Goal: Communication & Community: Answer question/provide support

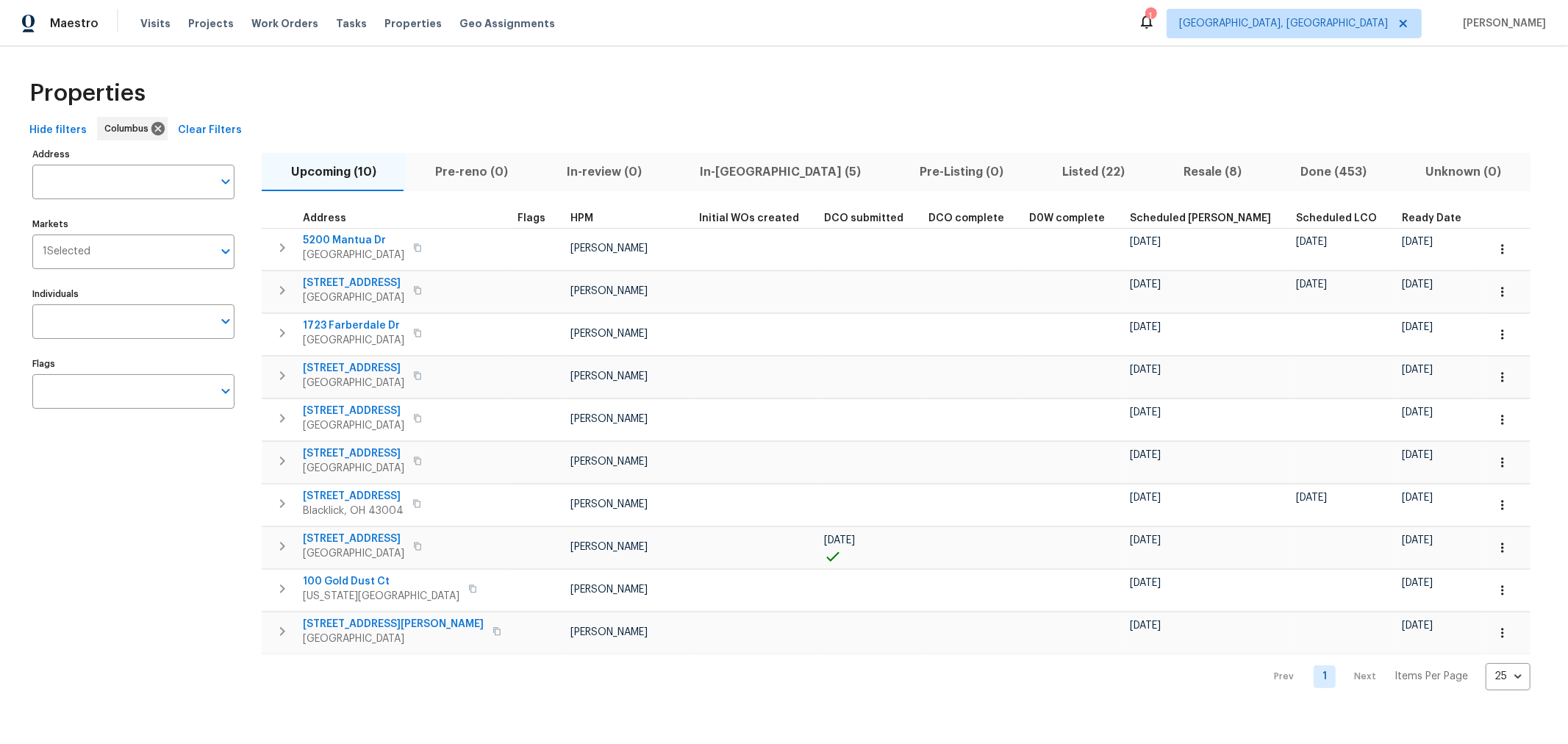
click at [616, 83] on div "Properties" at bounding box center [784, 94] width 1521 height 47
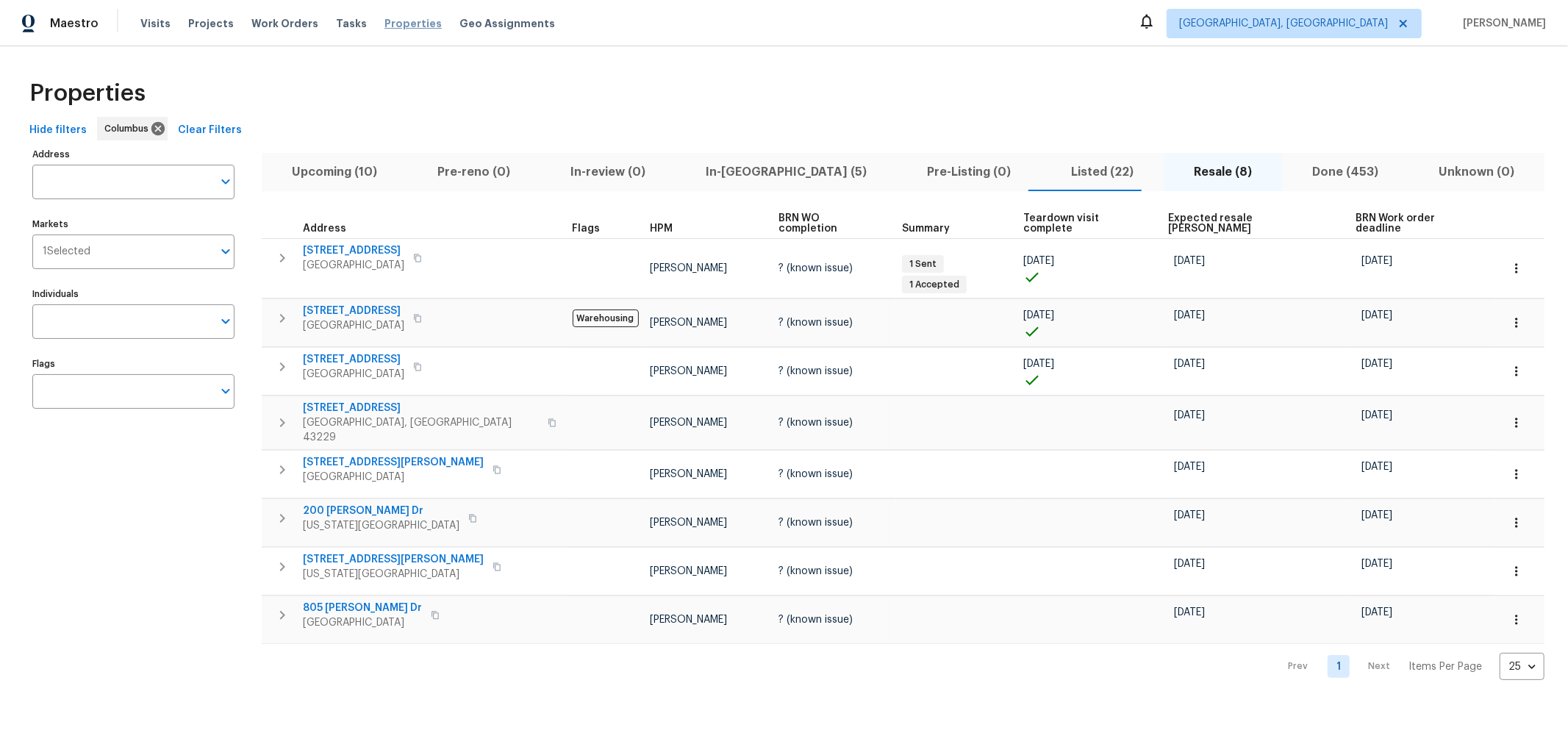
click at [385, 30] on span "Properties" at bounding box center [413, 23] width 57 height 14
click at [391, 21] on span "Properties" at bounding box center [413, 23] width 57 height 14
click at [726, 181] on button "In-reno (5)" at bounding box center [786, 172] width 221 height 38
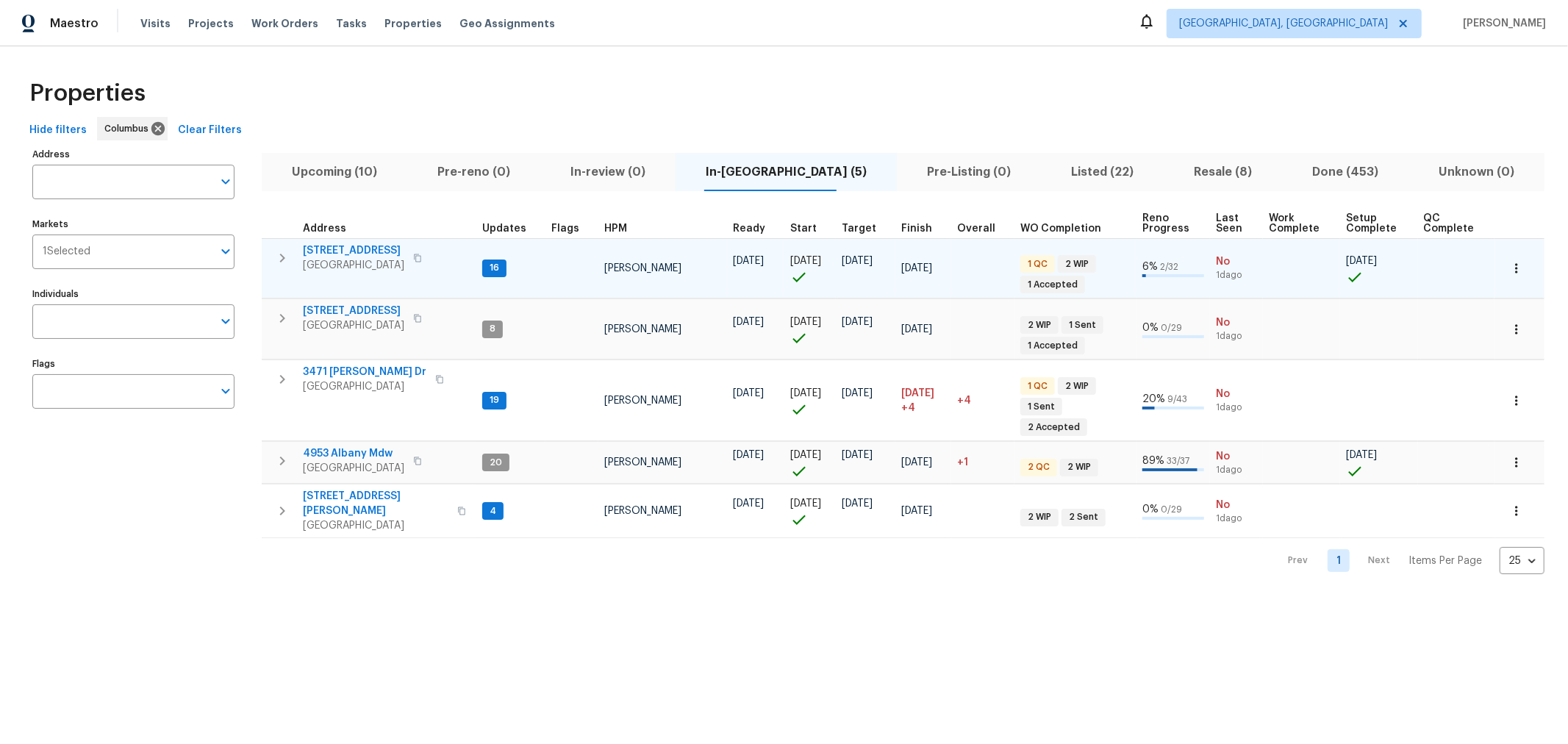
click at [374, 250] on span "695 Hennigans Grove Rd" at bounding box center [354, 250] width 101 height 14
click at [266, 265] on td "695 Hennigans Grove Rd Grove City, OH 43123" at bounding box center [370, 258] width 215 height 38
click at [278, 251] on icon "button" at bounding box center [282, 258] width 18 height 18
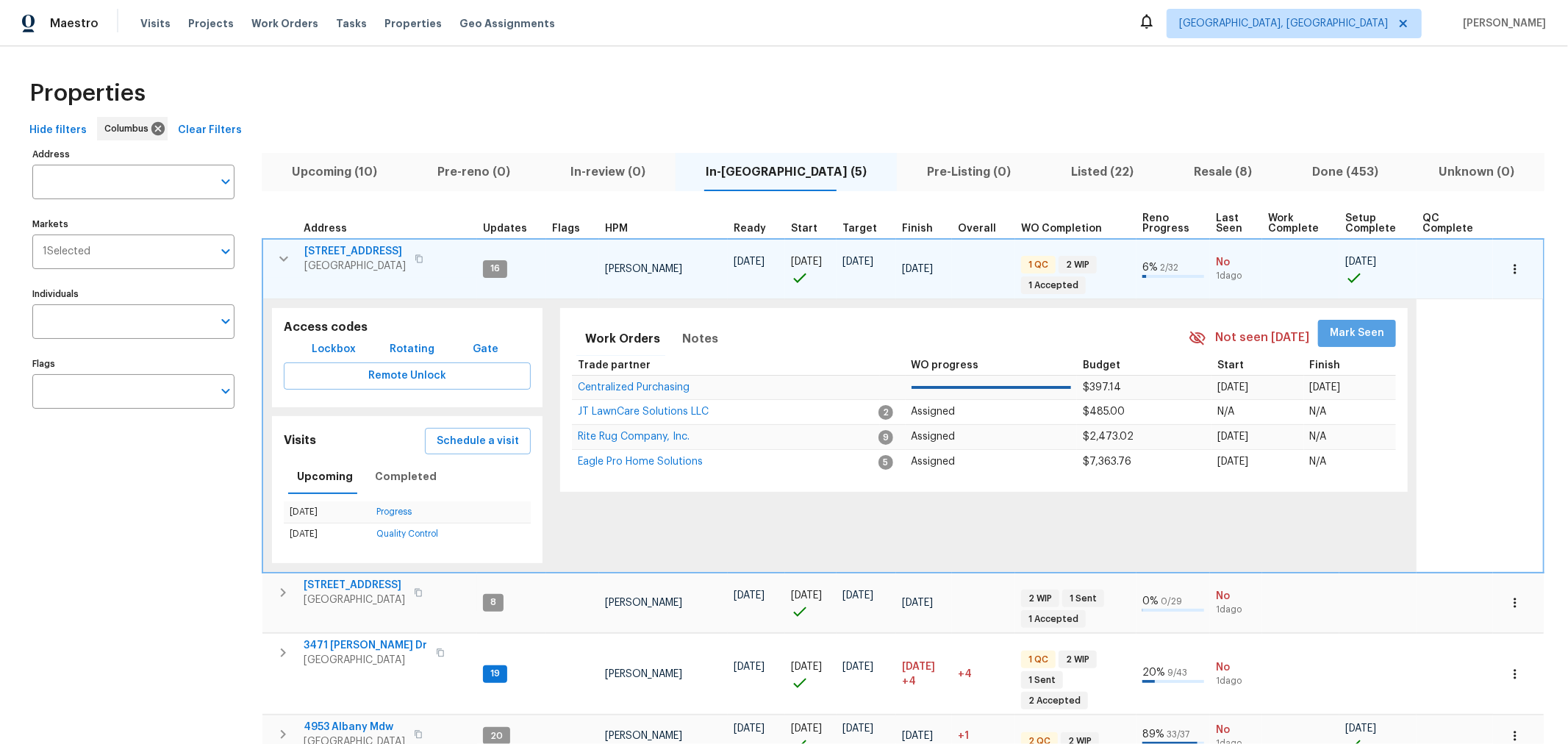
click at [1367, 329] on span "Mark Seen" at bounding box center [1356, 334] width 54 height 18
click at [288, 262] on icon "button" at bounding box center [283, 258] width 18 height 18
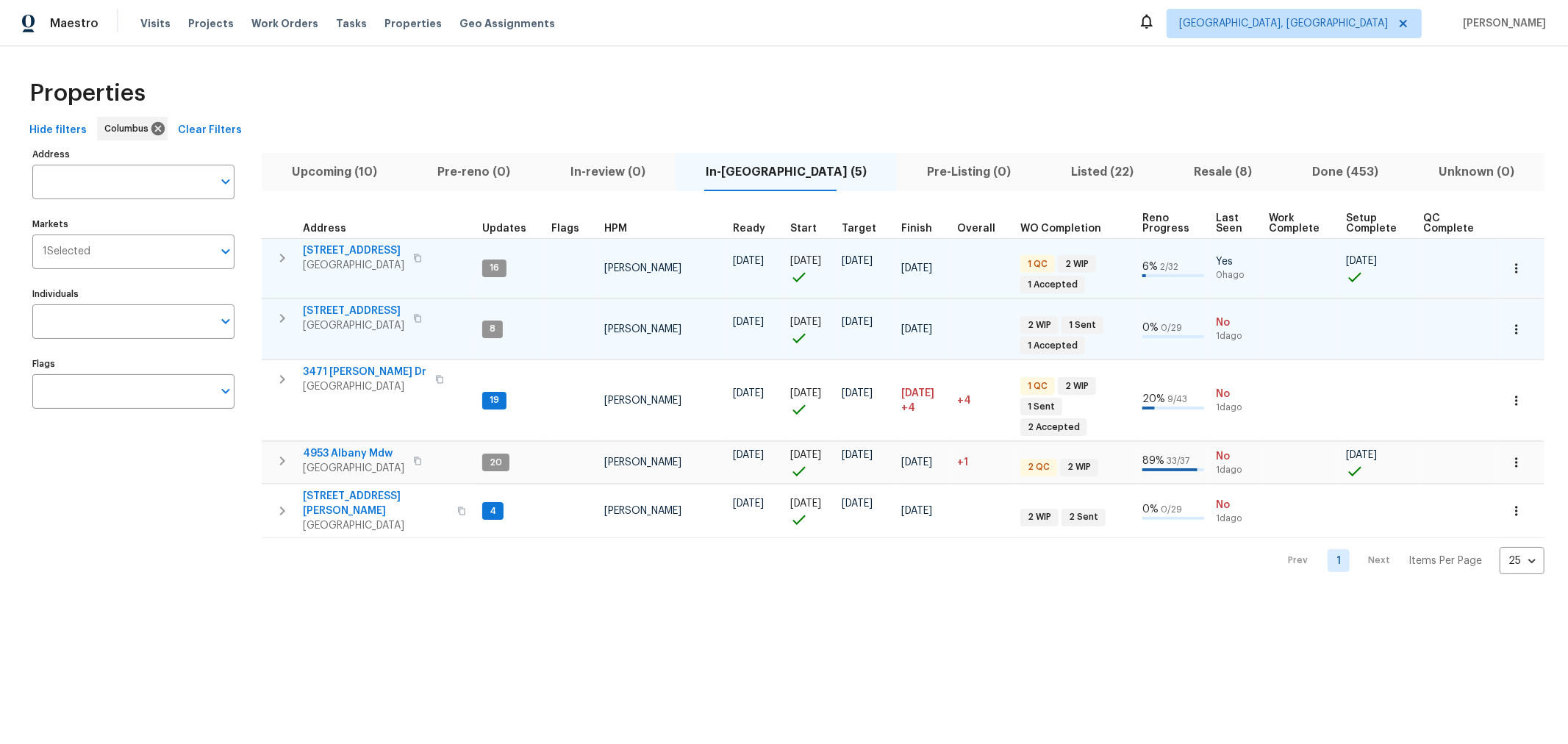
click at [283, 317] on icon "button" at bounding box center [283, 319] width 5 height 9
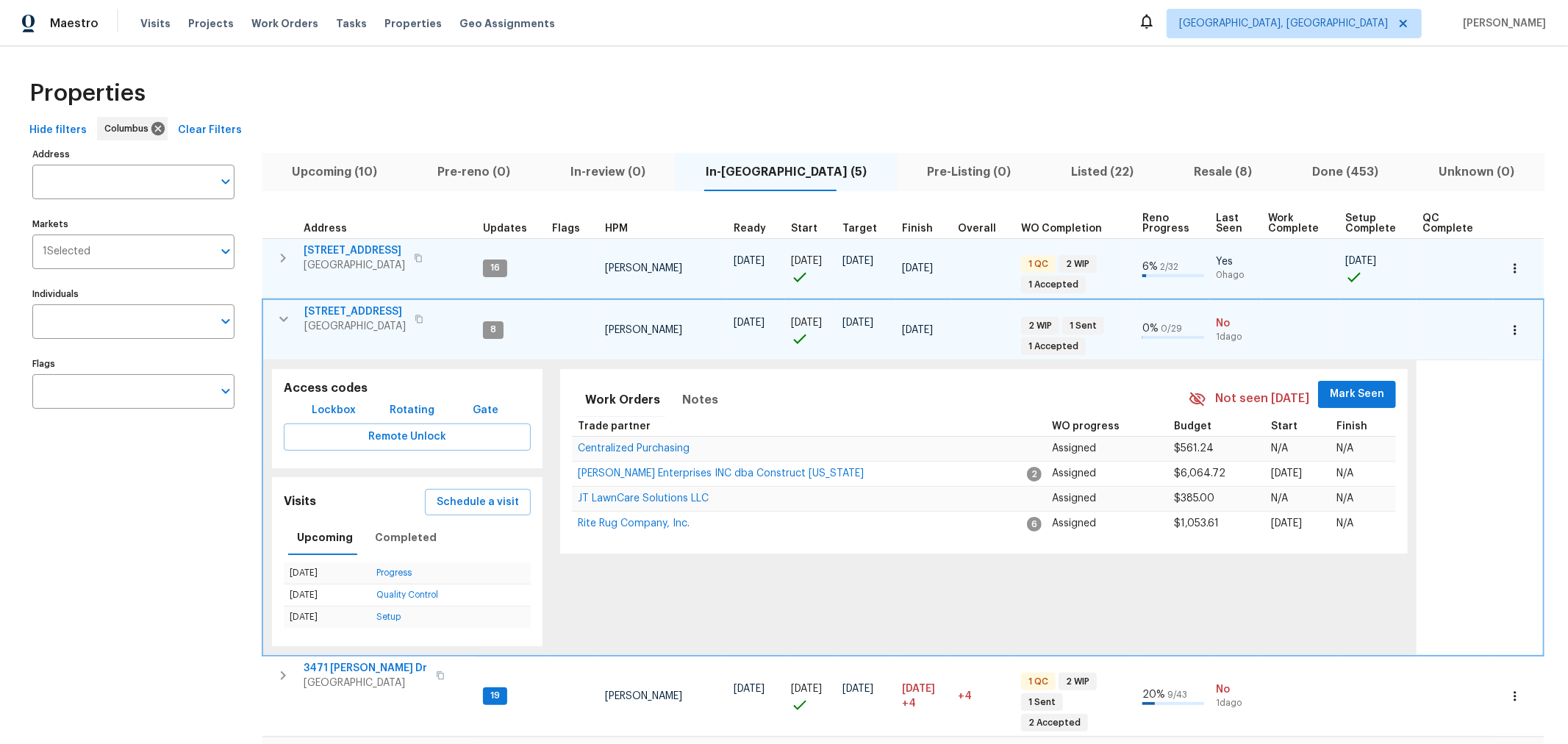
click at [1382, 397] on button "Mark Seen" at bounding box center [1357, 395] width 78 height 27
click at [284, 317] on icon "button" at bounding box center [283, 319] width 18 height 18
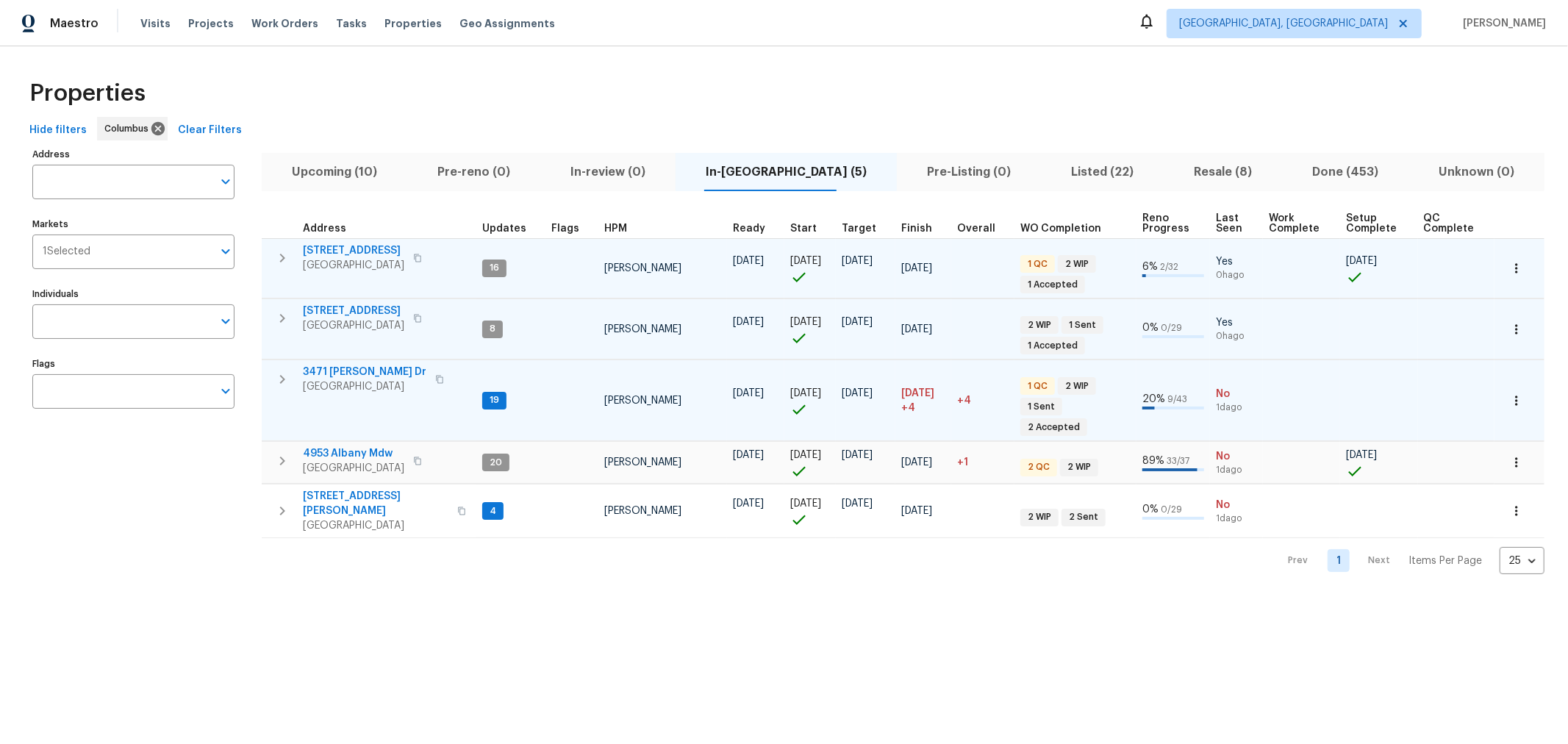
click at [267, 383] on td "3471 Marlin Dr Columbus, OH 43232" at bounding box center [370, 380] width 215 height 38
click at [277, 379] on icon "button" at bounding box center [282, 379] width 18 height 18
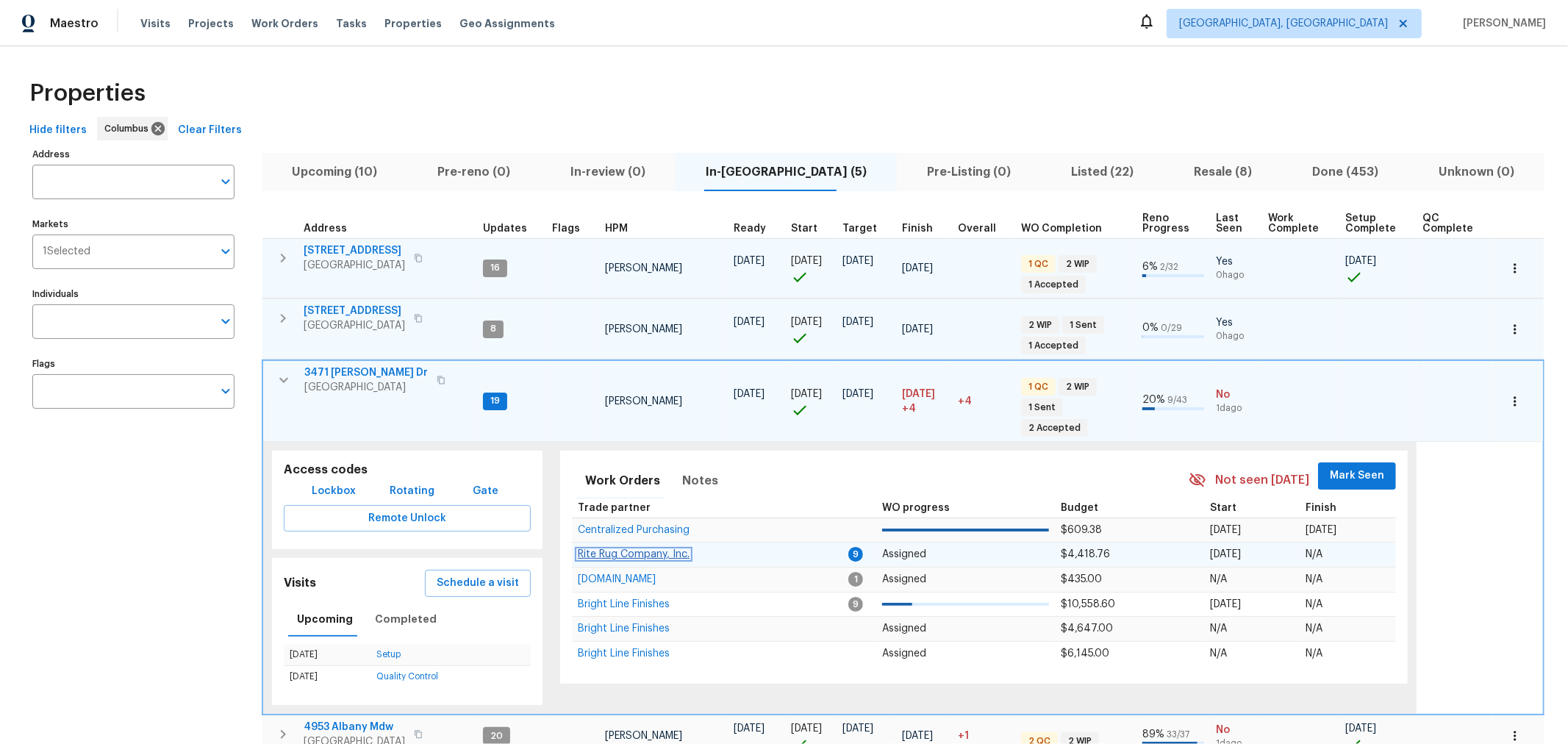
click at [622, 550] on span "Rite Rug Company, Inc." at bounding box center [633, 555] width 112 height 11
drag, startPoint x: 1365, startPoint y: 452, endPoint x: 651, endPoint y: 443, distance: 714.1
click at [1365, 467] on span "Mark Seen" at bounding box center [1356, 476] width 54 height 18
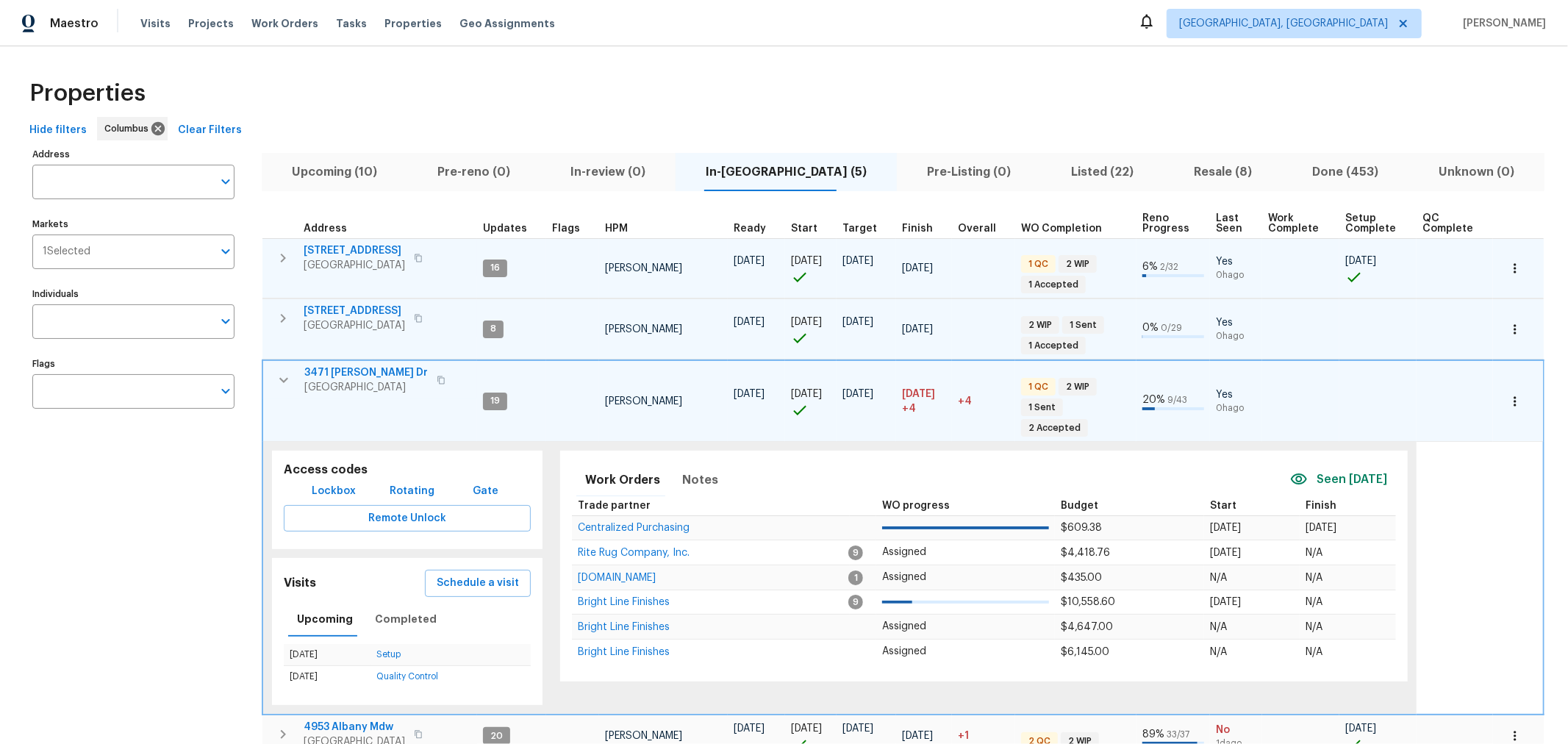
click at [287, 380] on icon "button" at bounding box center [283, 380] width 18 height 18
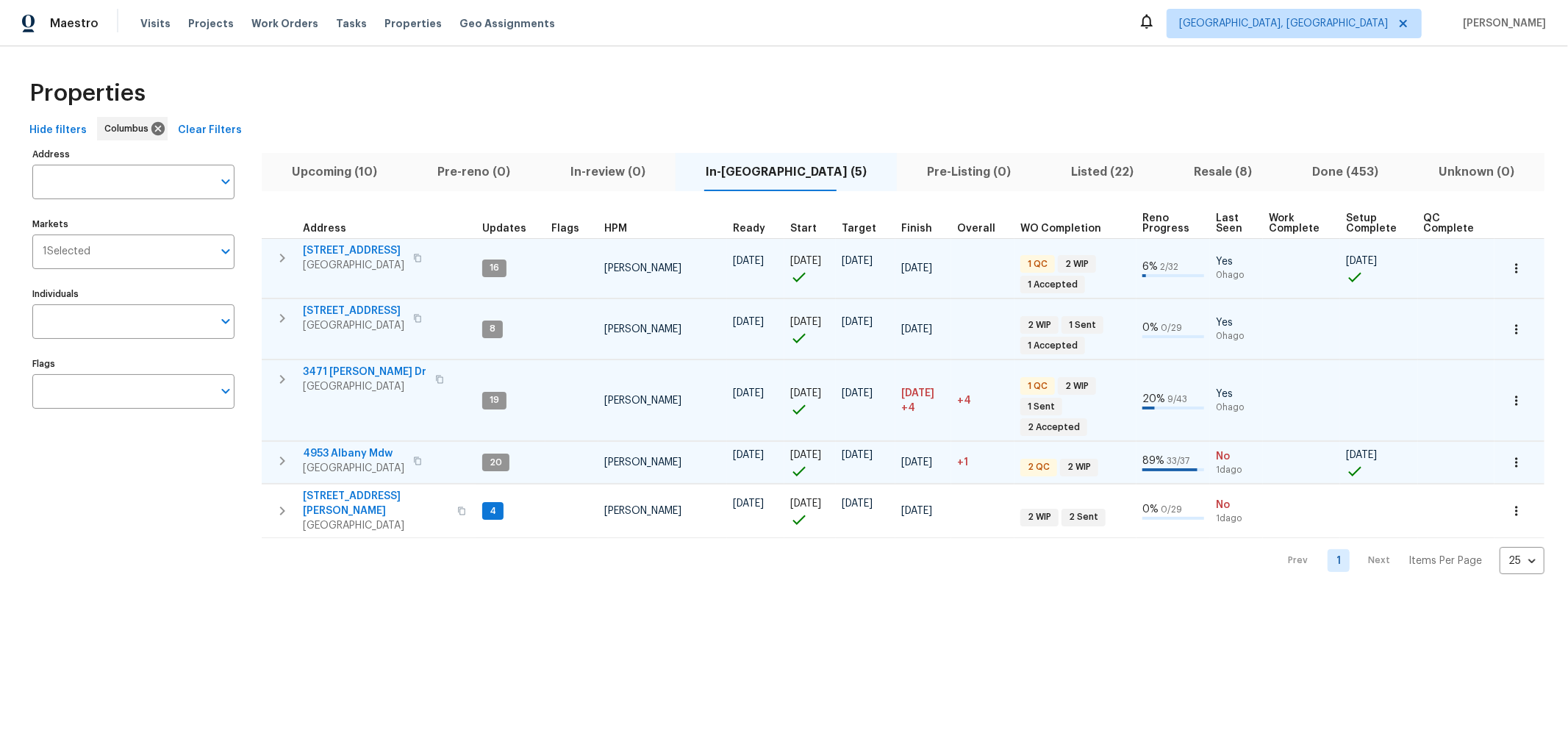
click at [277, 452] on icon "button" at bounding box center [282, 460] width 18 height 18
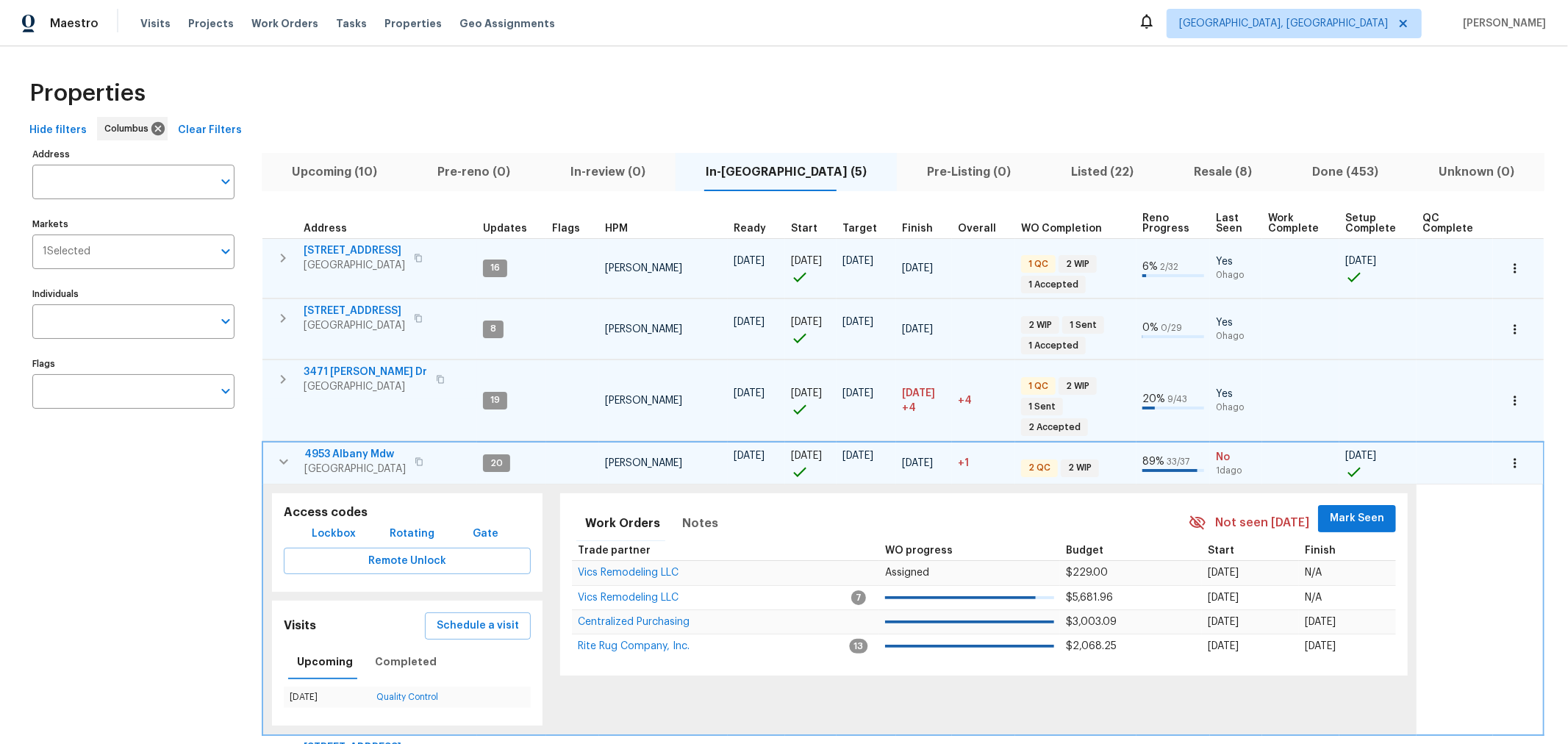
click at [1330, 510] on span "Mark Seen" at bounding box center [1356, 519] width 54 height 18
click at [278, 453] on icon "button" at bounding box center [283, 461] width 18 height 18
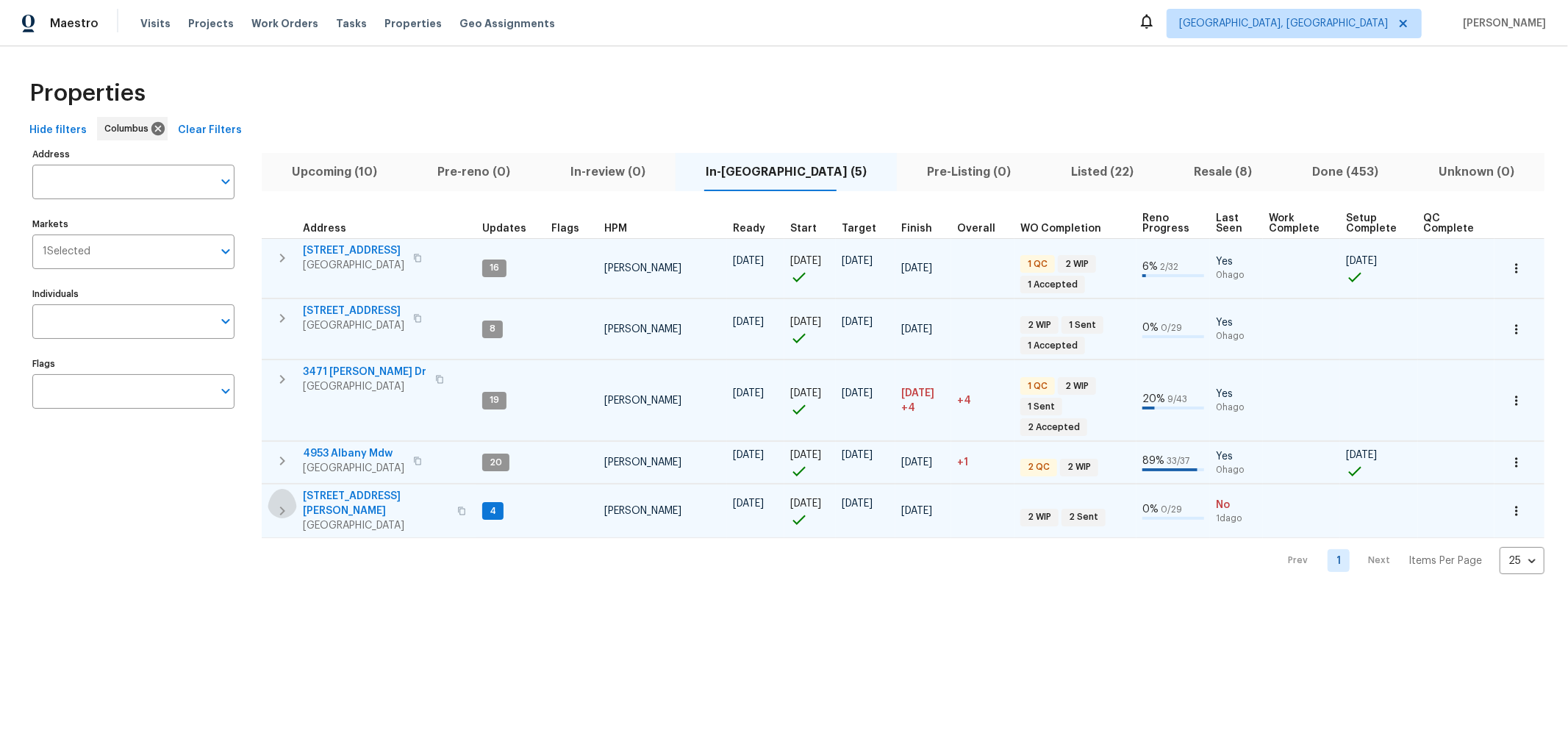
click at [283, 502] on icon "button" at bounding box center [282, 511] width 18 height 18
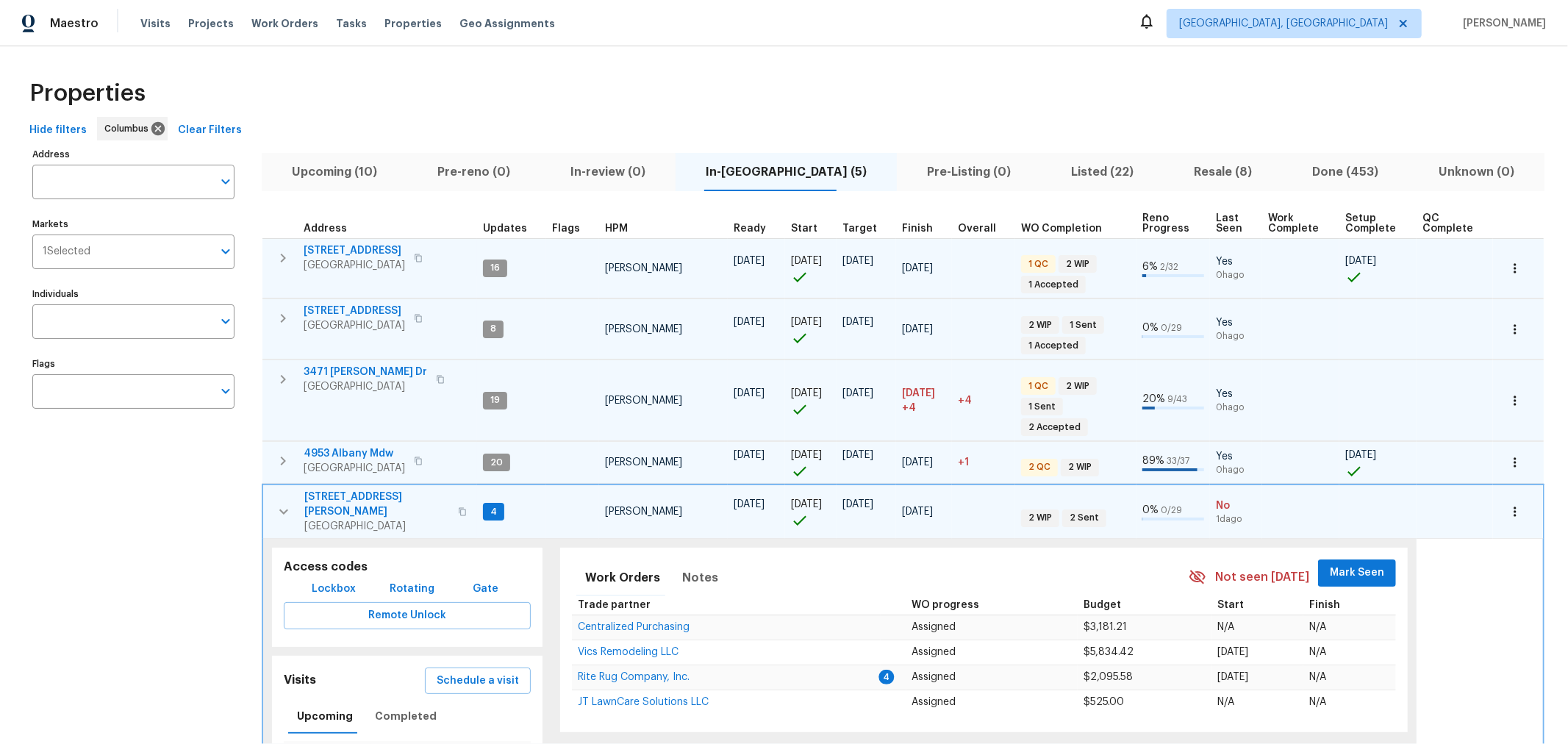
click at [1336, 564] on span "Mark Seen" at bounding box center [1356, 573] width 54 height 18
click at [641, 671] on span "Rite Rug Company, Inc." at bounding box center [633, 676] width 112 height 11
click at [152, 24] on span "Visits" at bounding box center [155, 23] width 30 height 14
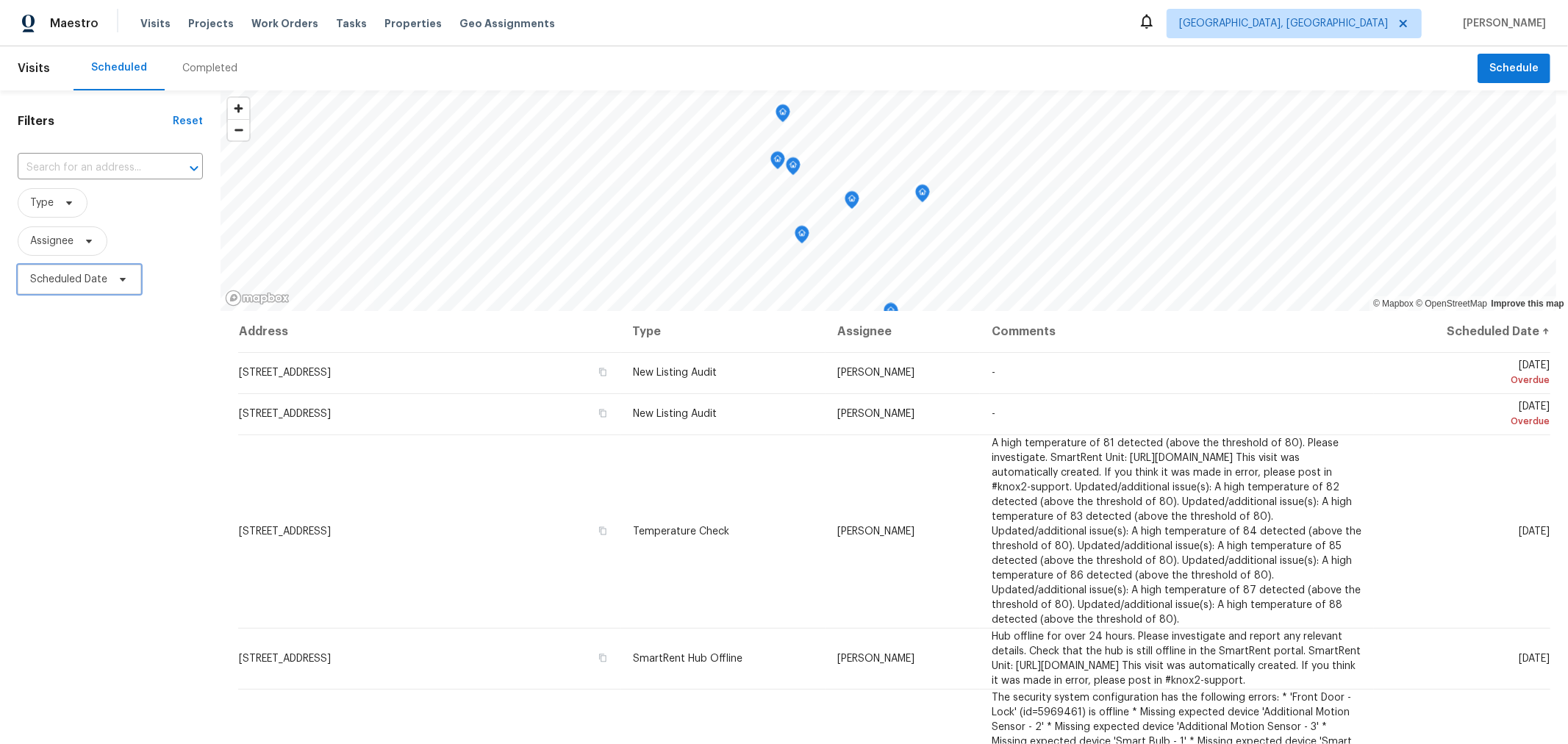
click at [75, 283] on span "Scheduled Date" at bounding box center [69, 279] width 77 height 14
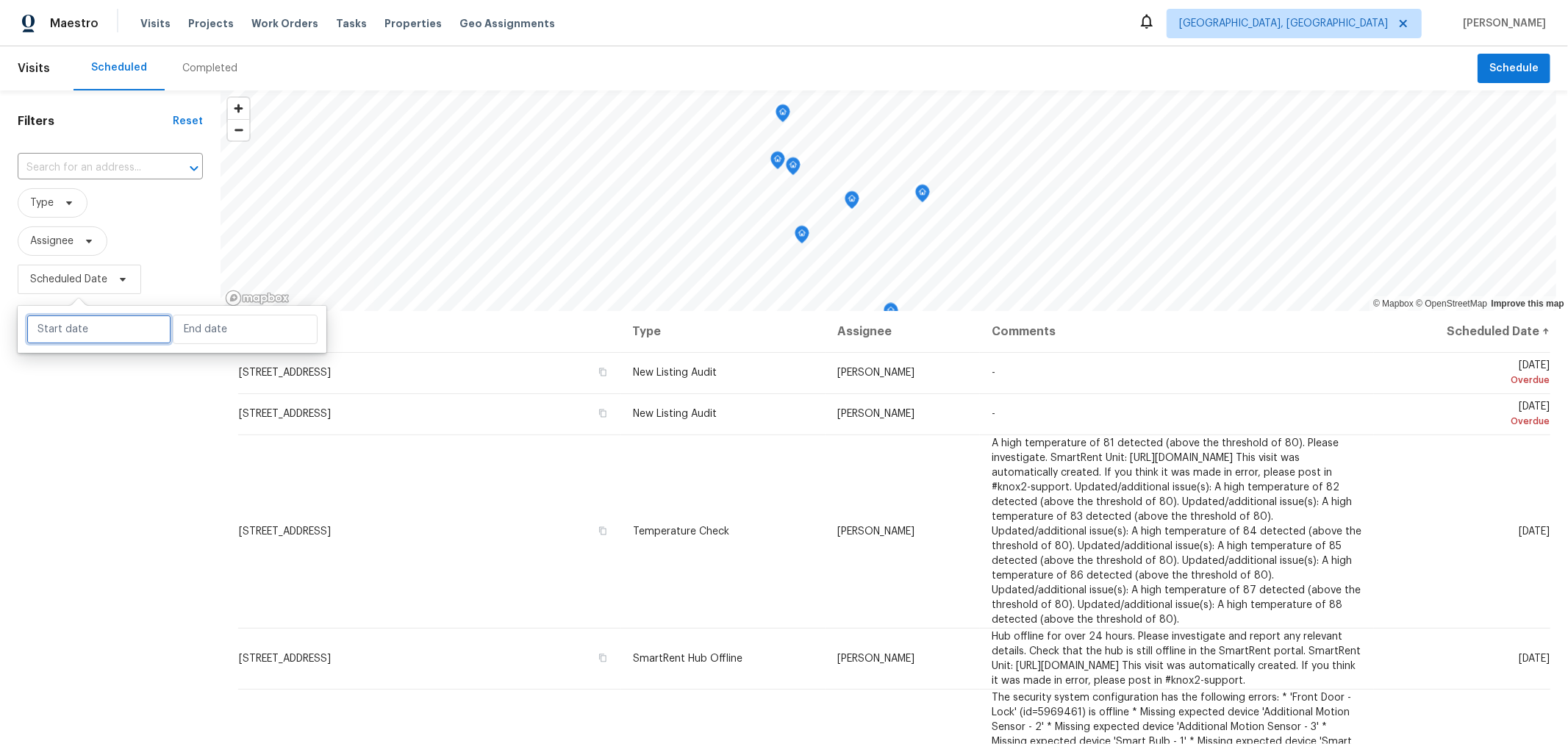
click at [136, 340] on input "text" at bounding box center [99, 329] width 145 height 30
select select "7"
select select "2025"
select select "8"
select select "2025"
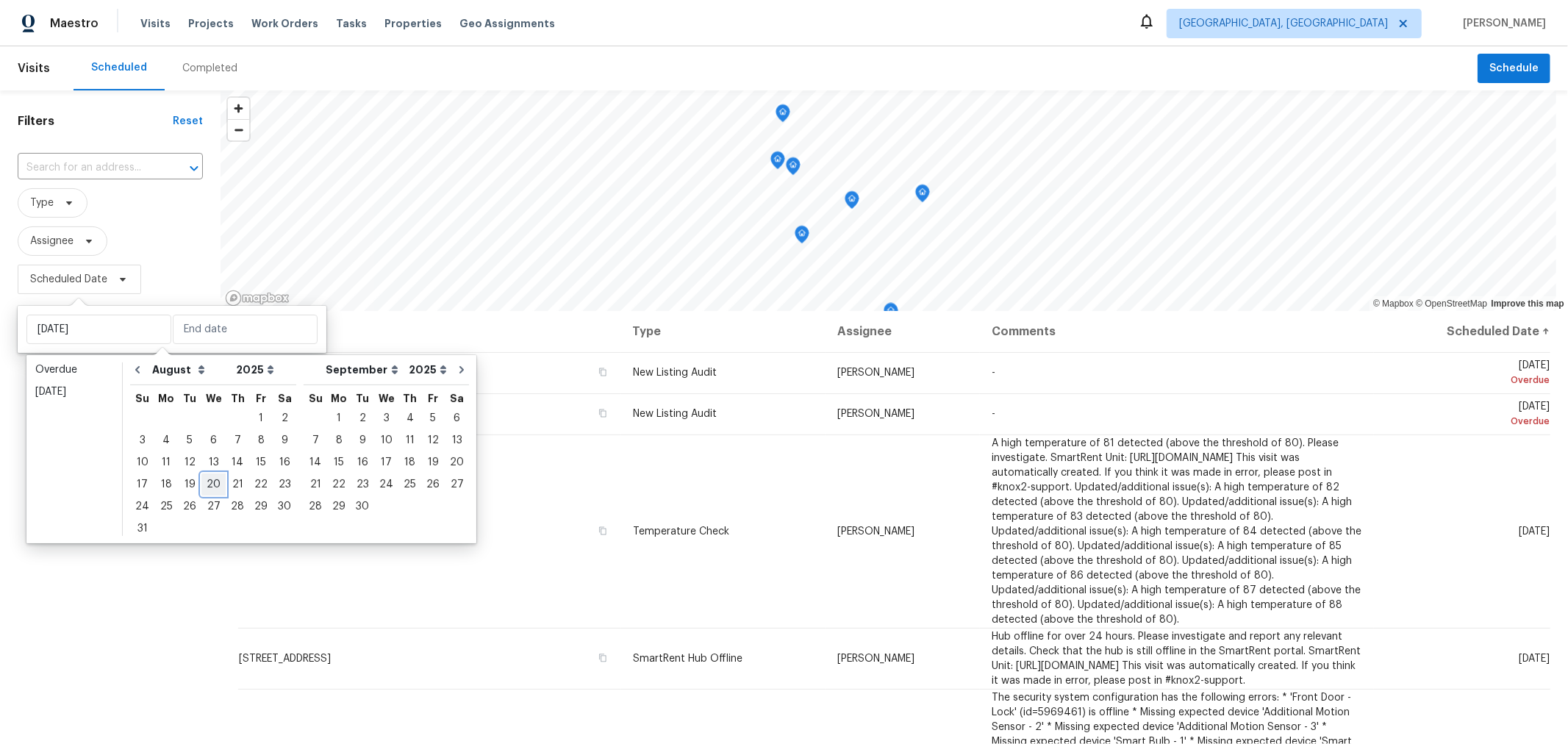
click at [206, 482] on div "20" at bounding box center [213, 484] width 24 height 21
type input "Wed, Aug 20"
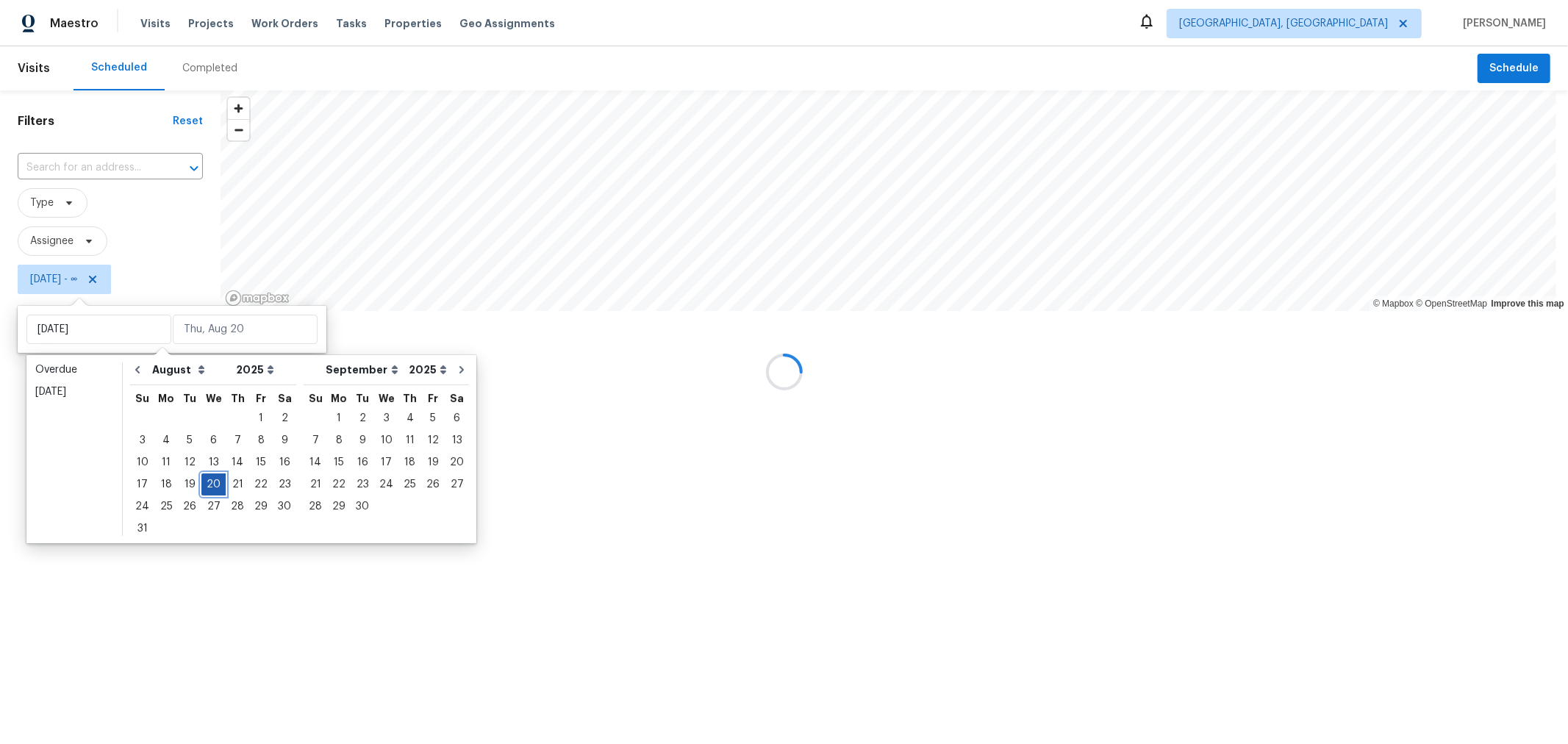
click at [206, 482] on div "20" at bounding box center [213, 484] width 24 height 21
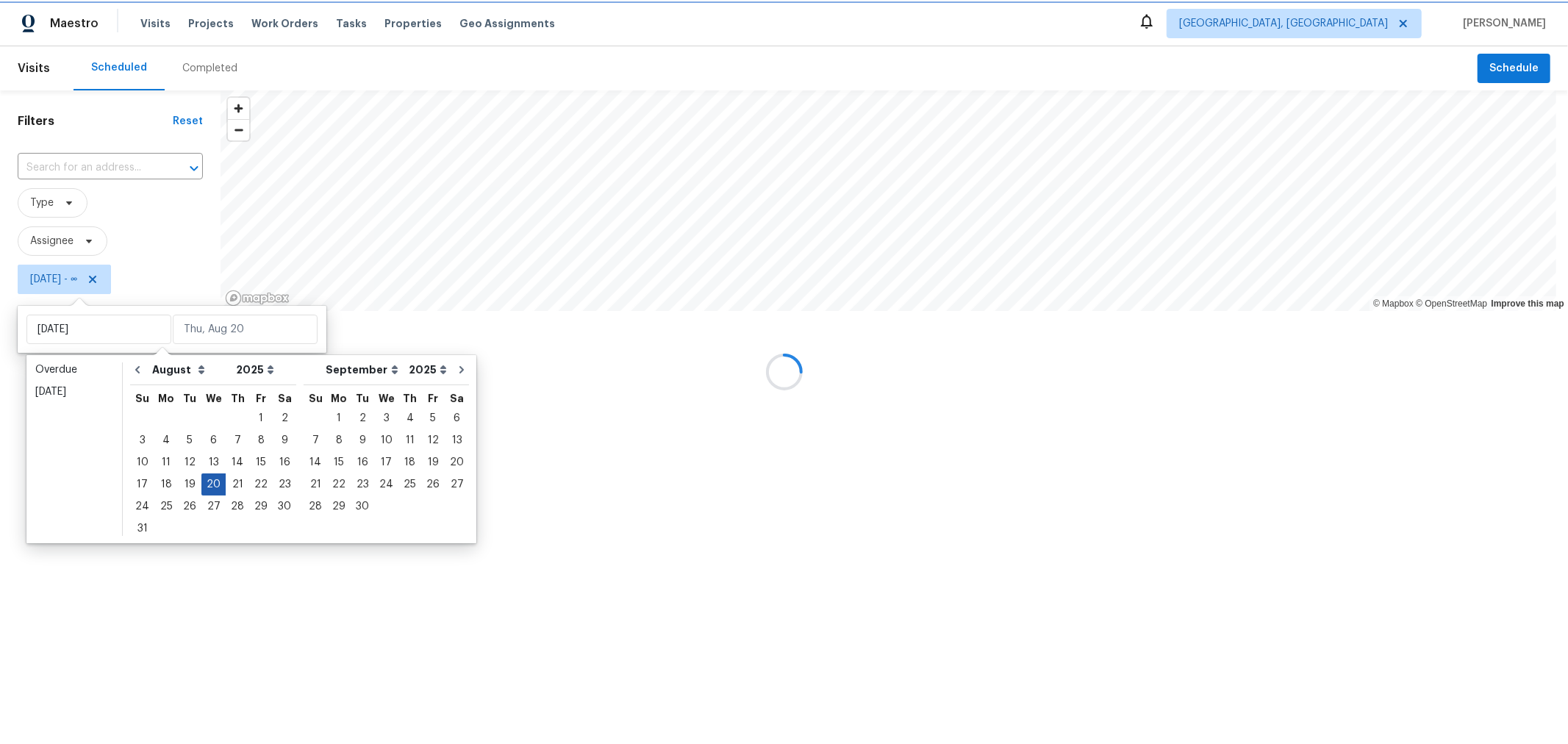
type input "Wed, Aug 20"
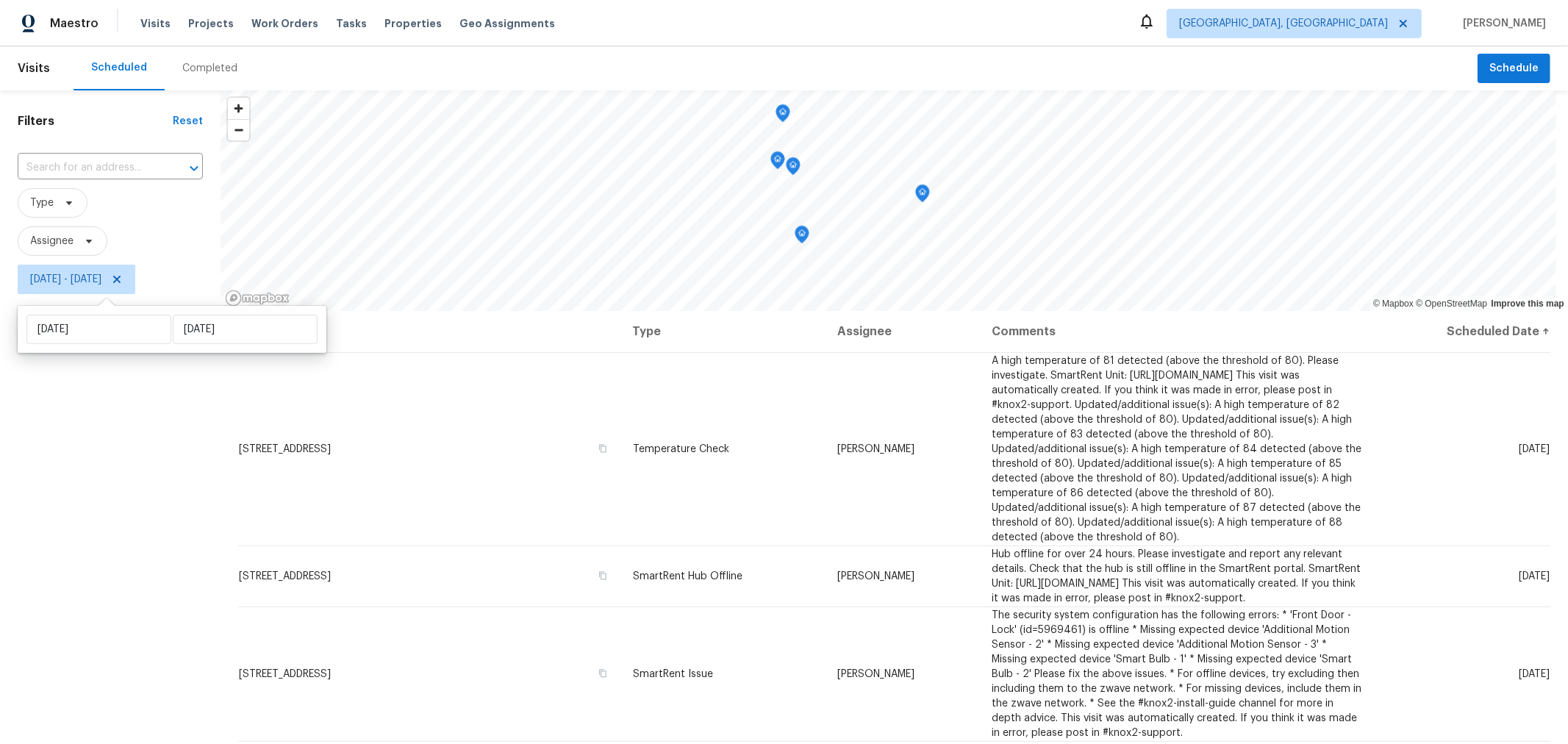
click at [123, 546] on div "Filters Reset ​ Type Assignee Wed, Aug 20 - Wed, Aug 20" at bounding box center [110, 499] width 220 height 816
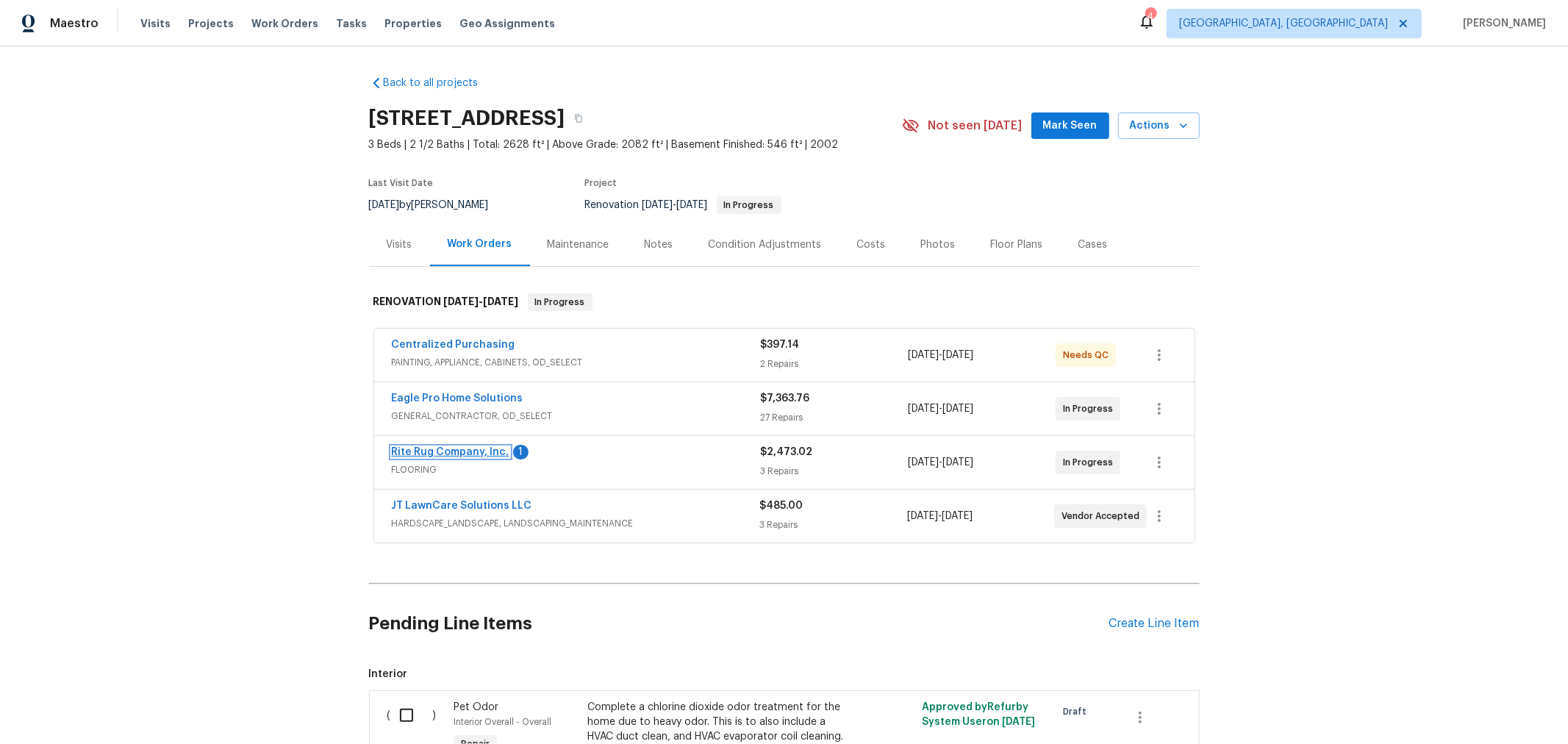
click at [483, 454] on link "Rite Rug Company, Inc." at bounding box center [450, 453] width 117 height 11
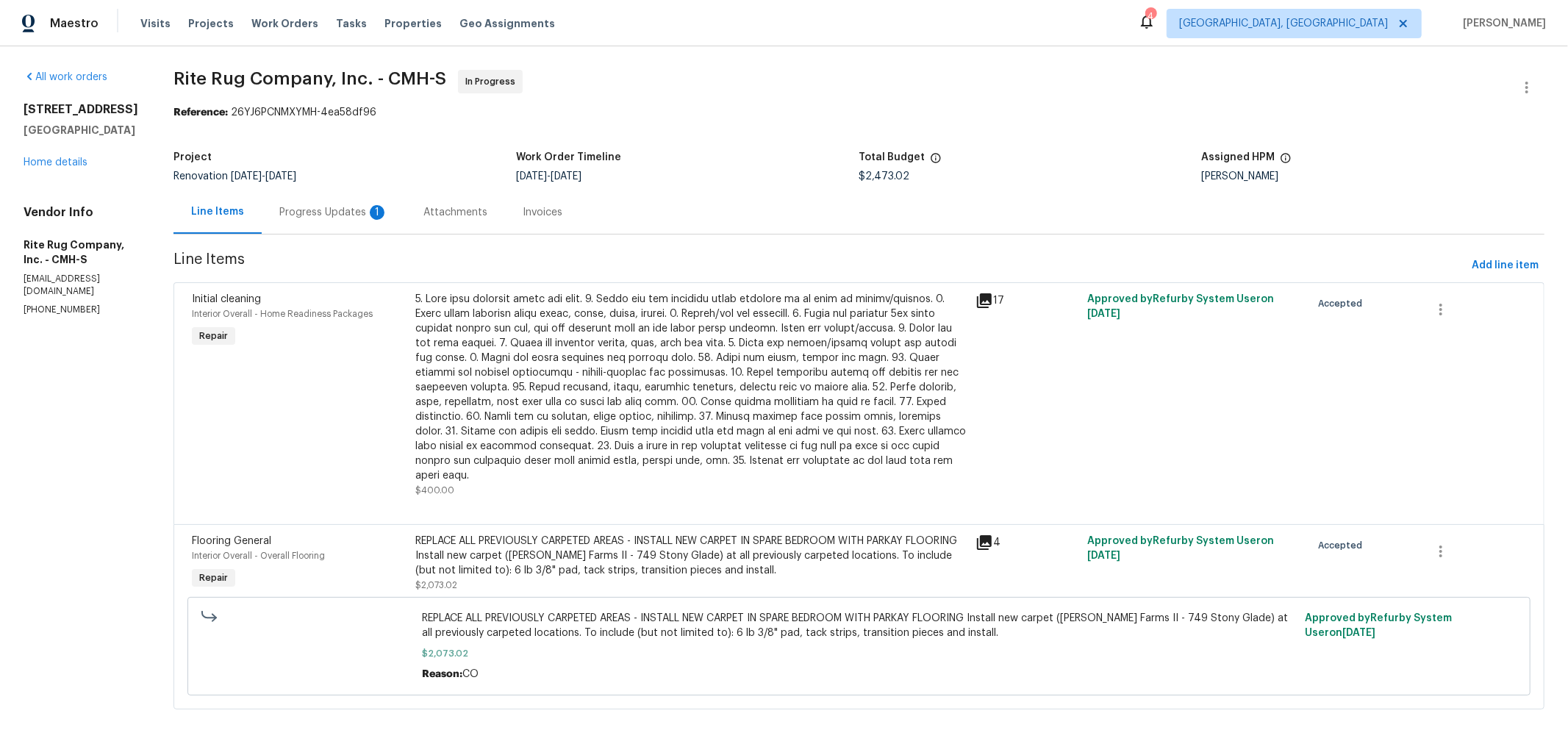
click at [375, 216] on div "Progress Updates 1" at bounding box center [334, 212] width 109 height 14
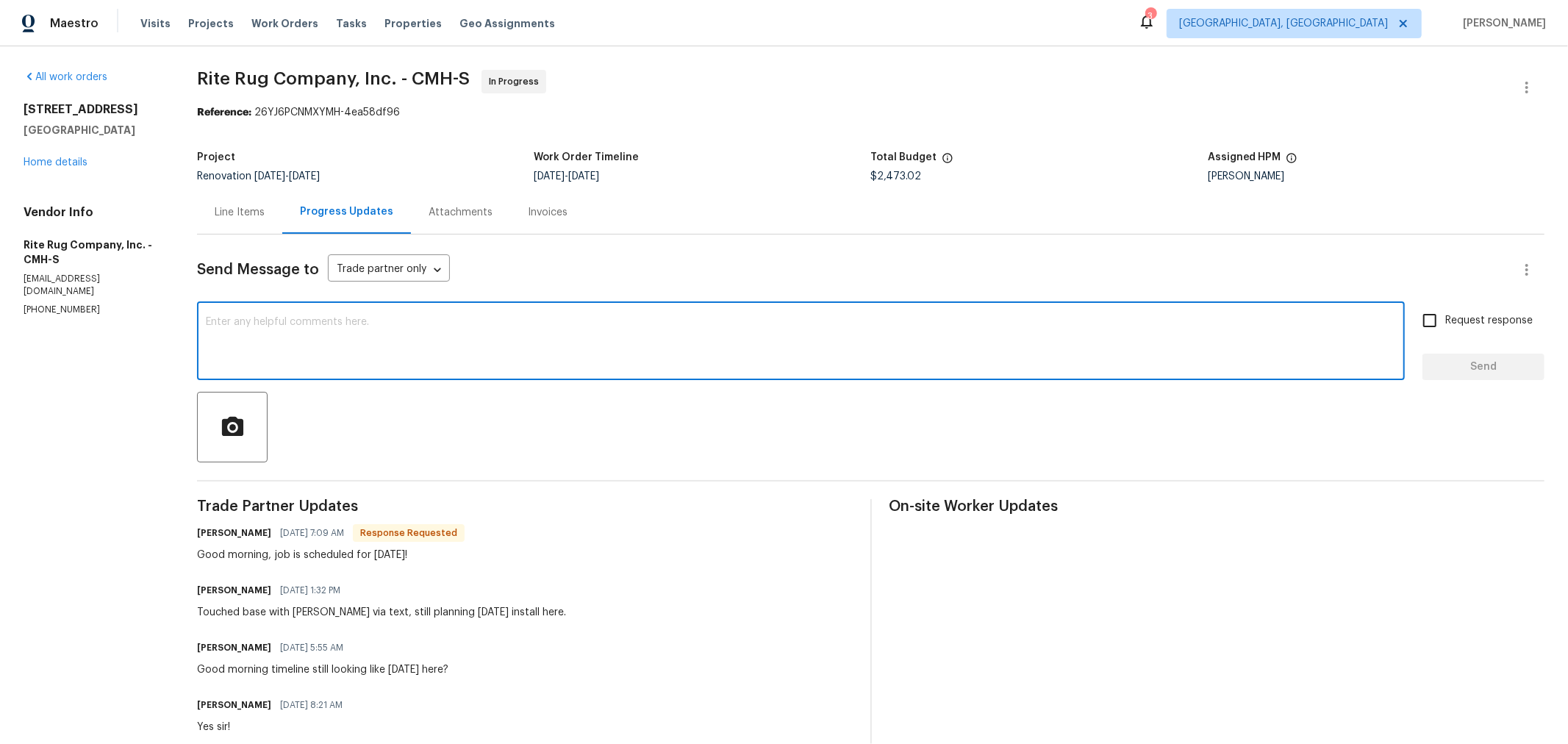
click at [473, 338] on textarea at bounding box center [801, 343] width 1190 height 52
type textarea "T"
type textarea "Good morning! Thank you!"
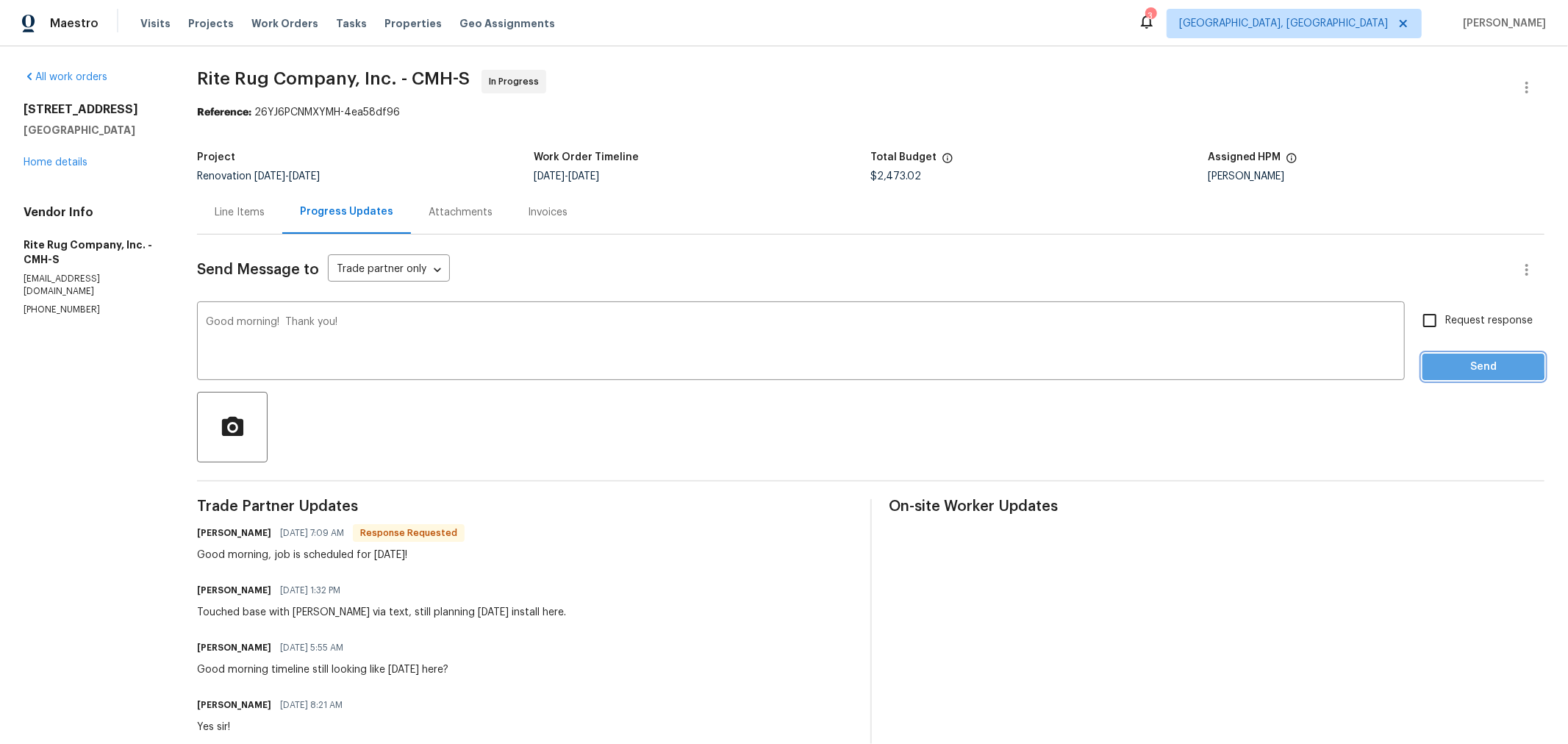
click at [1435, 367] on span "Send" at bounding box center [1483, 367] width 98 height 18
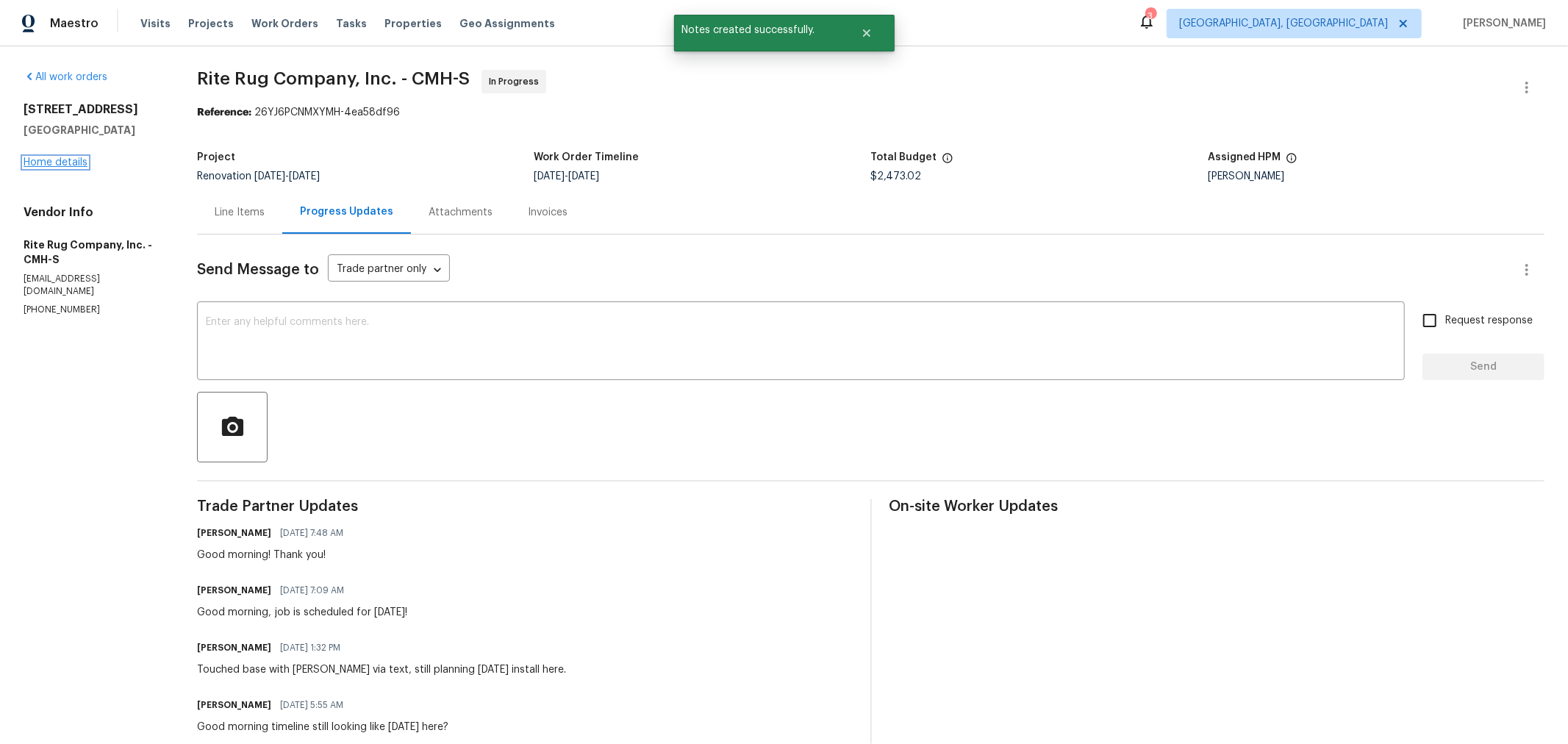
click at [54, 168] on link "Home details" at bounding box center [56, 162] width 64 height 11
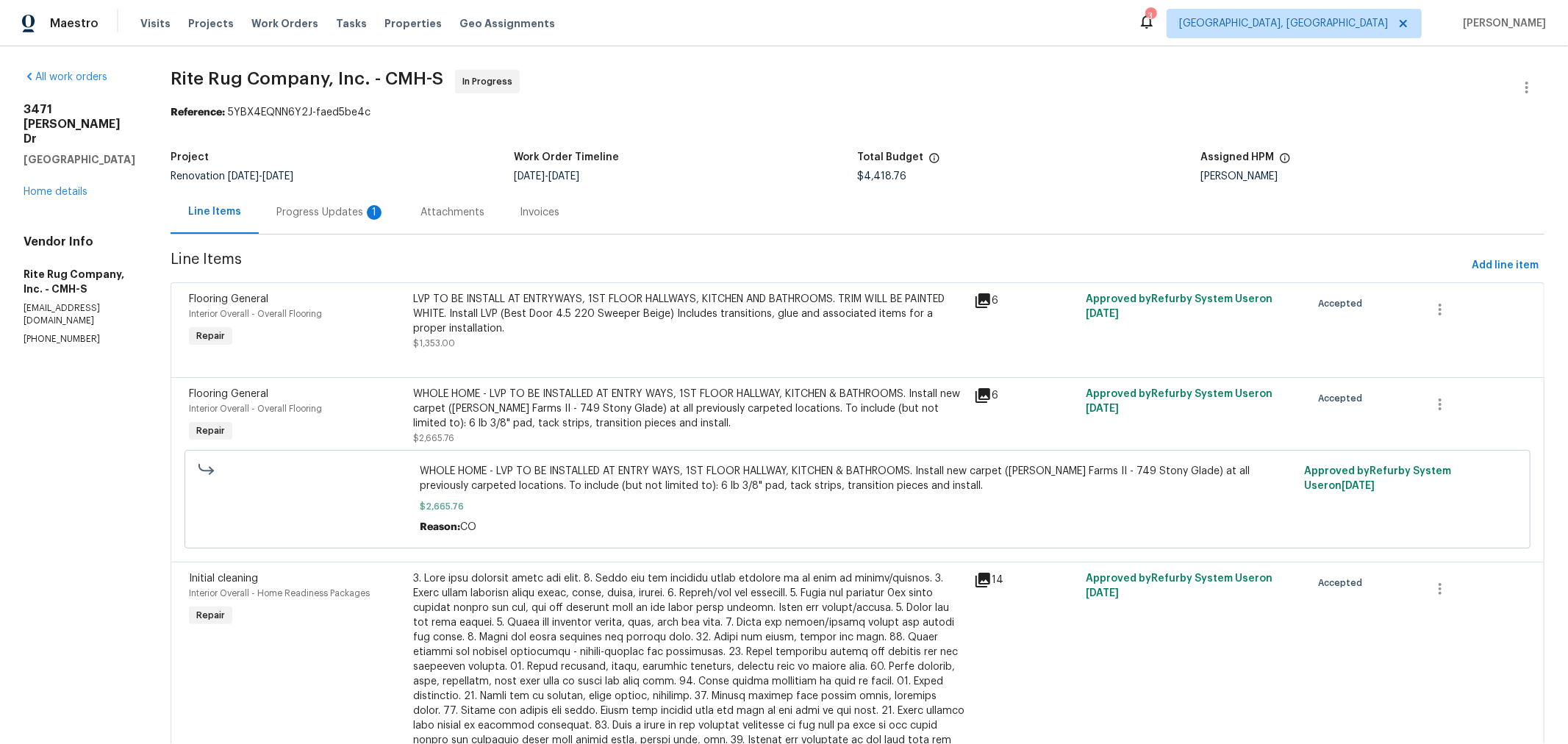
click at [331, 213] on div "Progress Updates 1" at bounding box center [331, 212] width 109 height 14
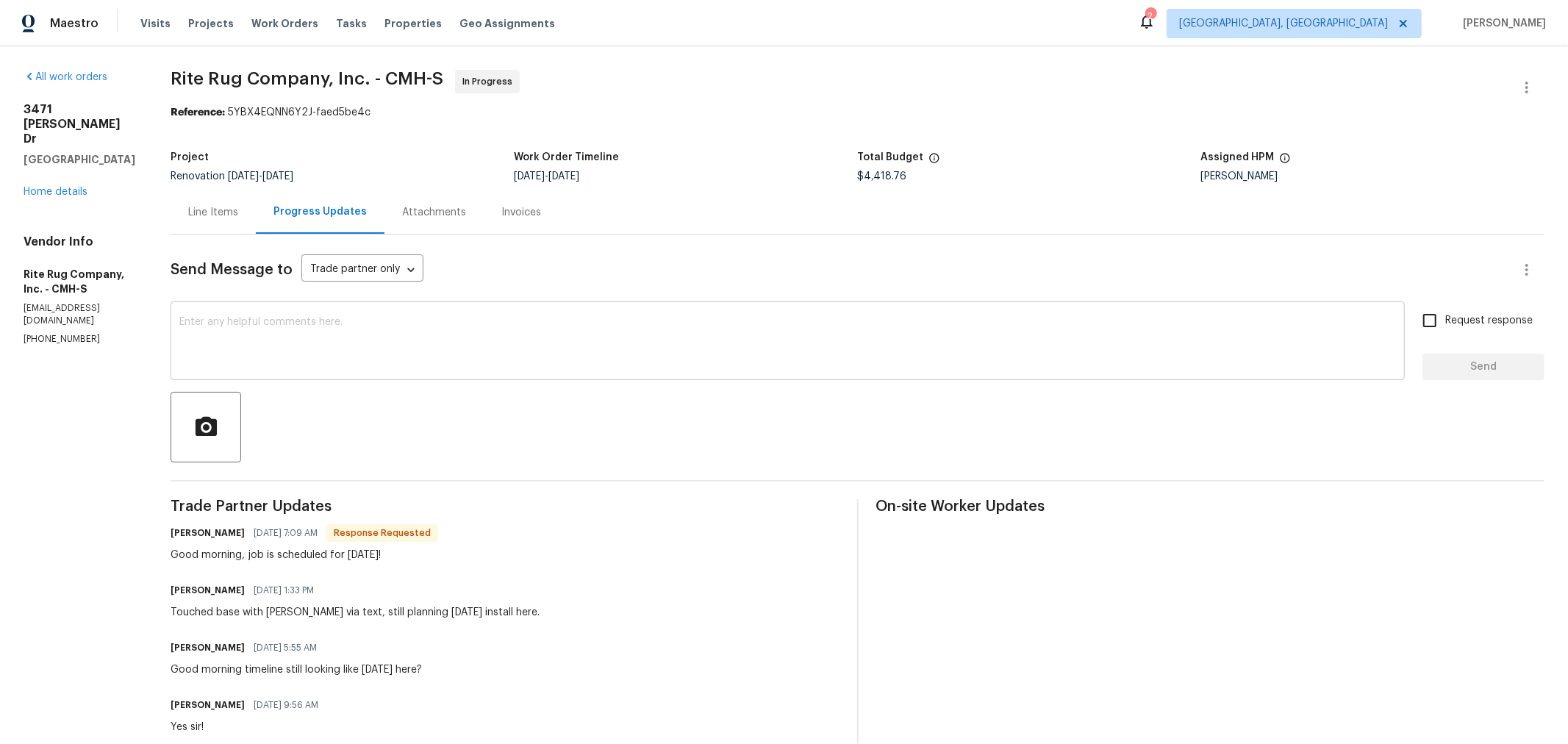
click at [432, 329] on textarea at bounding box center [787, 343] width 1217 height 52
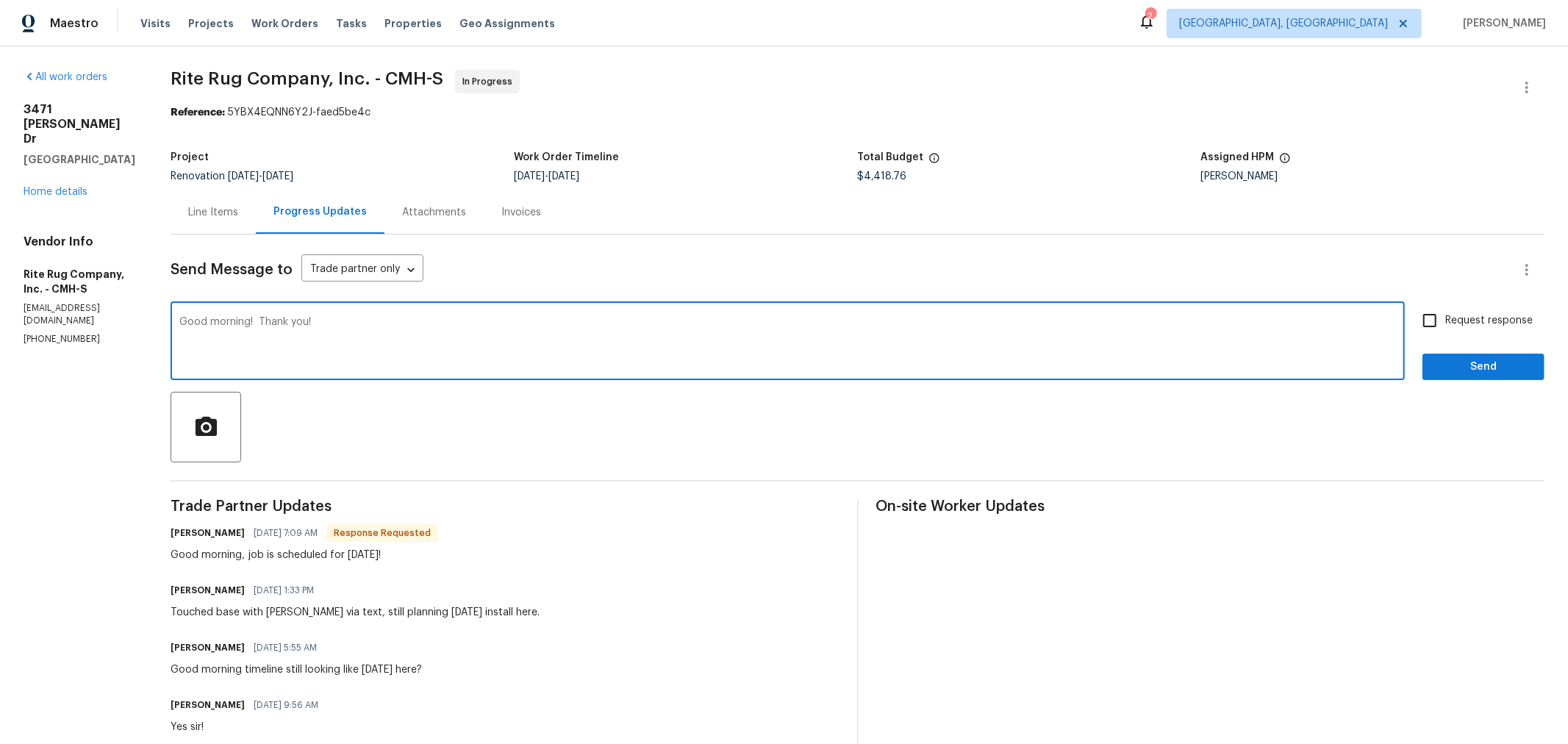
type textarea "Good morning! Thank you!"
click at [1453, 366] on span "Send" at bounding box center [1483, 367] width 98 height 18
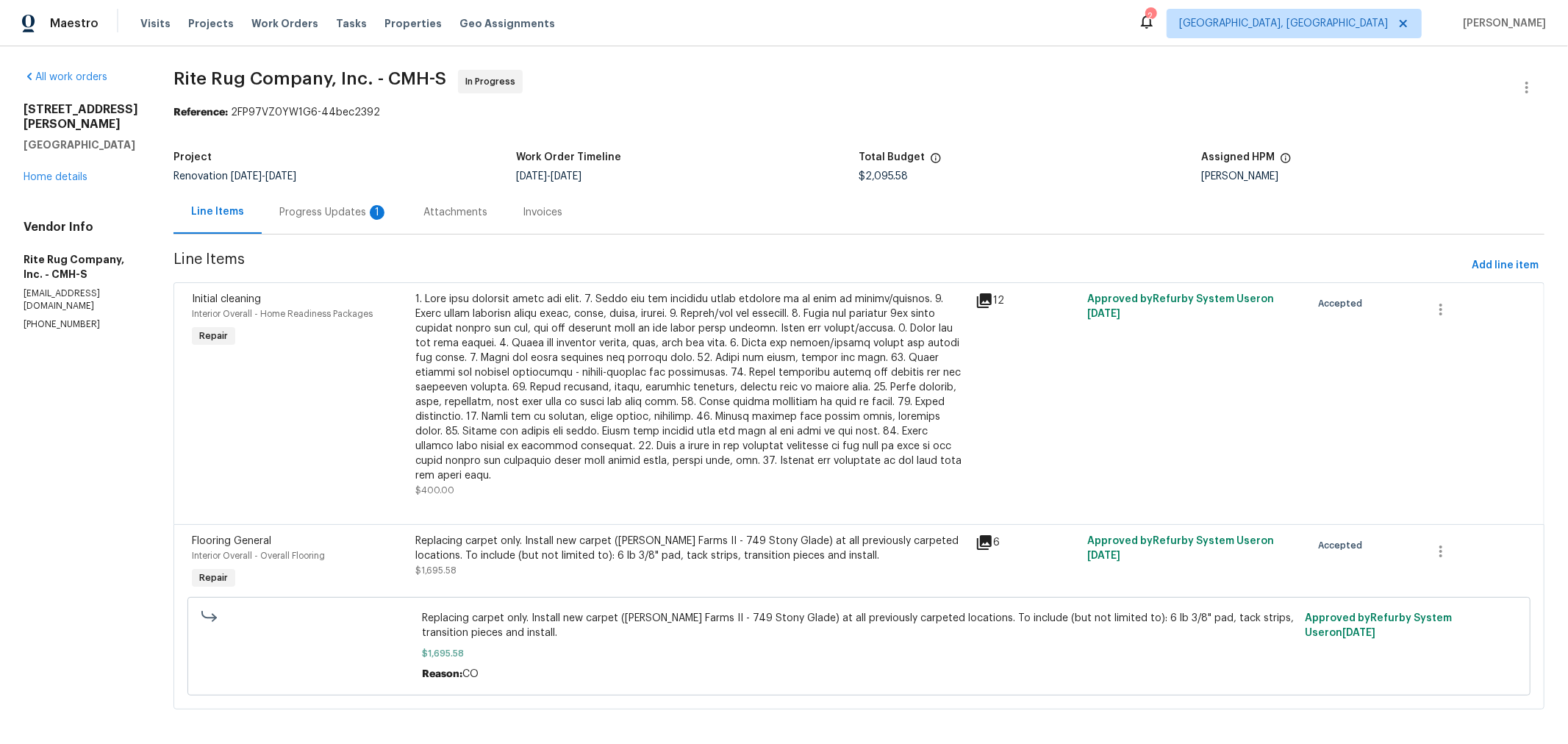
click at [322, 213] on div "Progress Updates 1" at bounding box center [334, 212] width 109 height 14
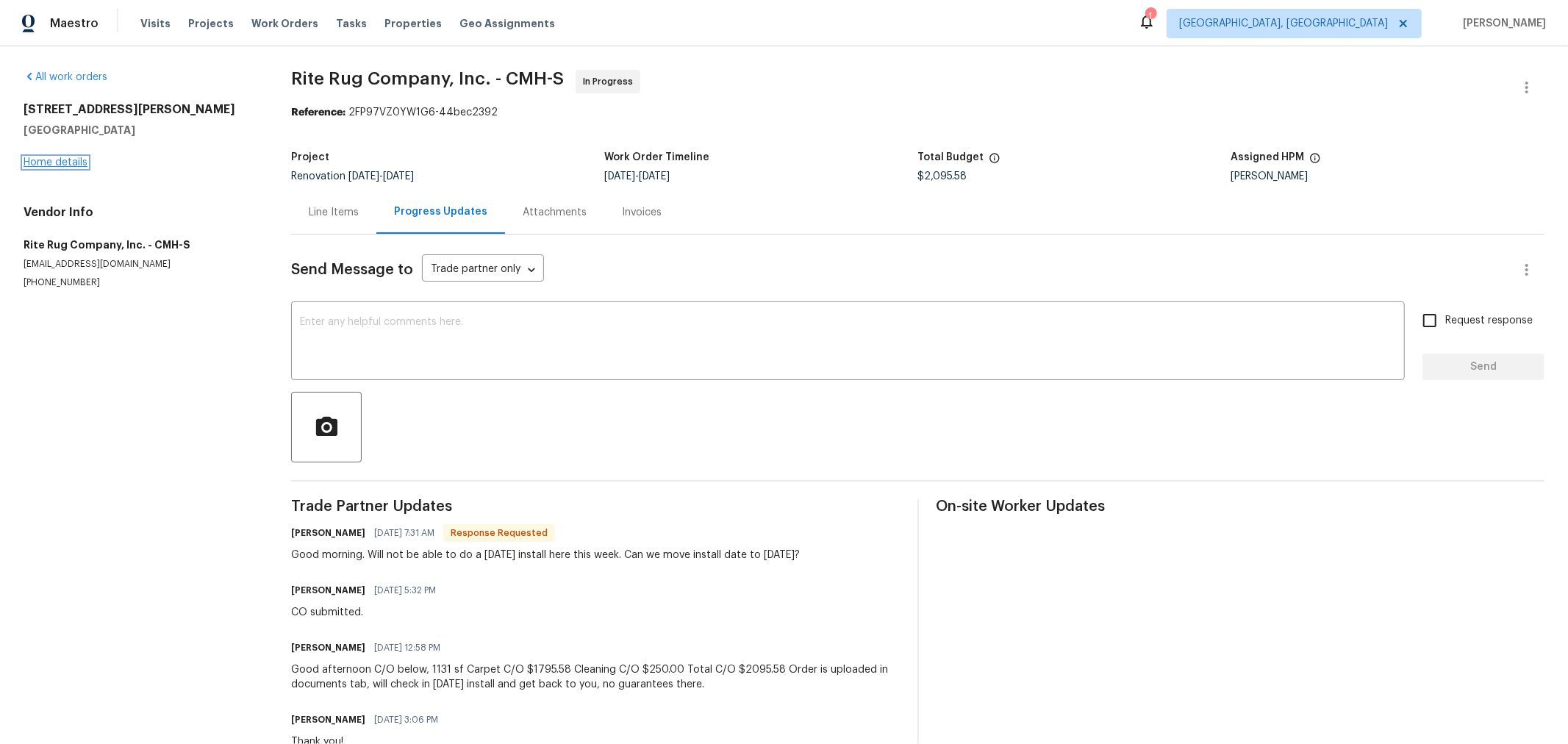
click at [73, 162] on link "Home details" at bounding box center [56, 162] width 64 height 11
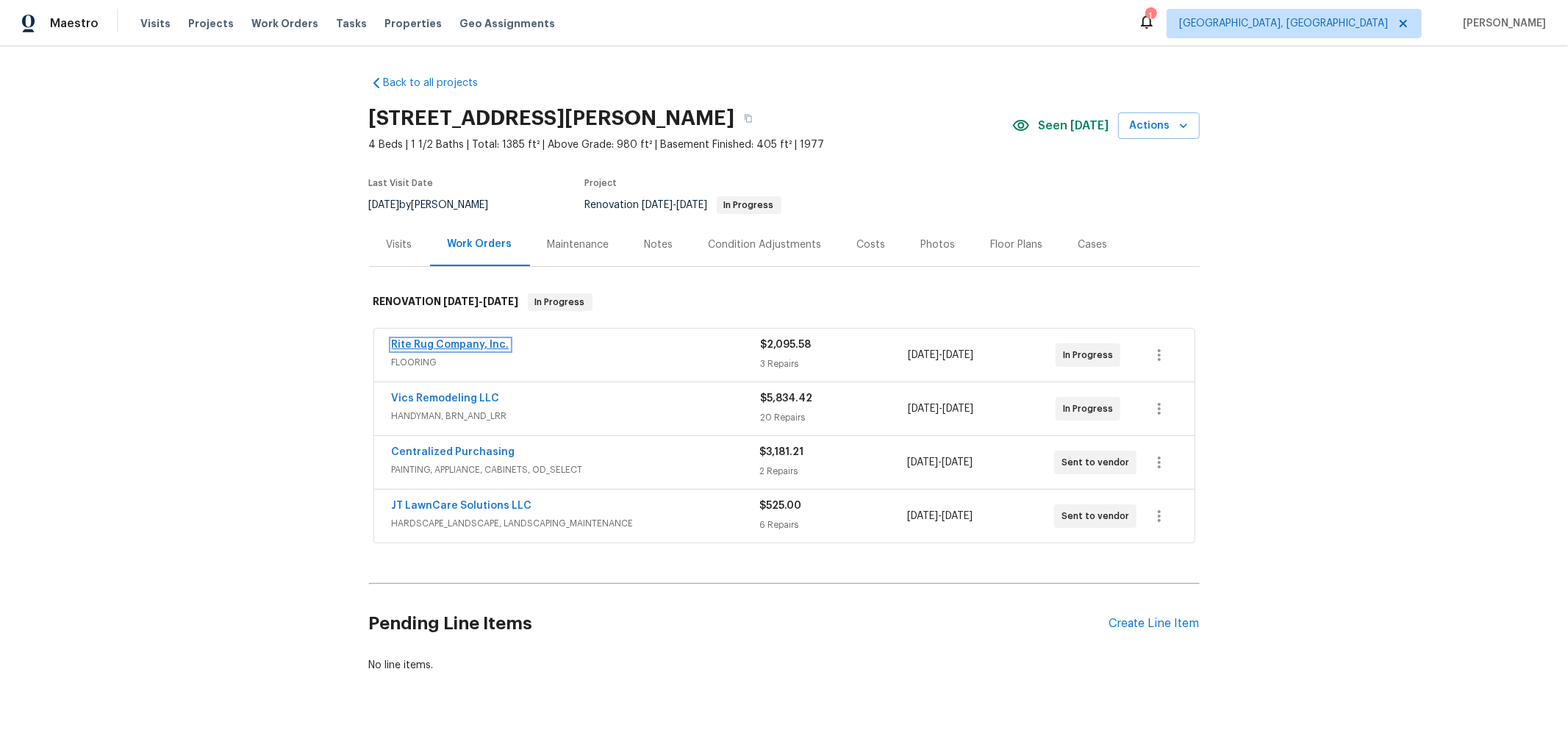
click at [447, 342] on link "Rite Rug Company, Inc." at bounding box center [450, 345] width 117 height 11
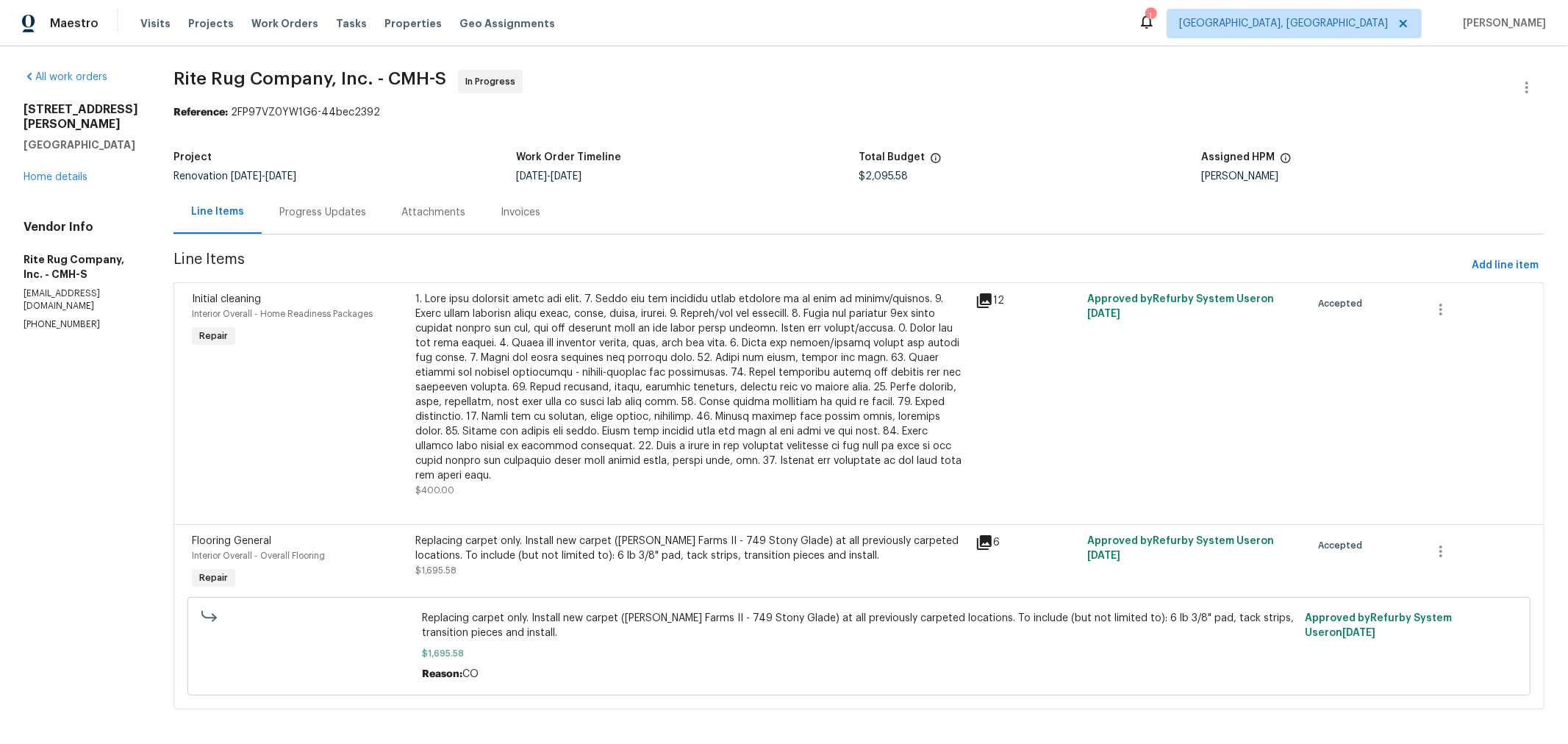
click at [353, 214] on div "Progress Updates" at bounding box center [323, 212] width 87 height 14
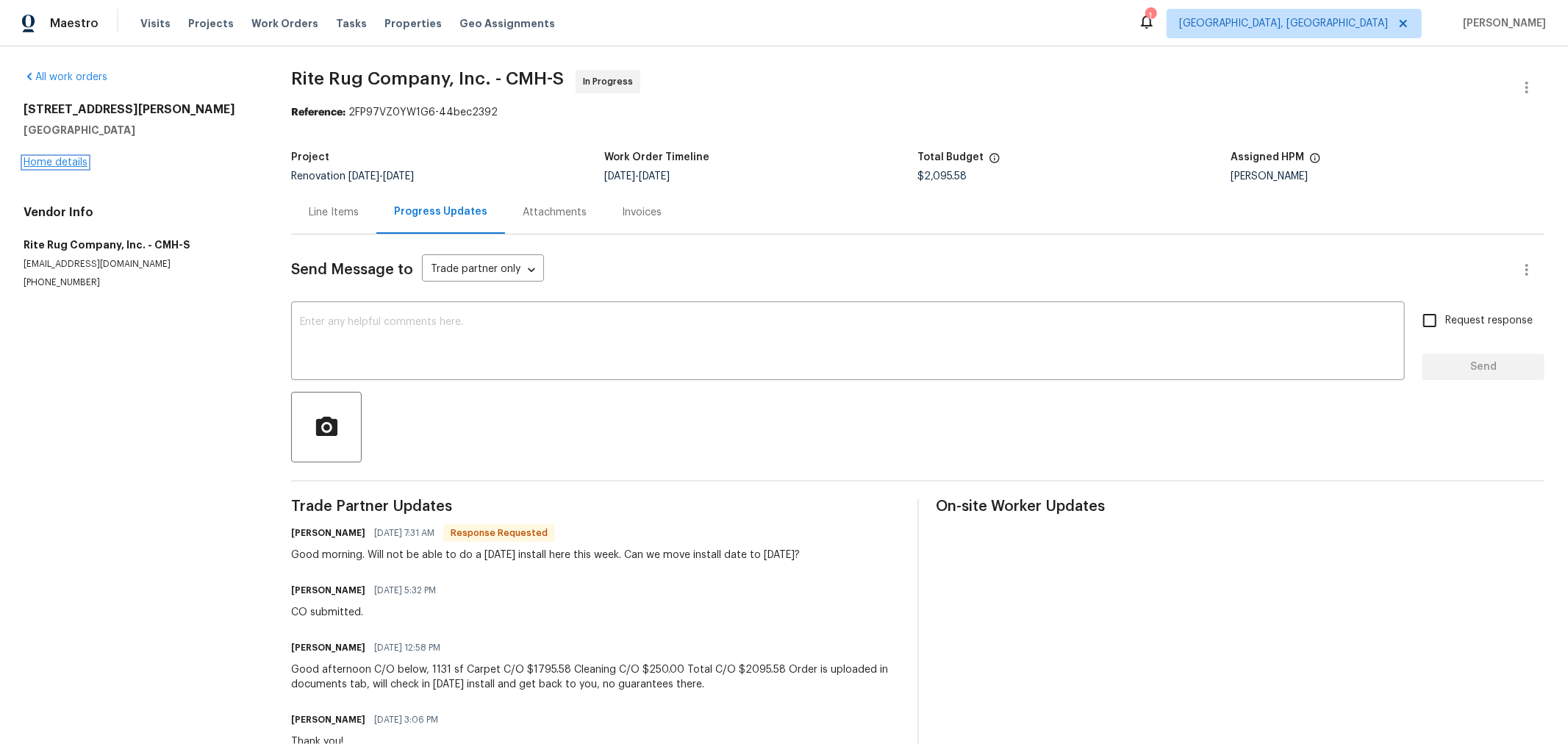
click at [53, 162] on link "Home details" at bounding box center [56, 162] width 64 height 11
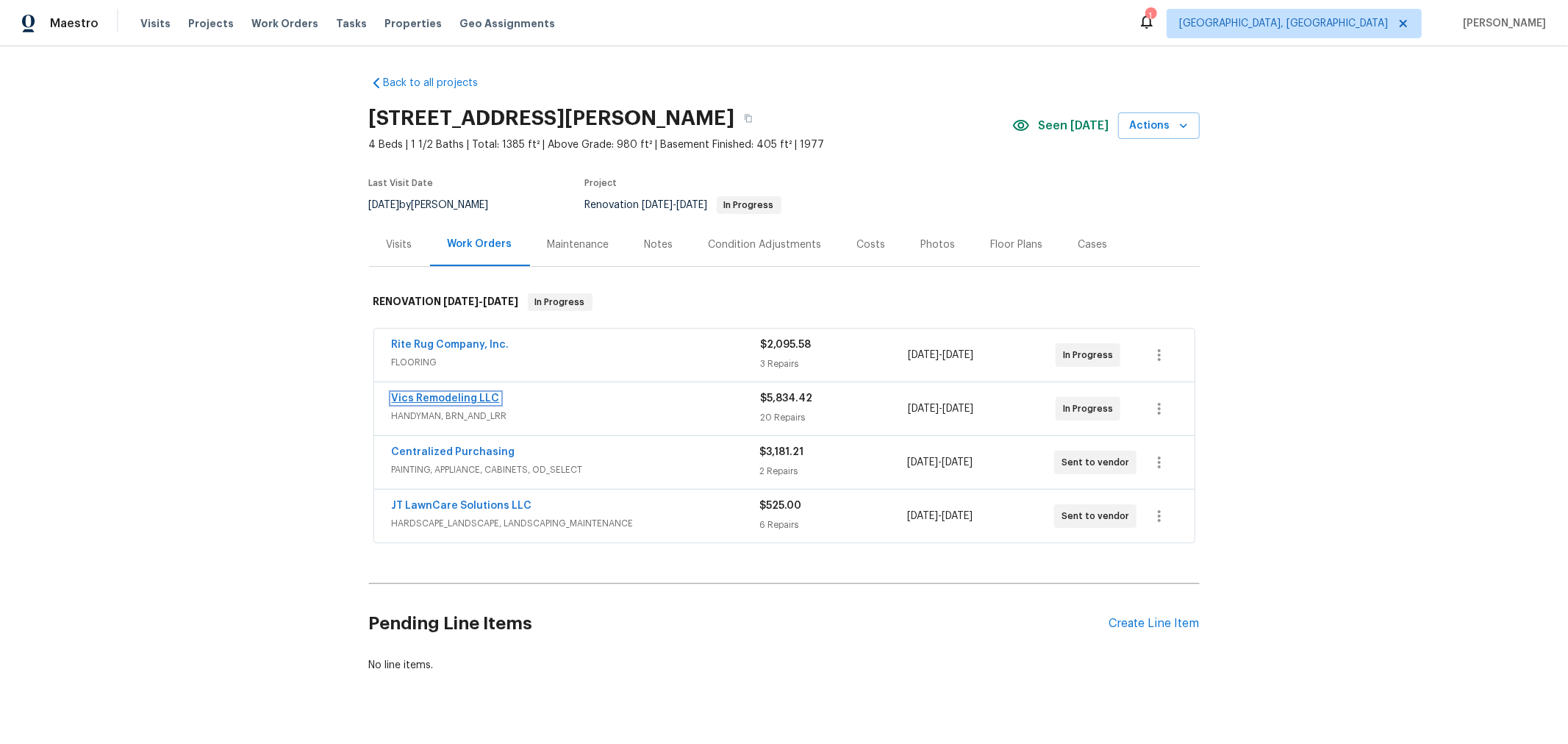
click at [424, 394] on link "Vics Remodeling LLC" at bounding box center [446, 399] width 108 height 11
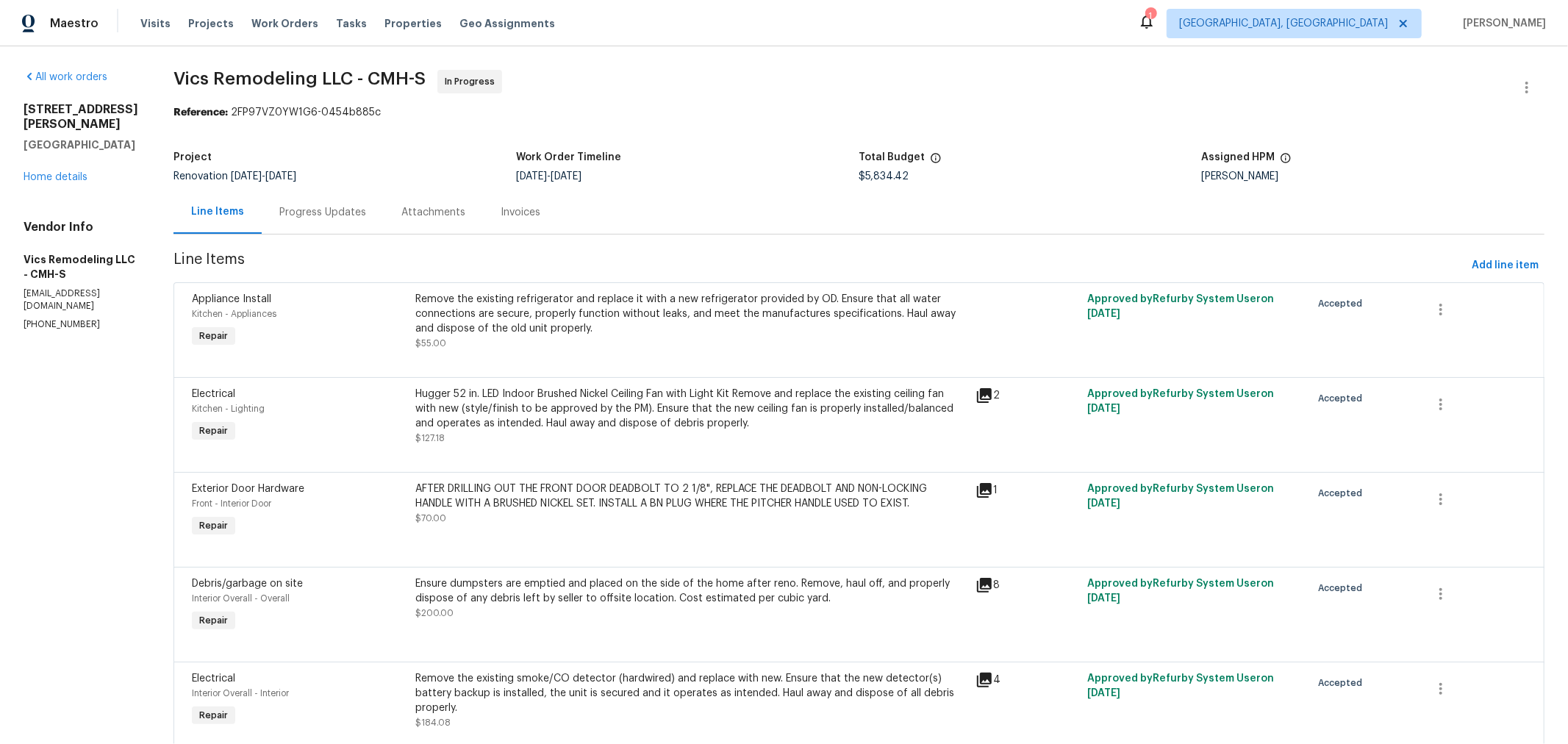
click at [334, 232] on div "Progress Updates" at bounding box center [323, 212] width 122 height 43
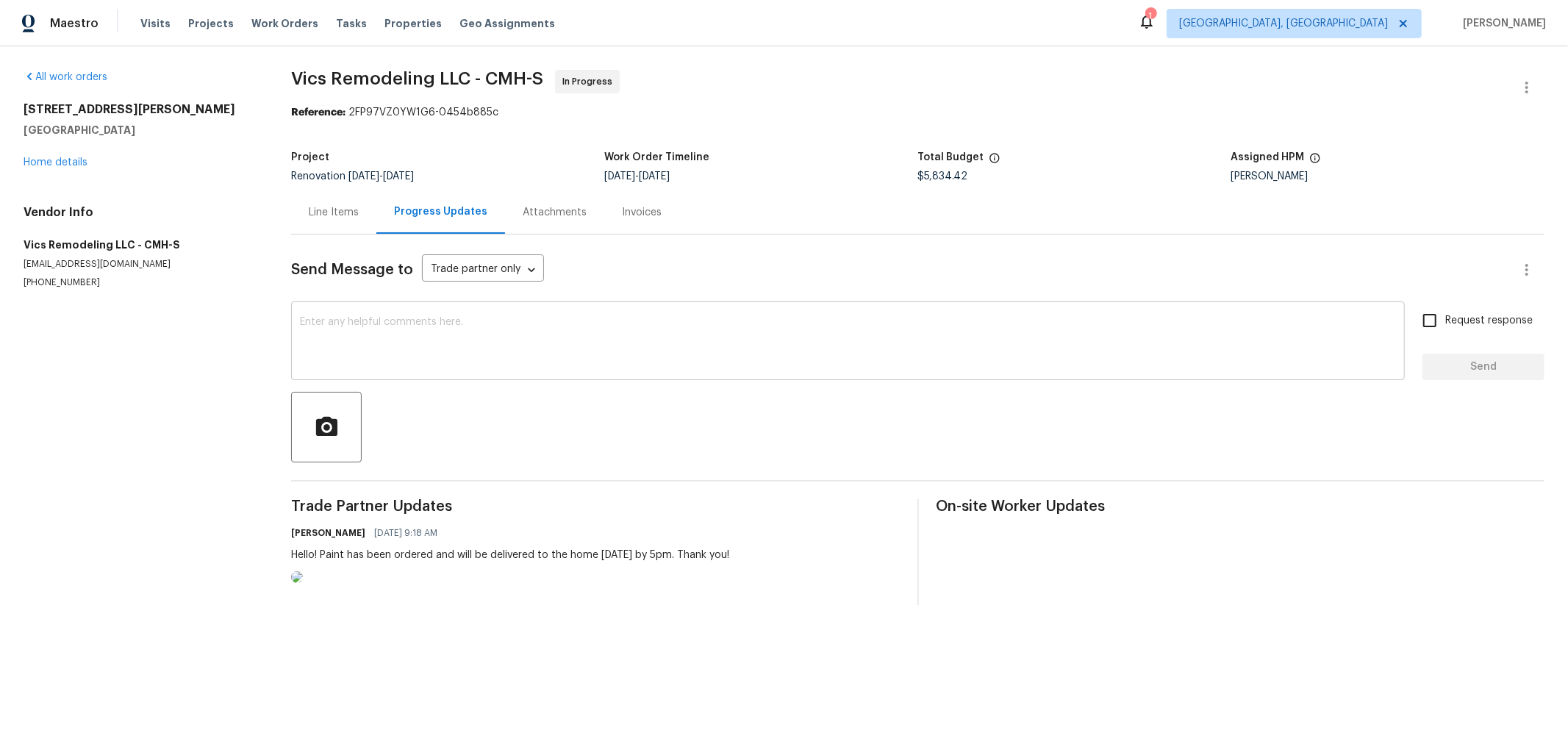
click at [370, 315] on div "x ​" at bounding box center [848, 342] width 1114 height 75
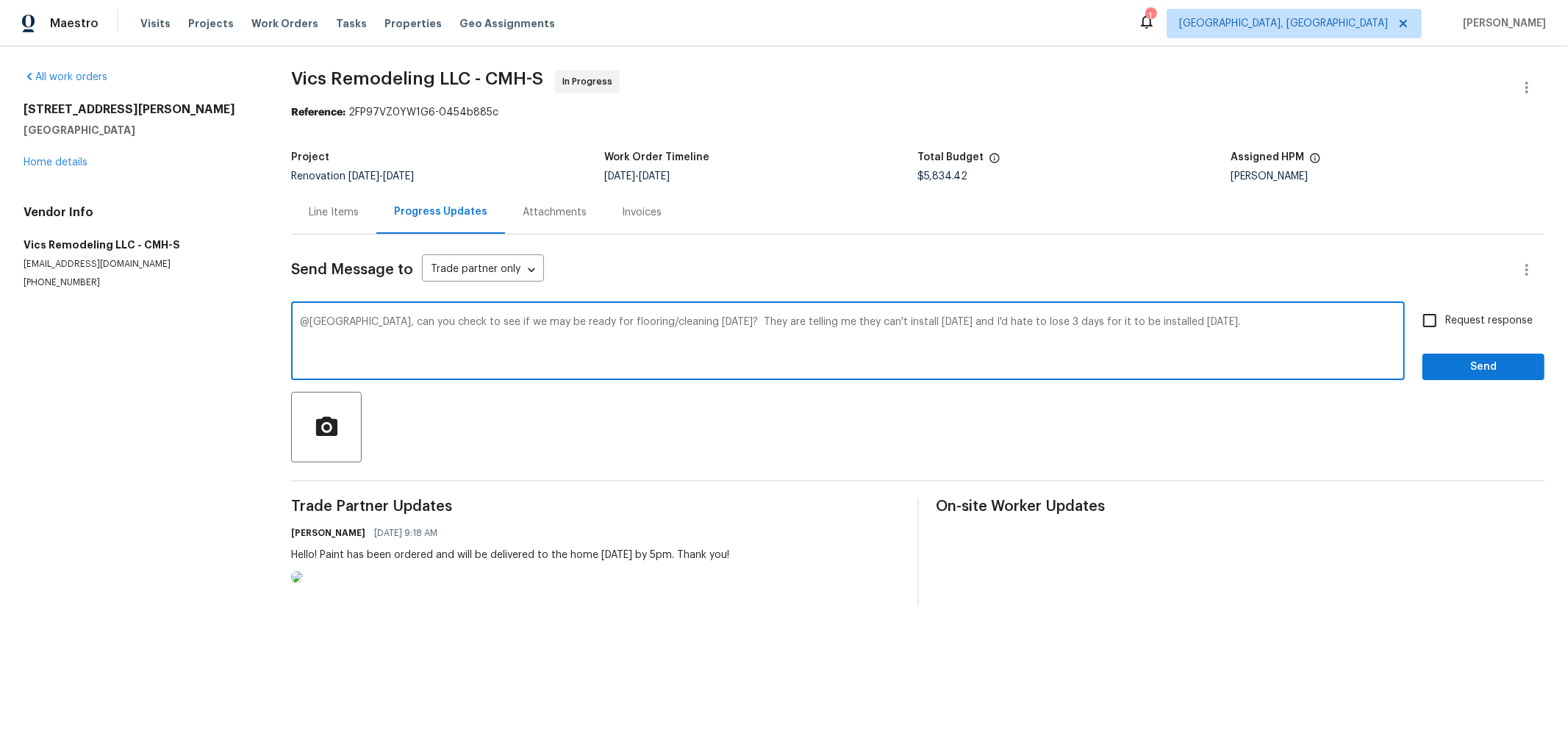
type textarea "@[GEOGRAPHIC_DATA], can you check to see if we may be ready for flooring/cleani…"
click at [1445, 319] on span "Request response" at bounding box center [1489, 321] width 88 height 15
click at [1435, 319] on input "Request response" at bounding box center [1429, 320] width 31 height 31
checkbox input "true"
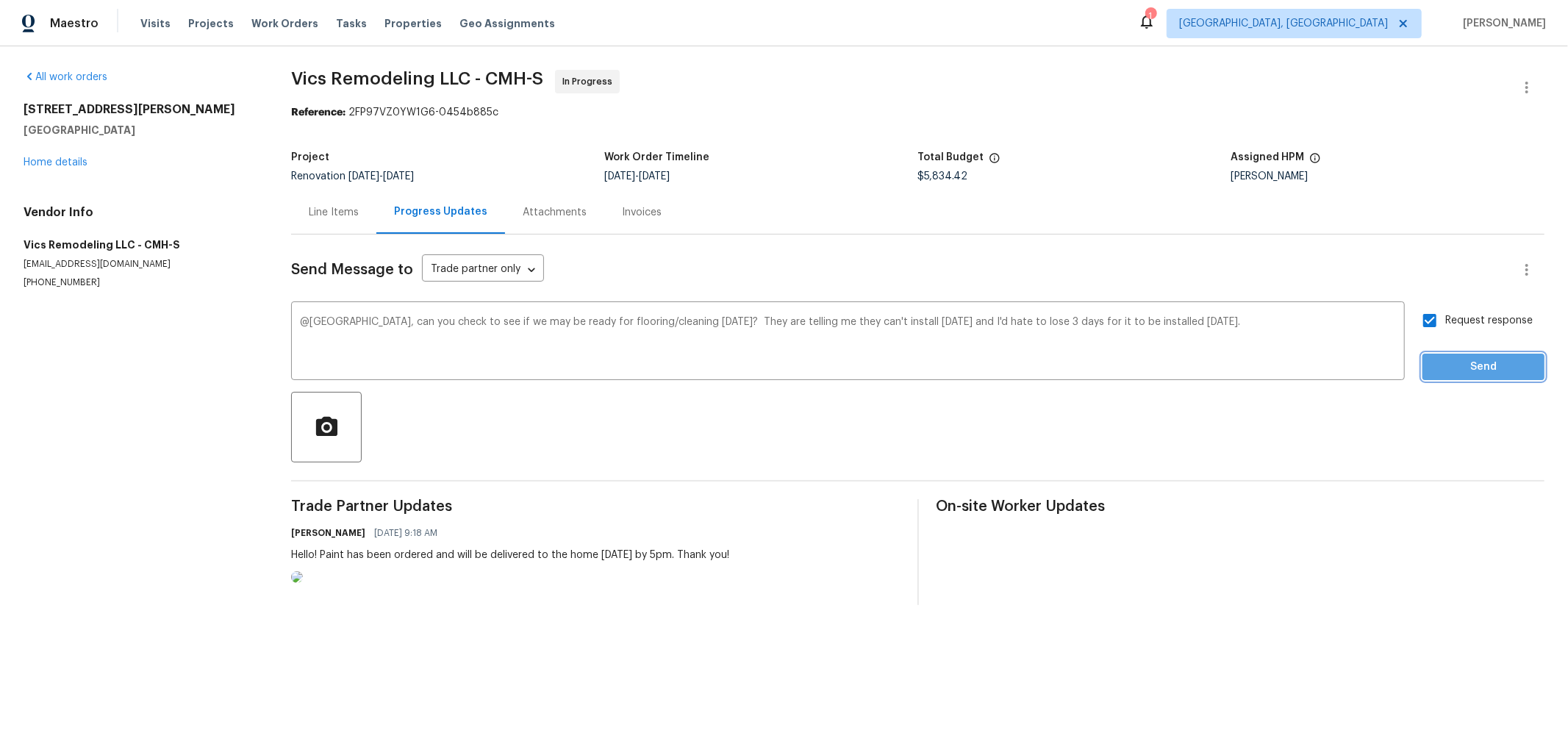
click at [1435, 371] on span "Send" at bounding box center [1483, 367] width 98 height 18
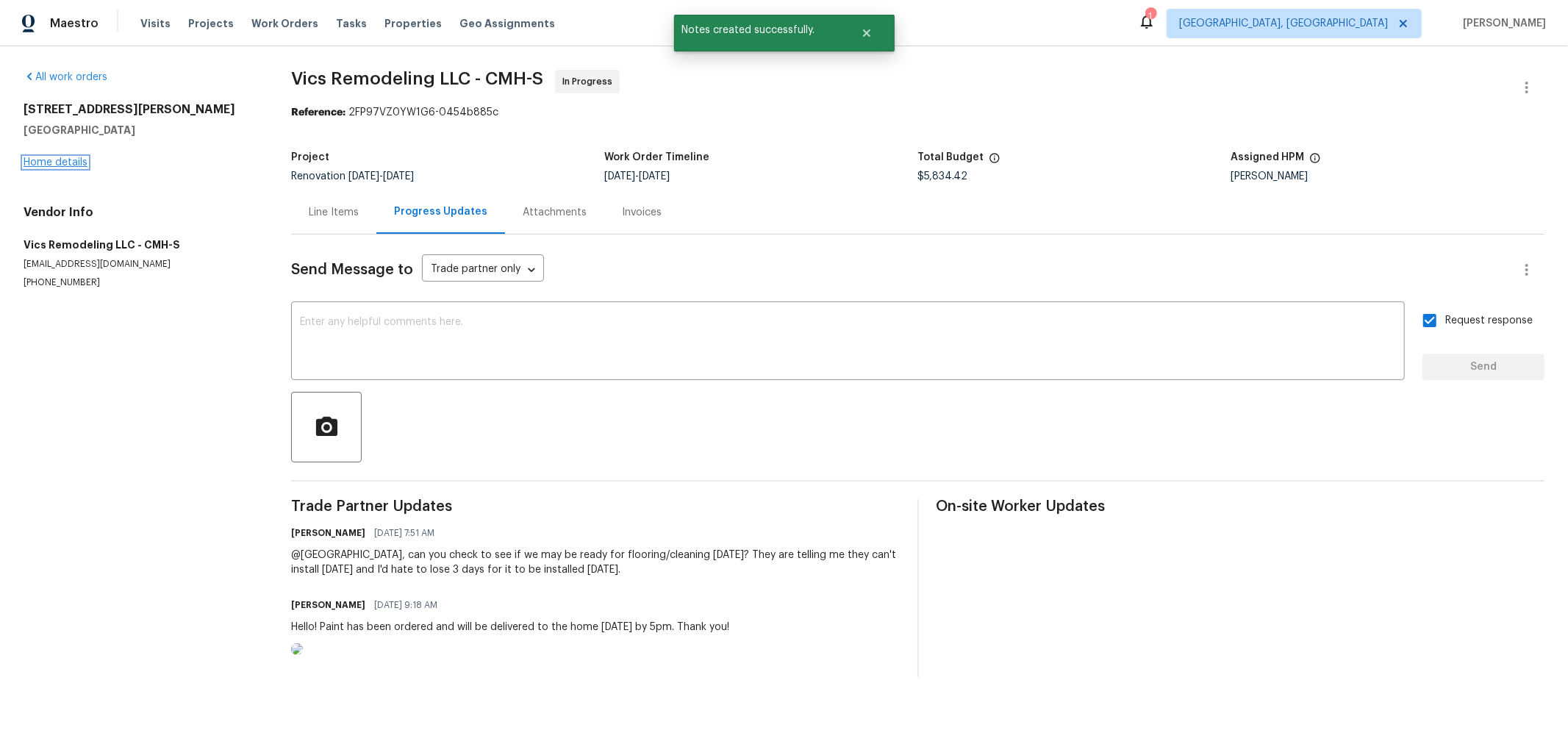
click at [76, 162] on link "Home details" at bounding box center [56, 162] width 64 height 11
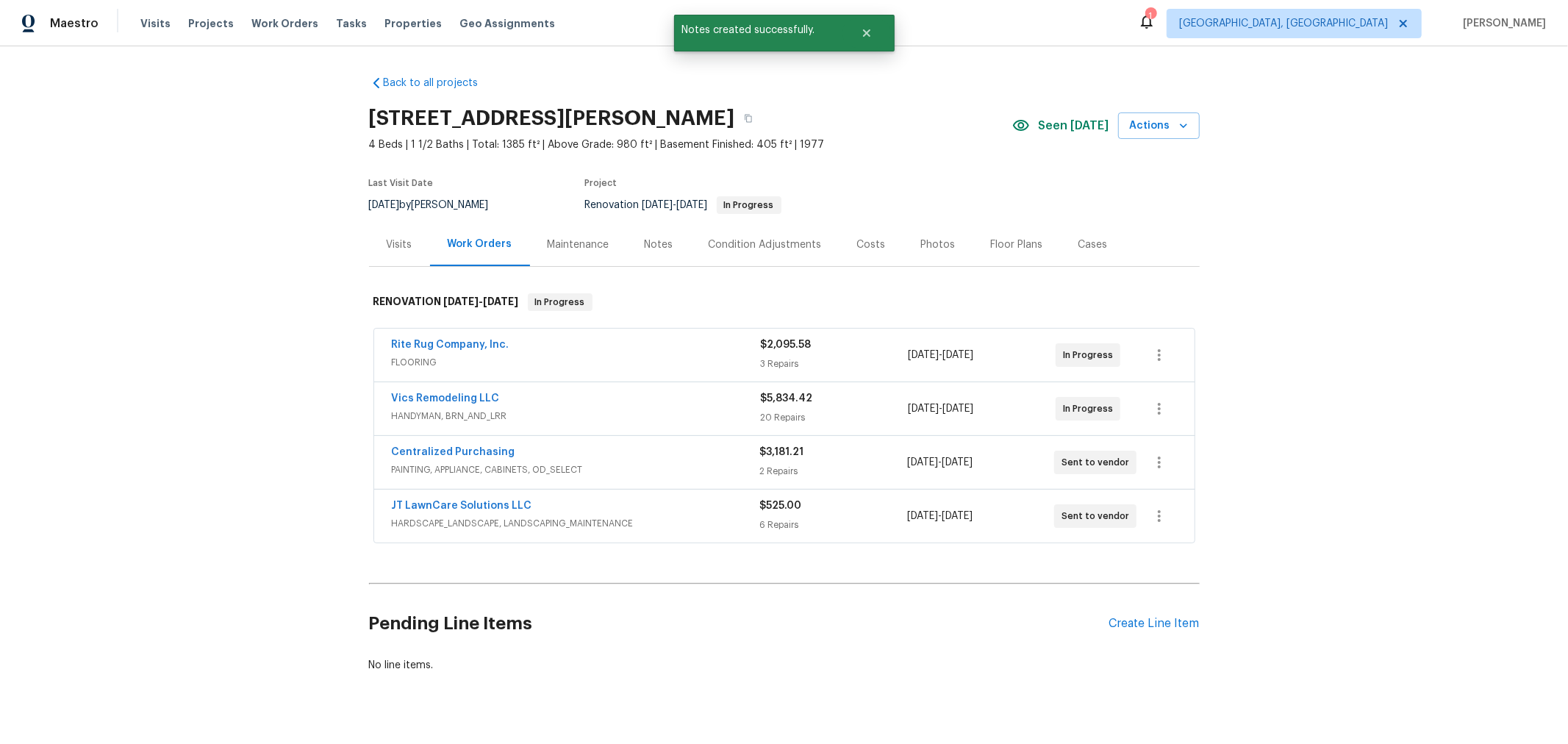
click at [1303, 247] on div "Back to all projects 5365 Sherry Ct, Columbus, OH 43232 4 Beds | 1 1/2 Baths | …" at bounding box center [784, 396] width 1568 height 698
click at [1273, 283] on div "Back to all projects 5365 Sherry Ct, Columbus, OH 43232 4 Beds | 1 1/2 Baths | …" at bounding box center [784, 396] width 1568 height 698
click at [840, 149] on span "4 Beds | 1 1/2 Baths | Total: 1385 ft² | Above Grade: 980 ft² | Basement Finish…" at bounding box center [690, 144] width 643 height 14
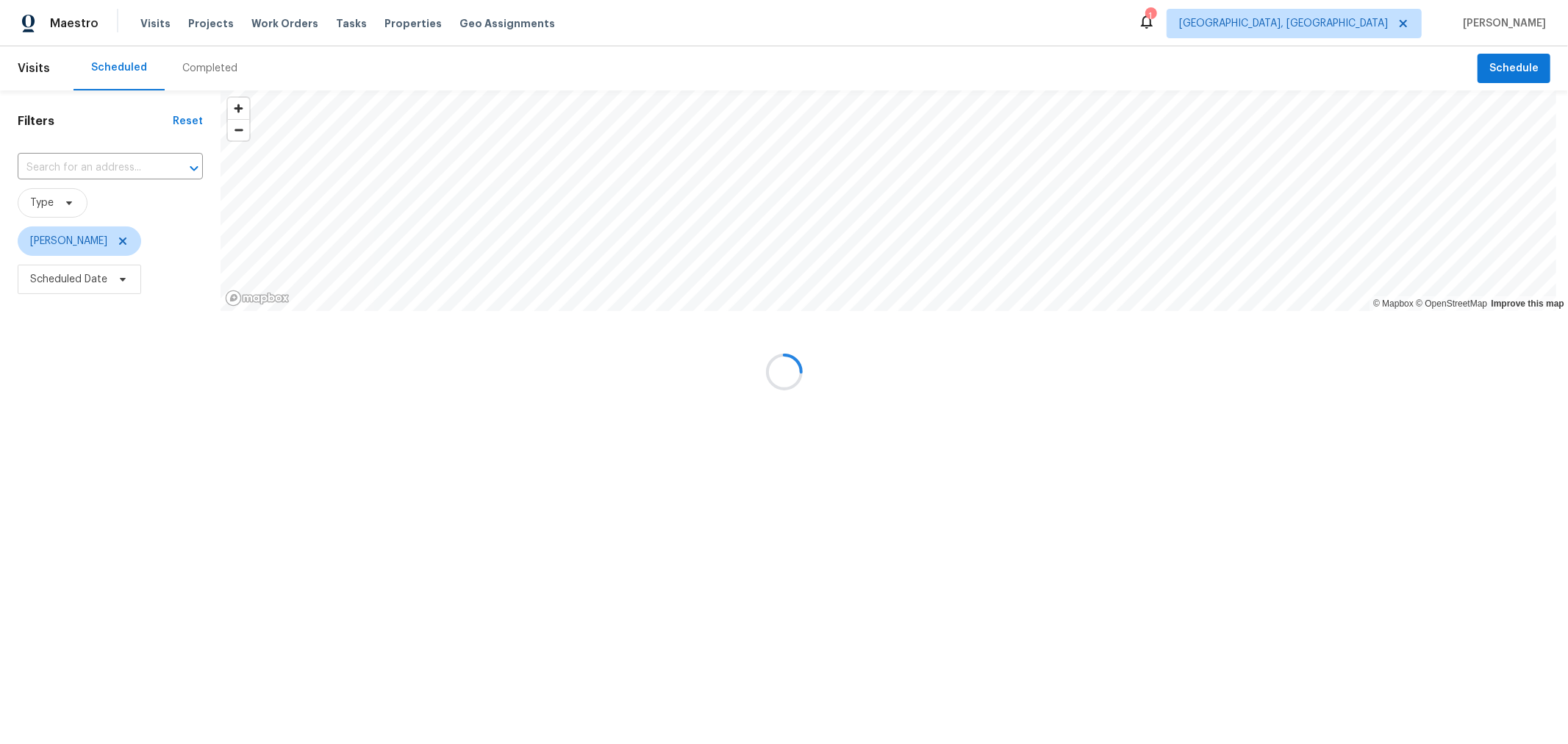
click at [89, 278] on div at bounding box center [784, 372] width 1568 height 744
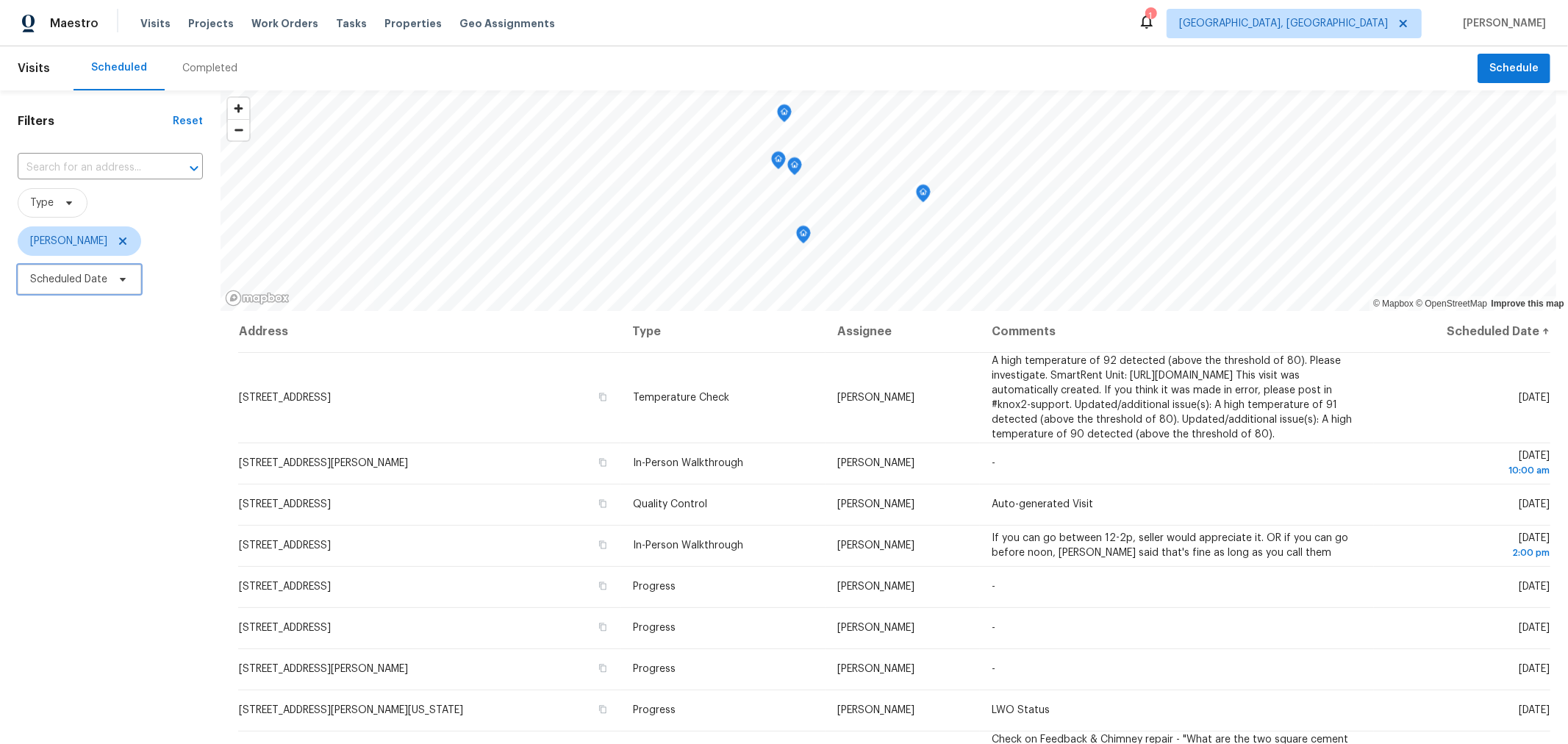
click at [73, 283] on span "Scheduled Date" at bounding box center [69, 279] width 77 height 14
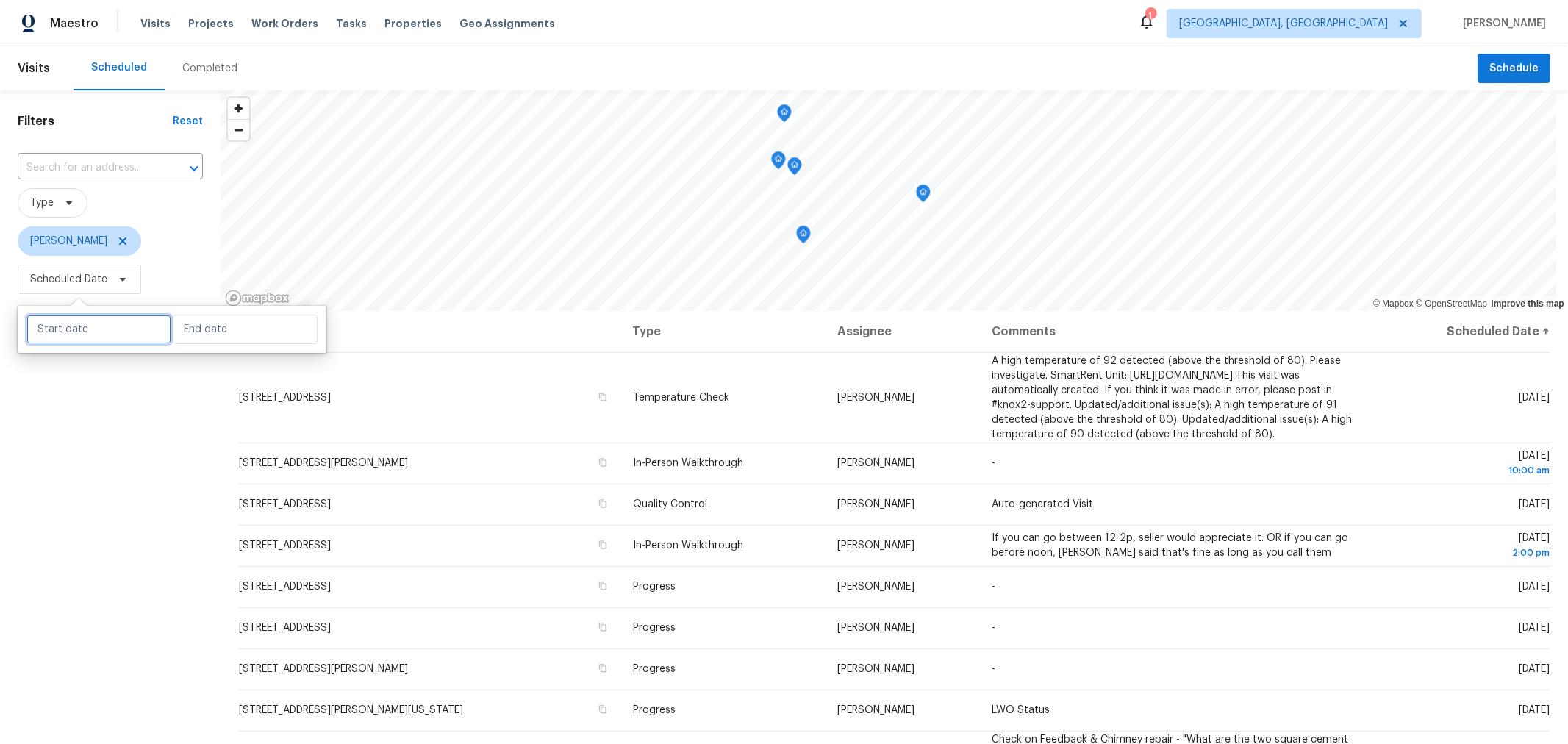
click at [101, 340] on input "text" at bounding box center [99, 329] width 145 height 30
select select "7"
select select "2025"
select select "8"
select select "2025"
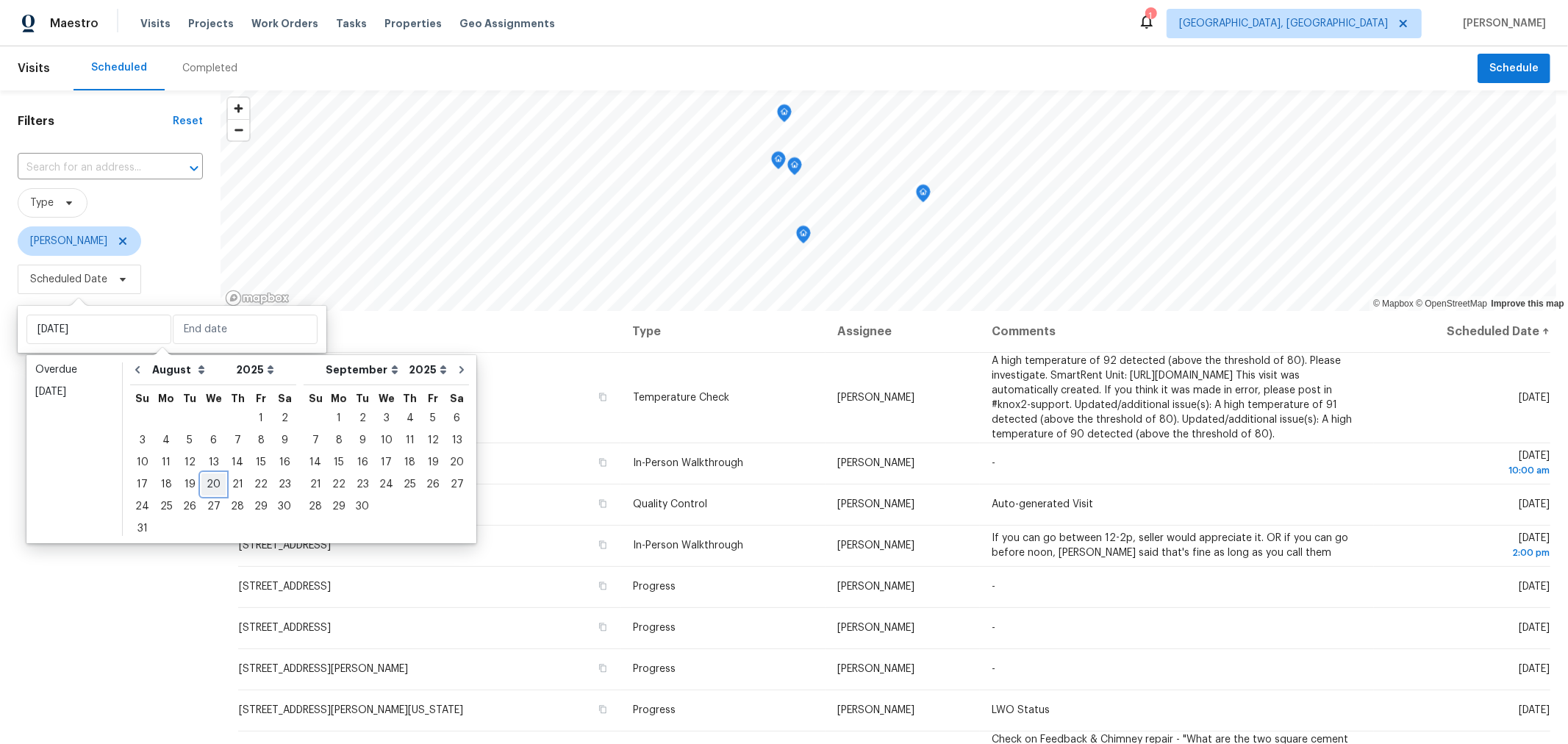
click at [206, 483] on div "20" at bounding box center [213, 484] width 24 height 21
type input "Wed, Aug 20"
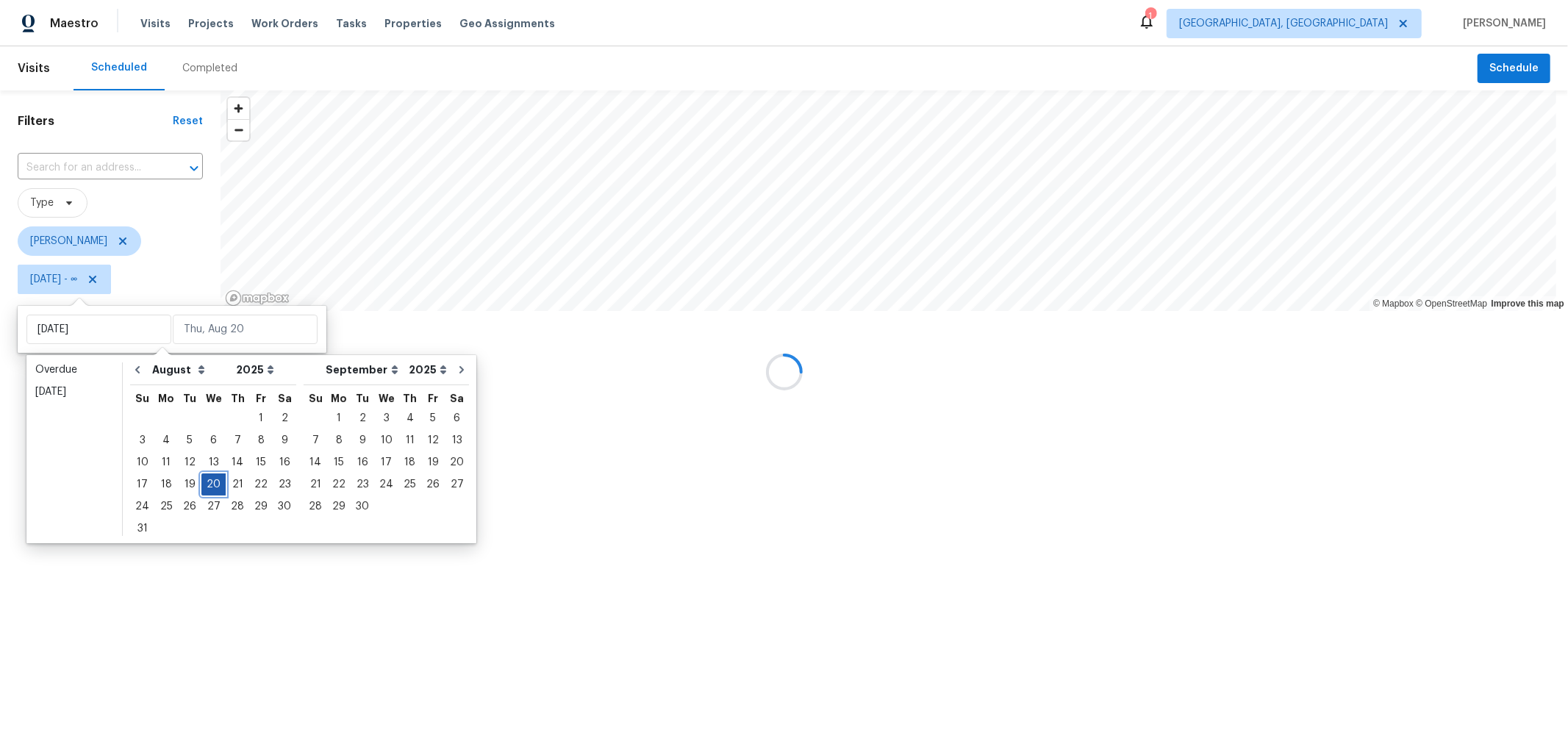
click at [206, 483] on div "20" at bounding box center [213, 484] width 24 height 21
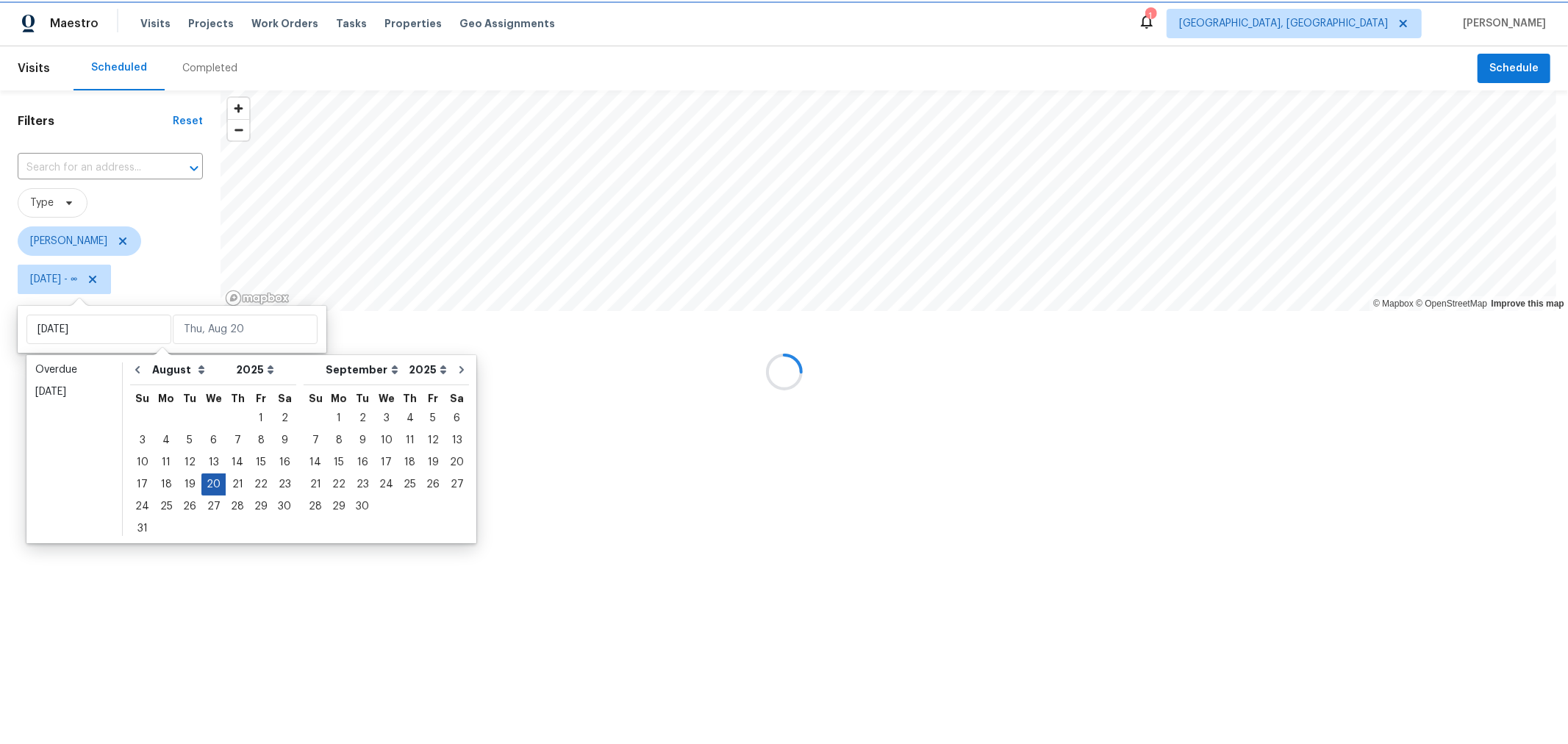
type input "Wed, Aug 20"
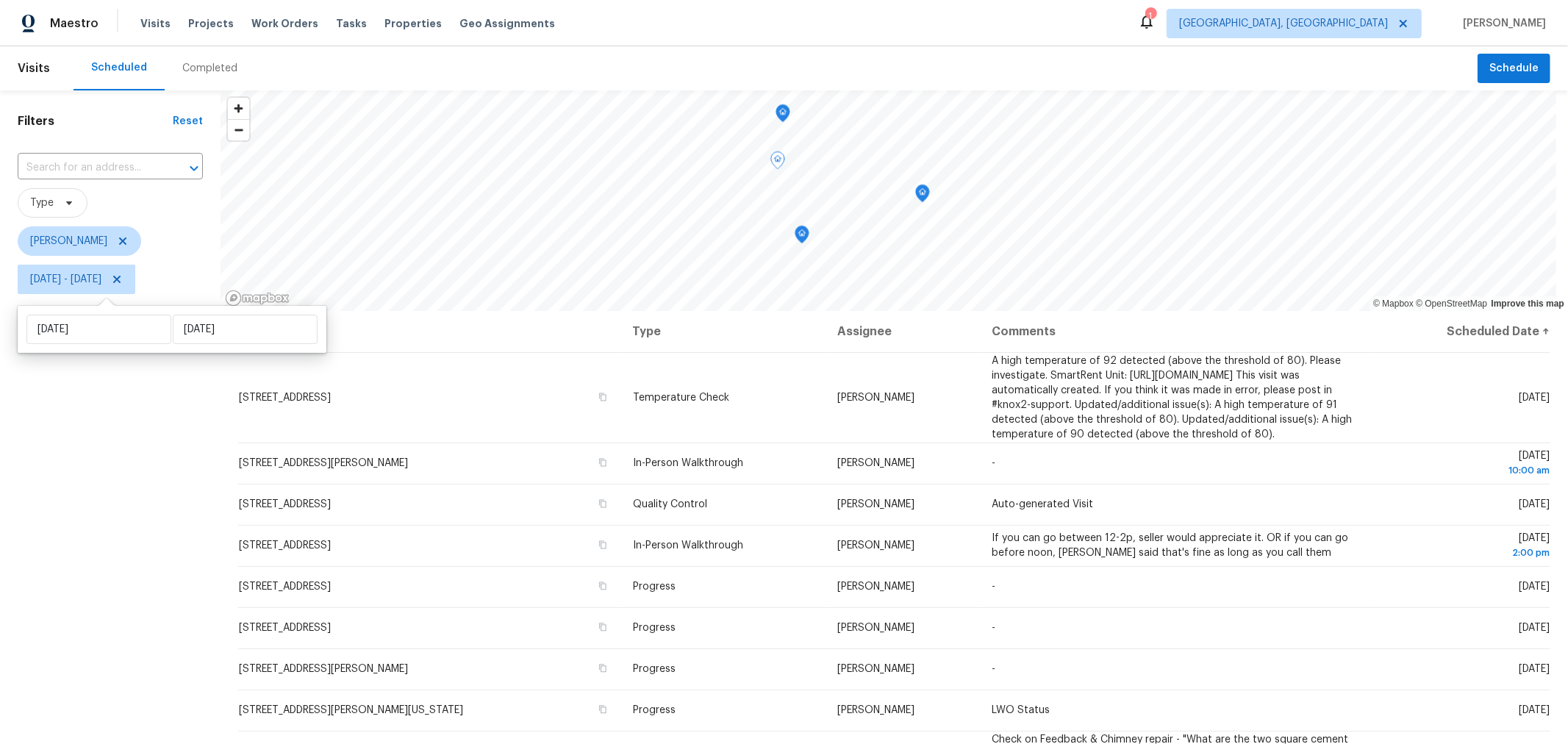
click at [99, 561] on div "Filters Reset ​ Type Keith Hollingsworth Wed, Aug 20 - Wed, Aug 20" at bounding box center [110, 499] width 220 height 816
click at [103, 287] on span "Wed, Aug 20 - Wed, Aug 20" at bounding box center [76, 279] width 117 height 30
click at [80, 338] on input "Wed, Aug 20" at bounding box center [99, 329] width 145 height 30
select select "7"
select select "2025"
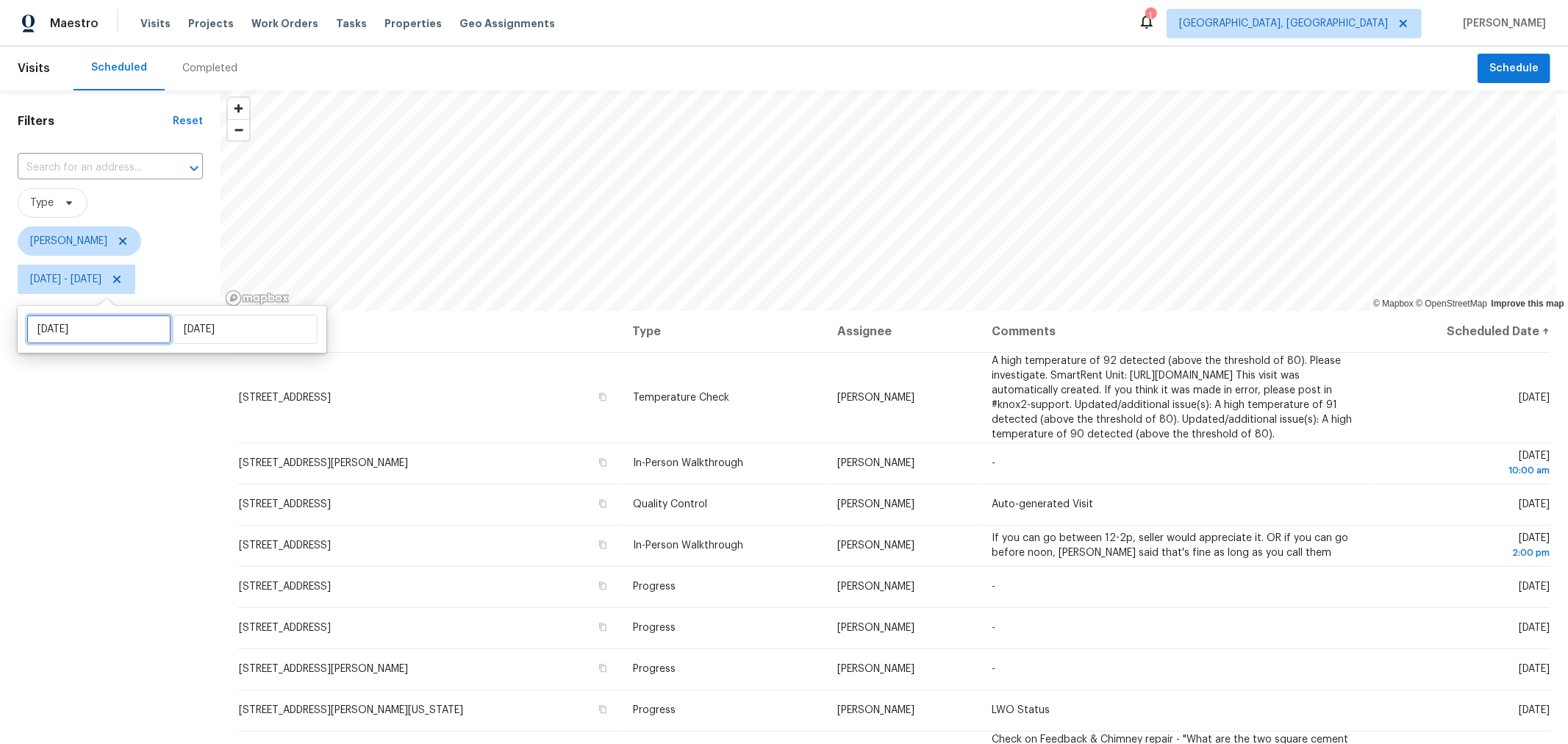
select select "8"
select select "2025"
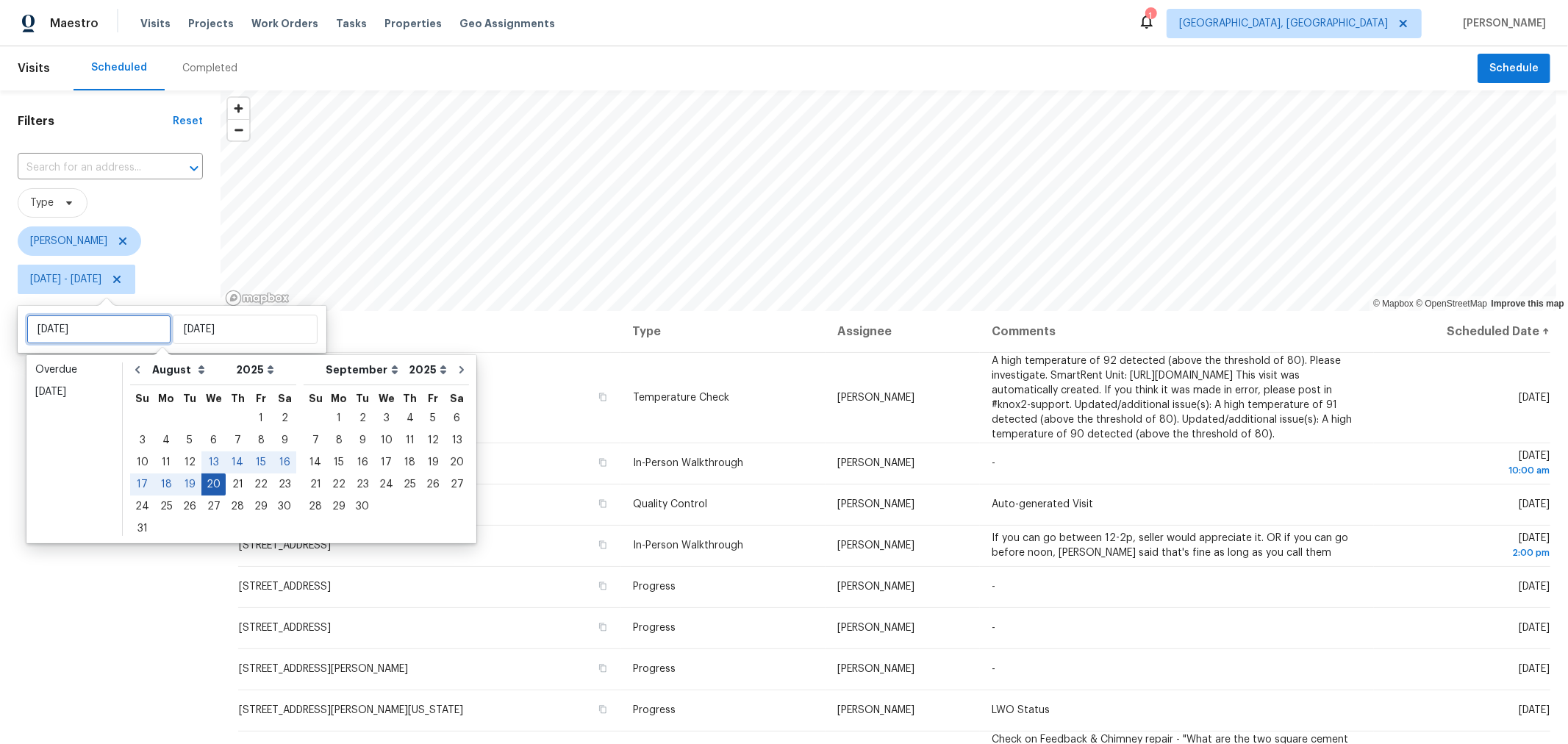
type input "Tue, Aug 19"
click at [230, 486] on div "21" at bounding box center [237, 484] width 24 height 21
type input "Thu, Aug 21"
type input "Wed, Aug 20"
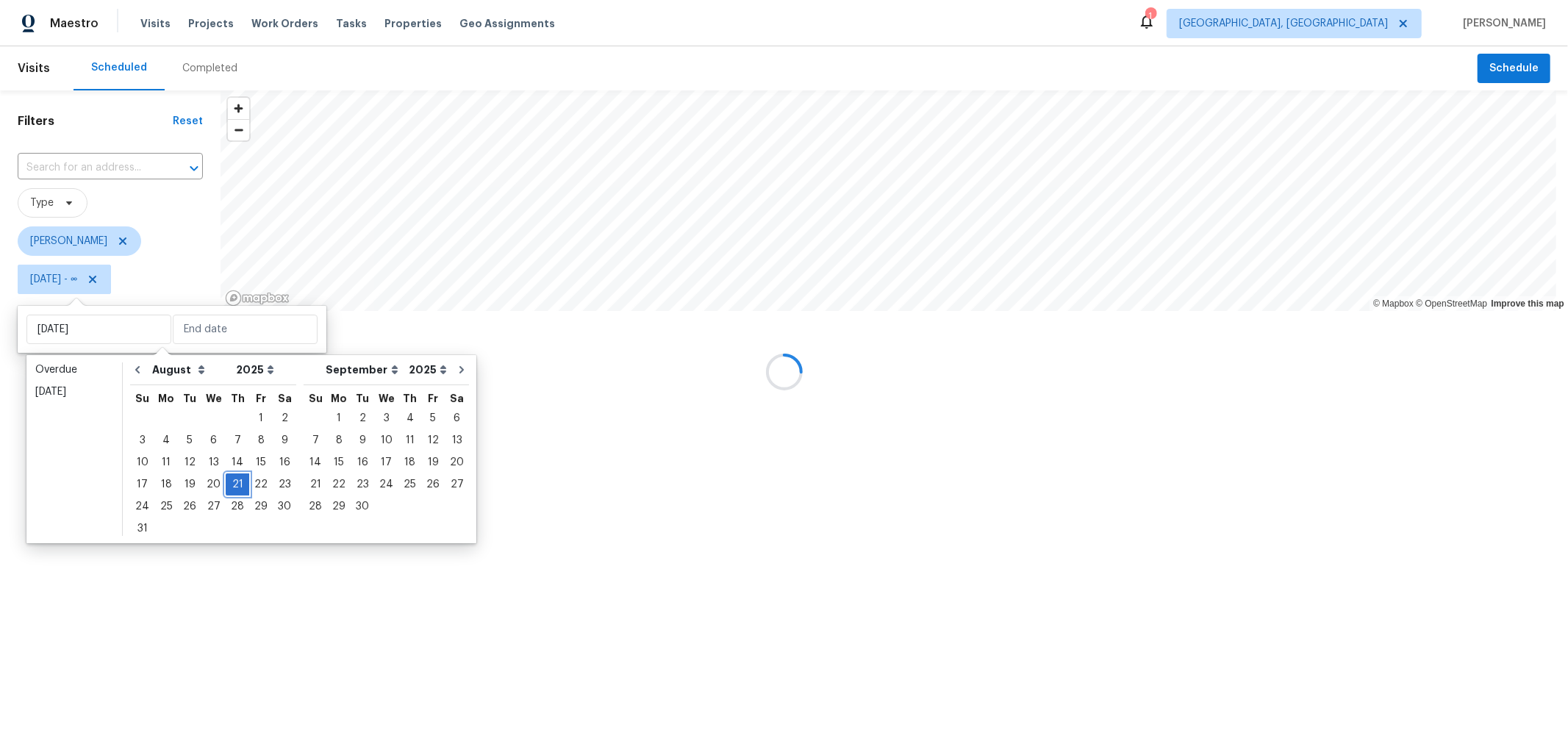
click at [227, 486] on div "21" at bounding box center [237, 484] width 24 height 21
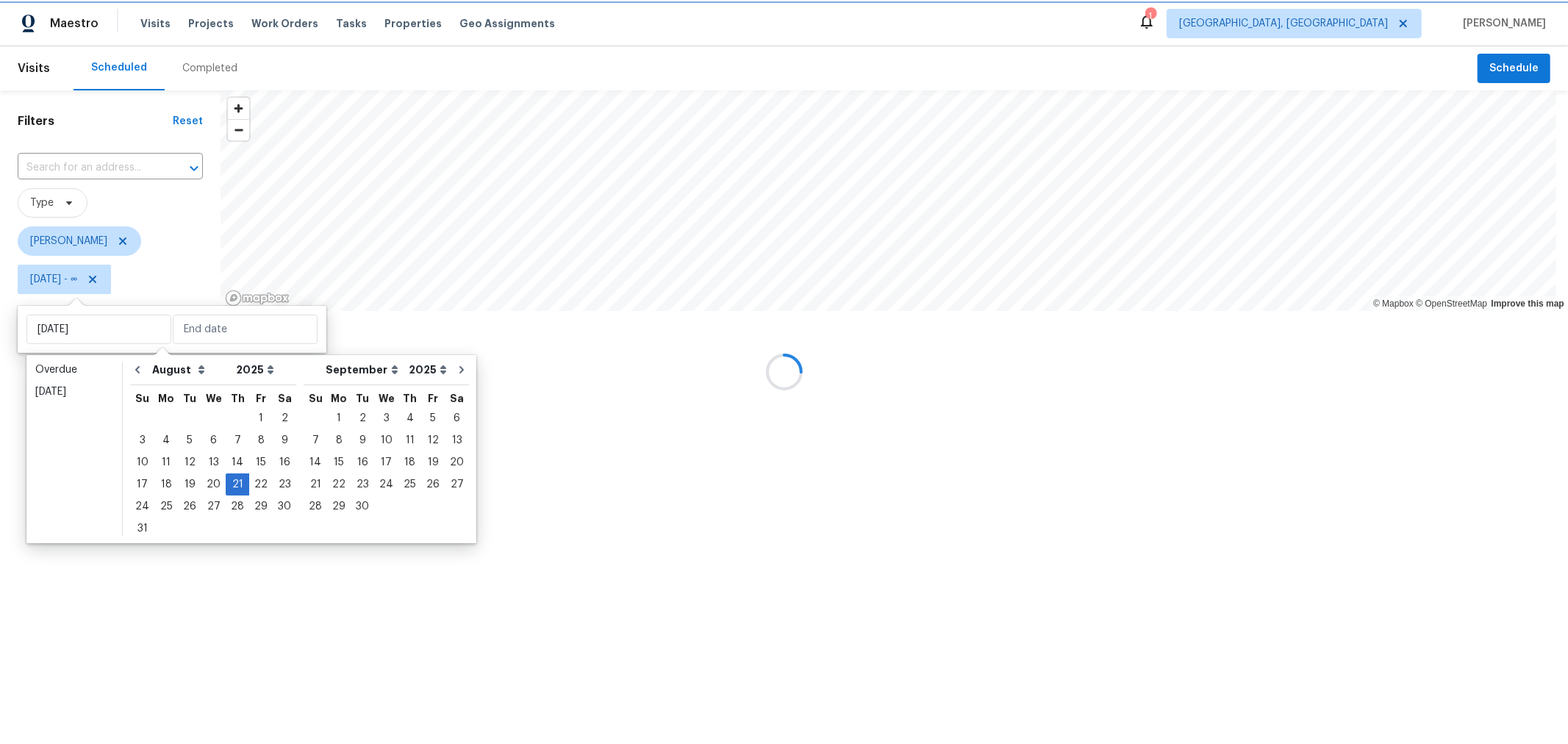
type input "Thu, Aug 21"
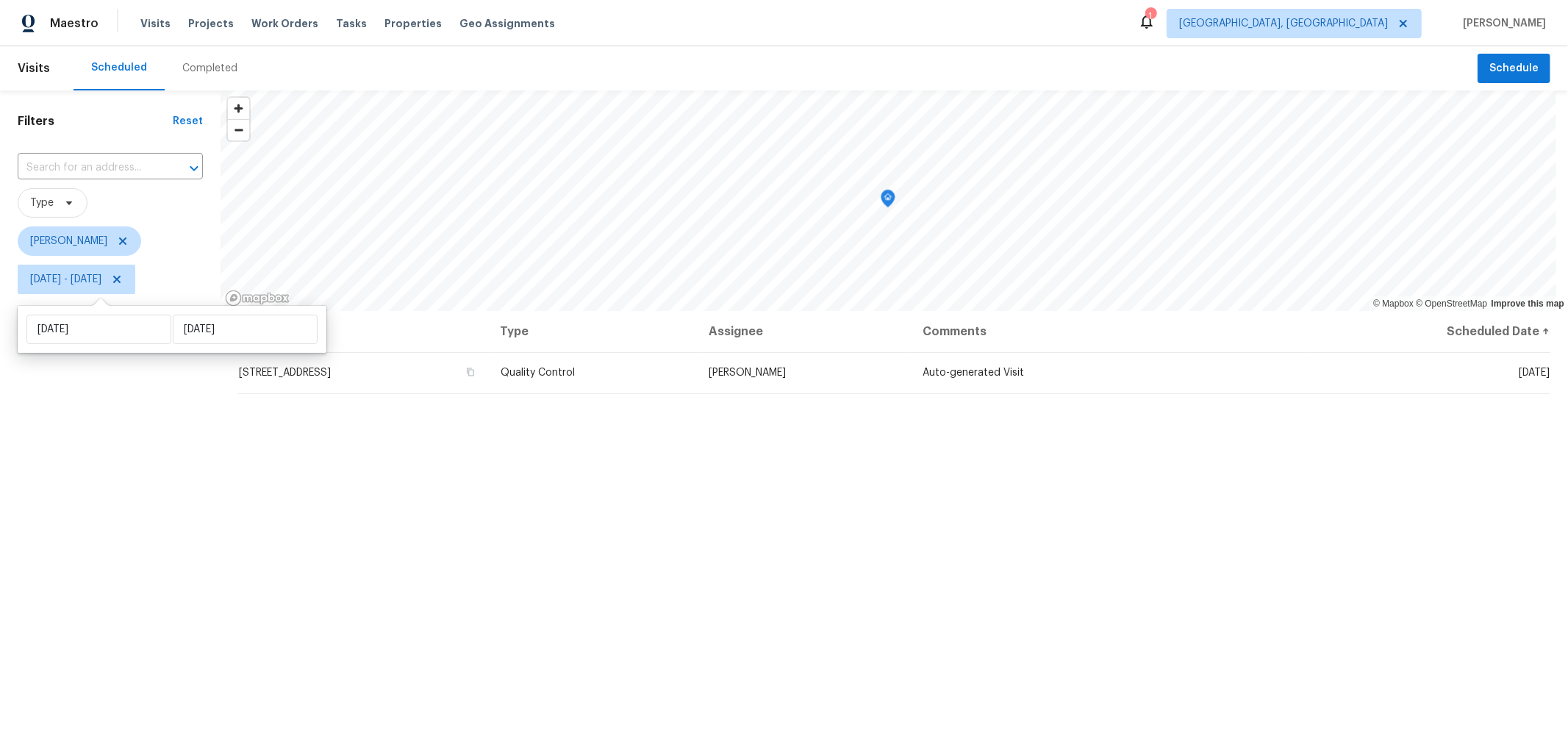
click at [133, 409] on div "Filters Reset ​ Type Keith Hollingsworth Thu, Aug 21 - Thu, Aug 21" at bounding box center [110, 499] width 220 height 816
click at [129, 236] on icon at bounding box center [122, 241] width 11 height 11
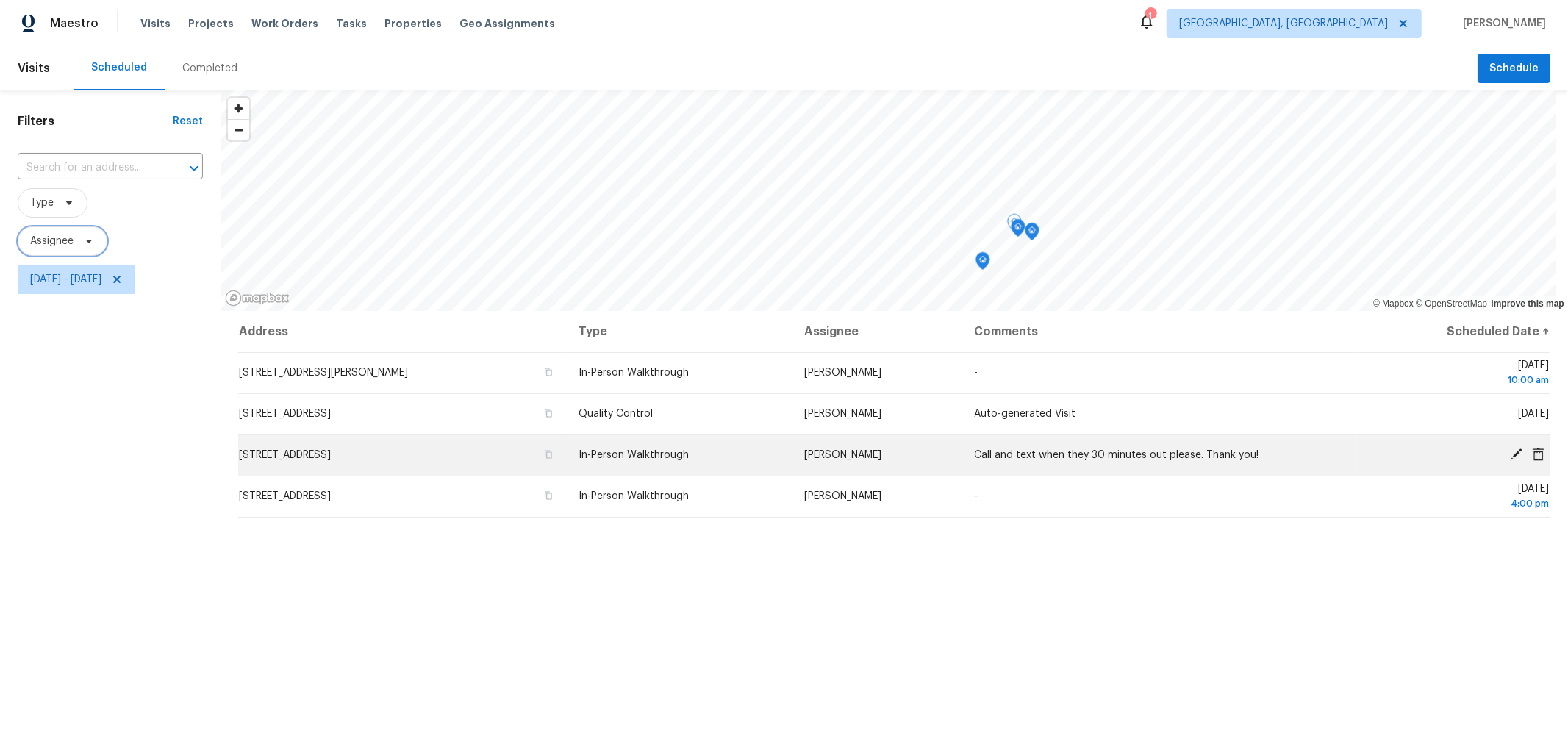
scroll to position [1, 0]
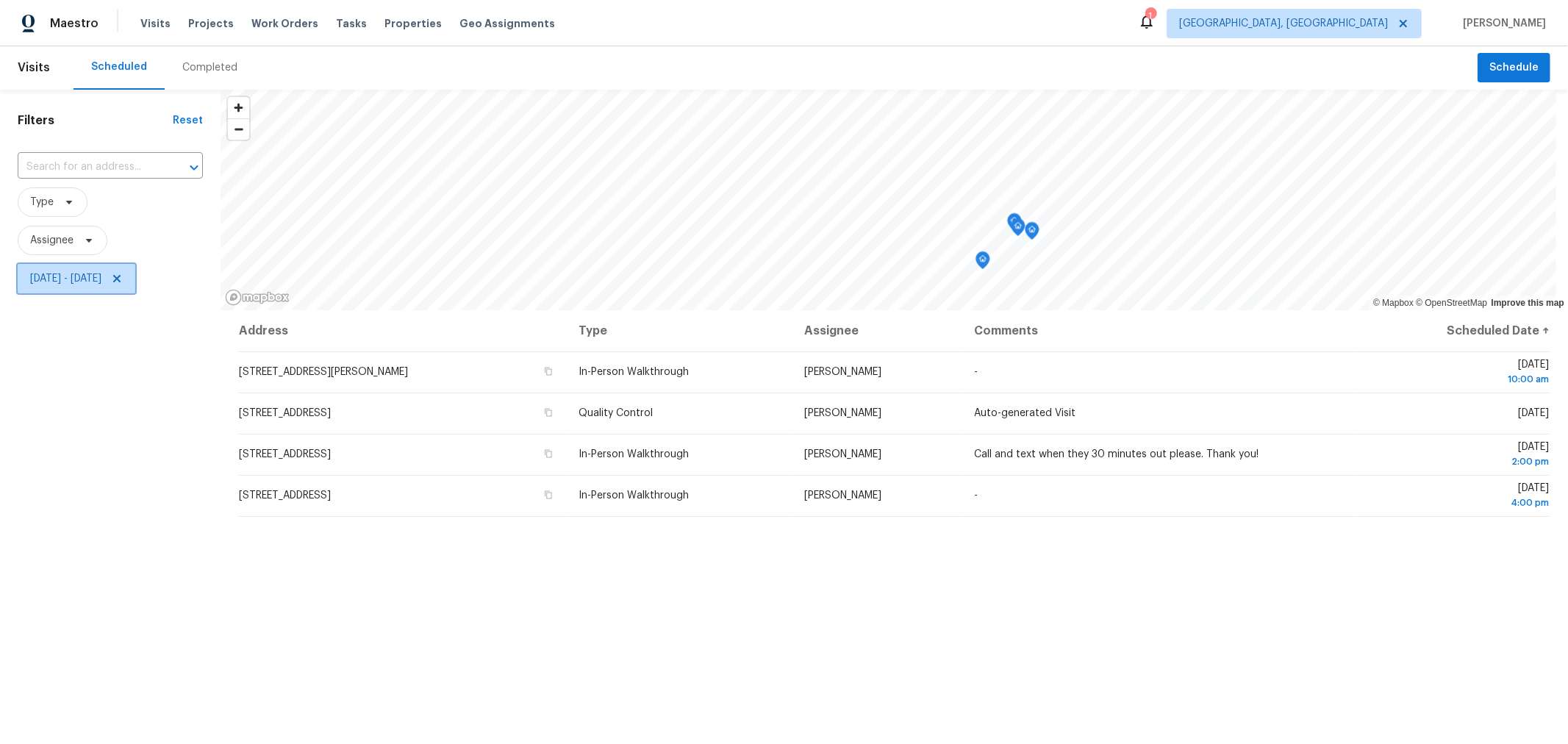
click at [101, 283] on span "Thu, Aug 21 - Thu, Aug 21" at bounding box center [66, 278] width 72 height 14
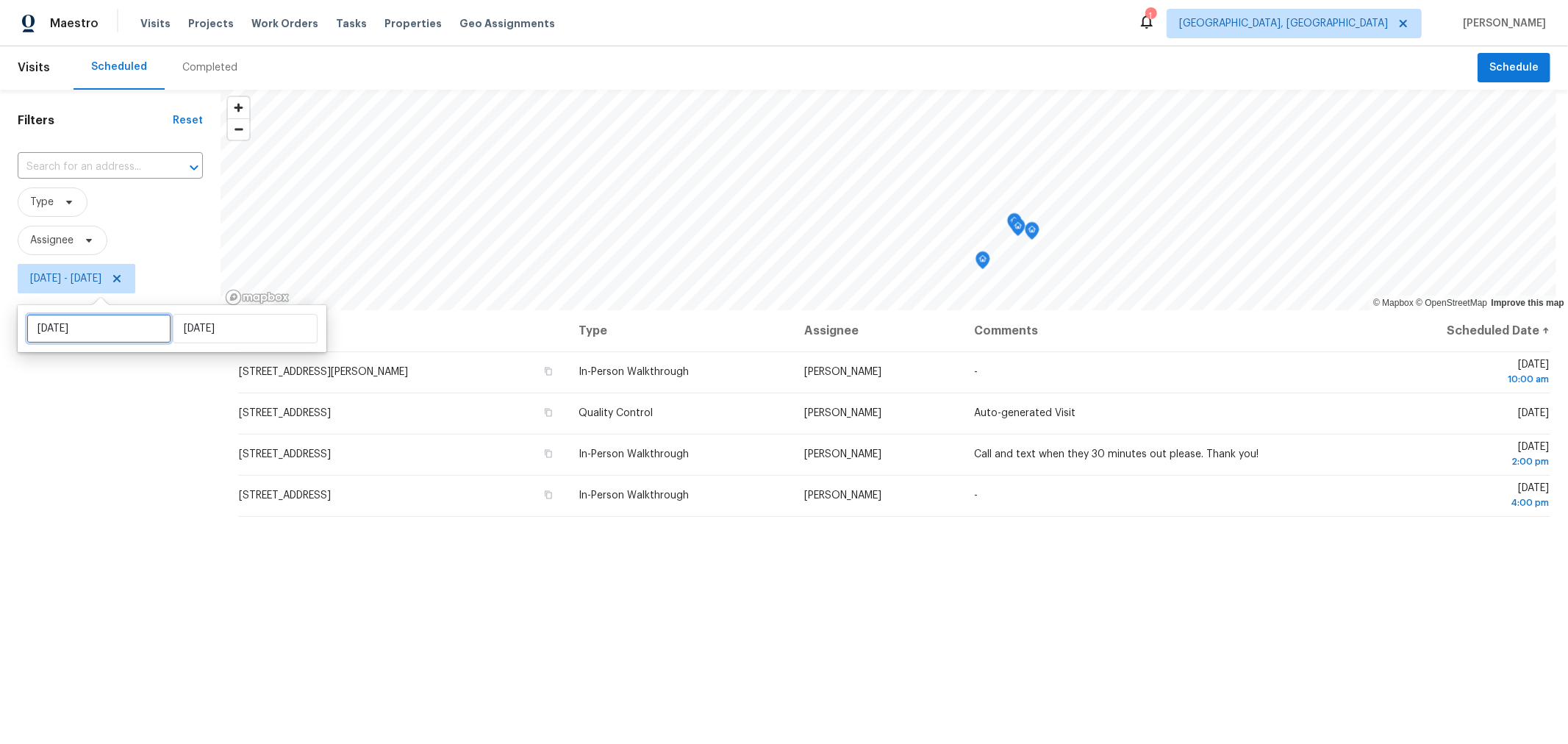
click at [101, 322] on input "Thu, Aug 21" at bounding box center [99, 329] width 145 height 30
select select "7"
select select "2025"
select select "8"
select select "2025"
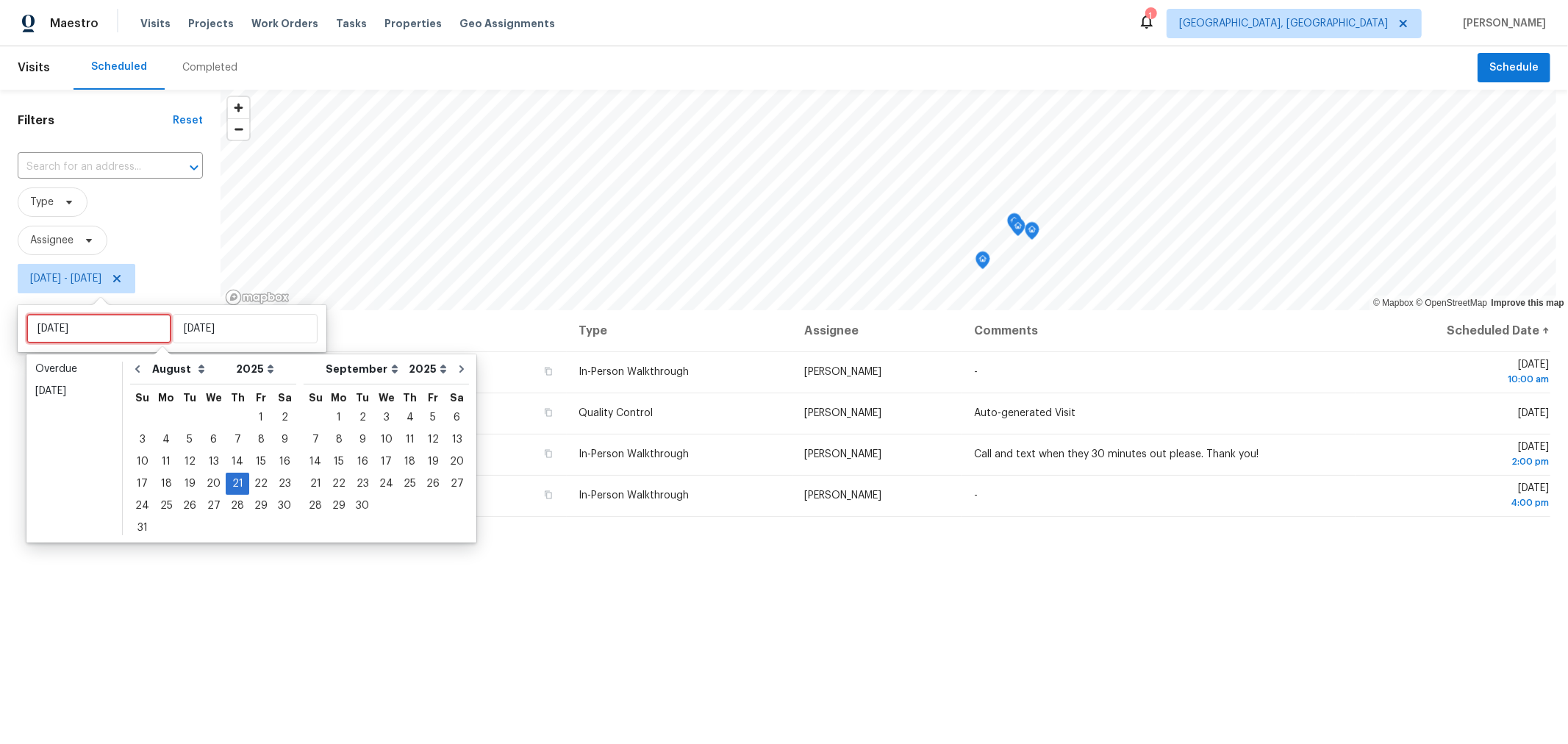
type input "Wed, Aug 27"
type input "Thu, Aug 21"
type input "Thu, Aug 28"
click at [254, 486] on div "22" at bounding box center [261, 483] width 24 height 21
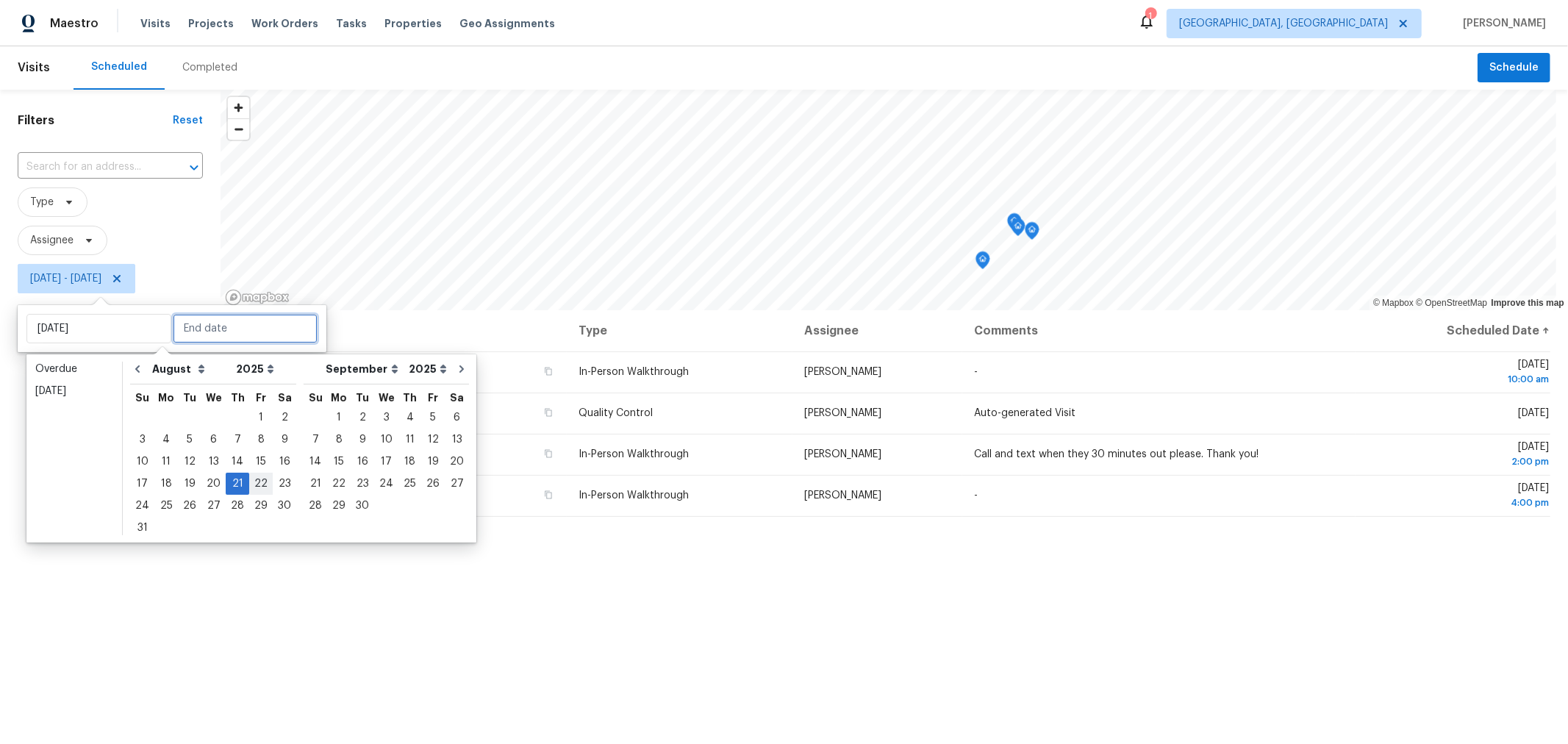
type input "Fri, Aug 22"
type input "Thu, Aug 21"
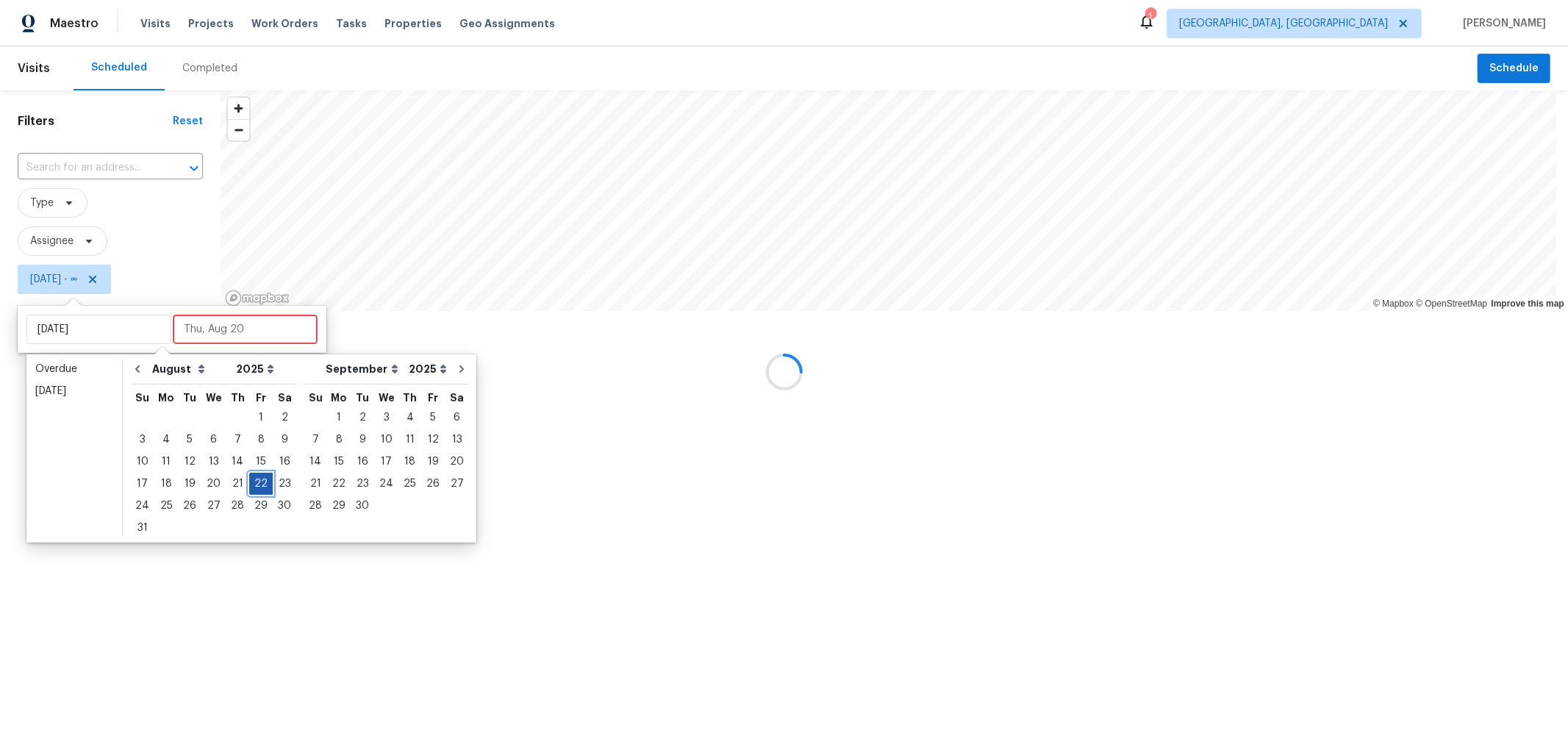
click at [254, 486] on div "22" at bounding box center [261, 483] width 24 height 21
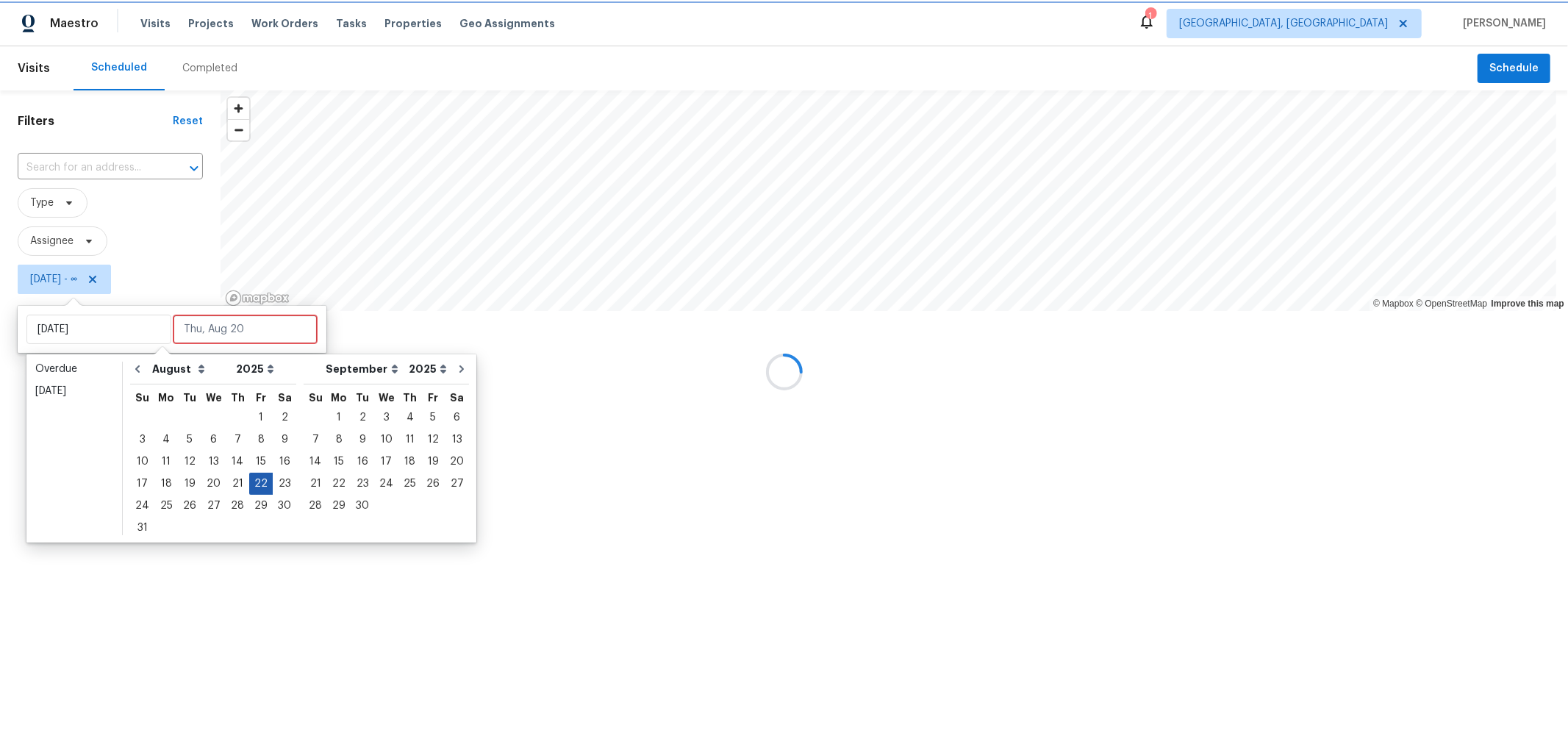
type input "Fri, Aug 22"
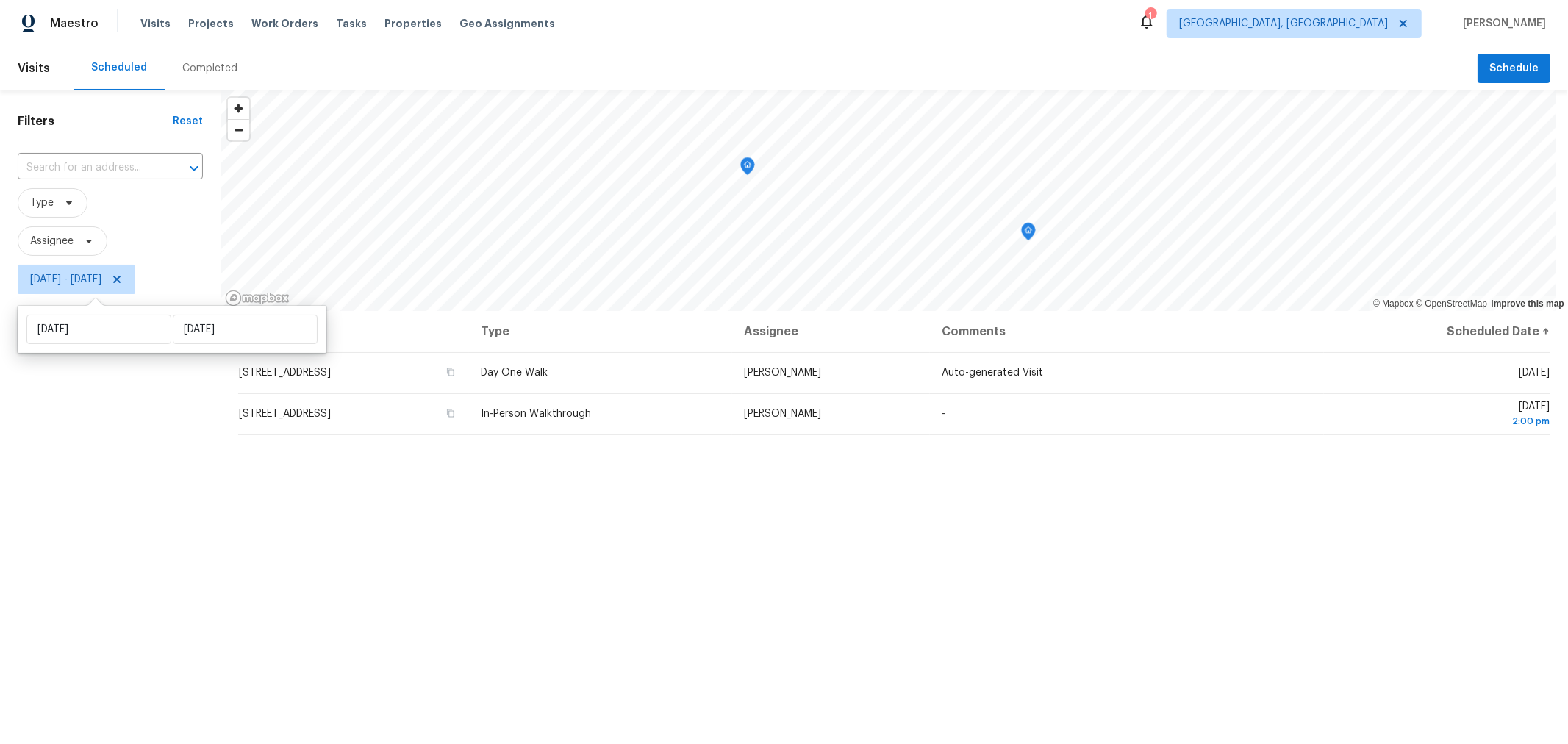
click at [232, 502] on div "Address Type Assignee Comments Scheduled Date ↑ 5200 Mantua Dr, Canal Wincheste…" at bounding box center [894, 609] width 1348 height 596
click at [890, 491] on div "Address Type Assignee Comments Scheduled Date ↑ 5200 Mantua Dr, Canal Wincheste…" at bounding box center [894, 609] width 1348 height 596
click at [110, 409] on div "Filters Reset ​ Type Assignee Fri, Aug 22 - Fri, Aug 22" at bounding box center [110, 499] width 220 height 816
click at [385, 21] on span "Properties" at bounding box center [413, 23] width 57 height 14
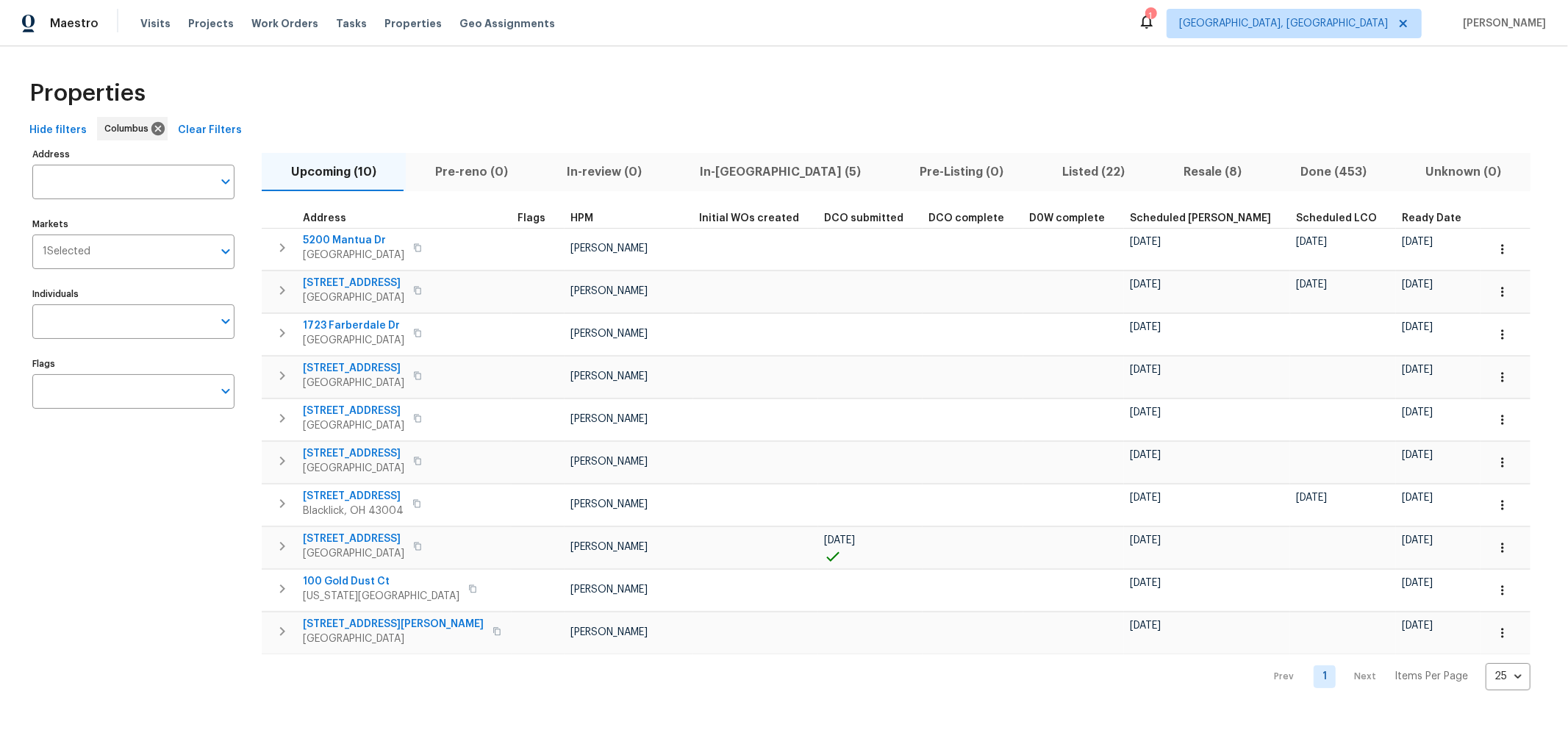
click at [1402, 213] on span "Ready Date" at bounding box center [1432, 219] width 59 height 11
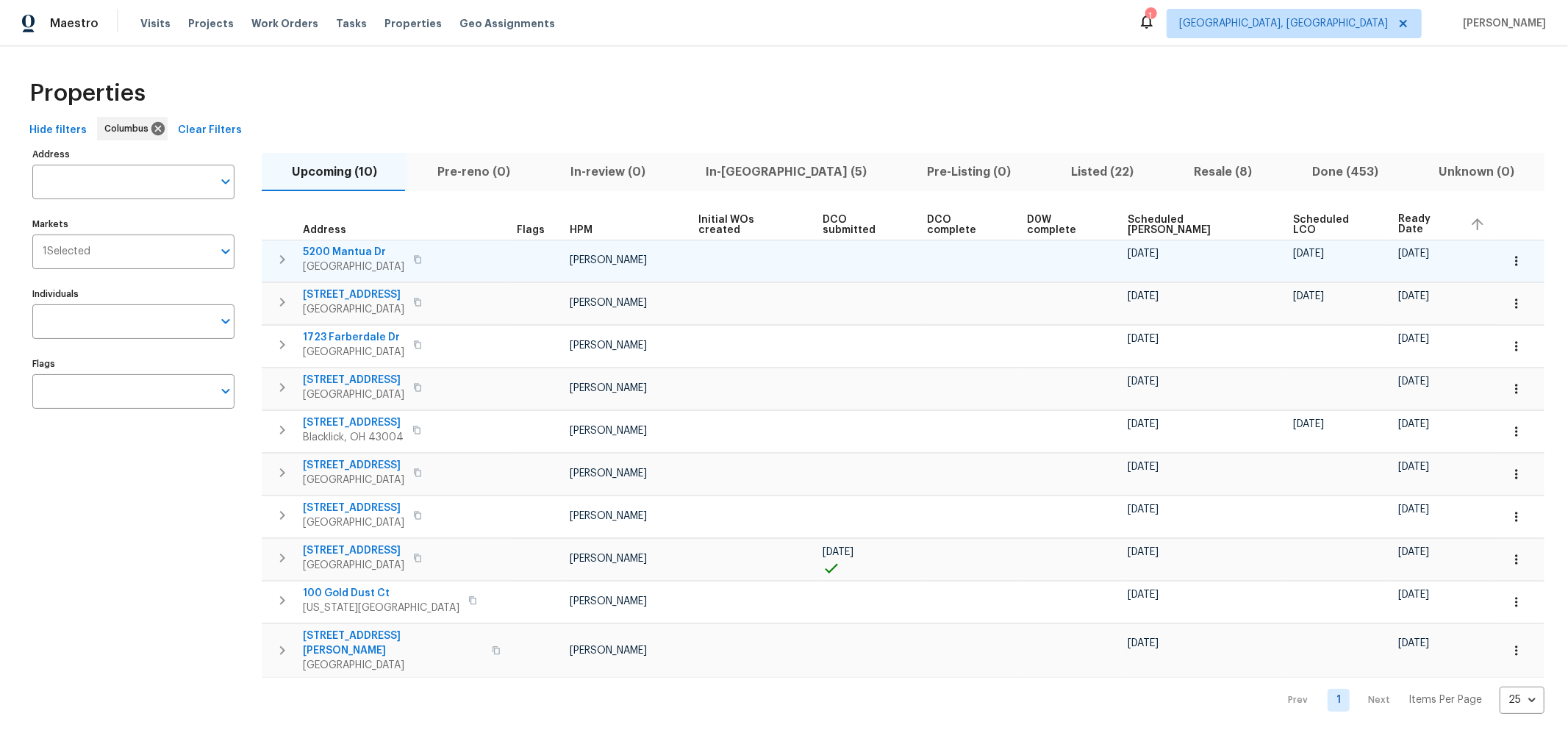
click at [281, 261] on icon "button" at bounding box center [283, 260] width 5 height 9
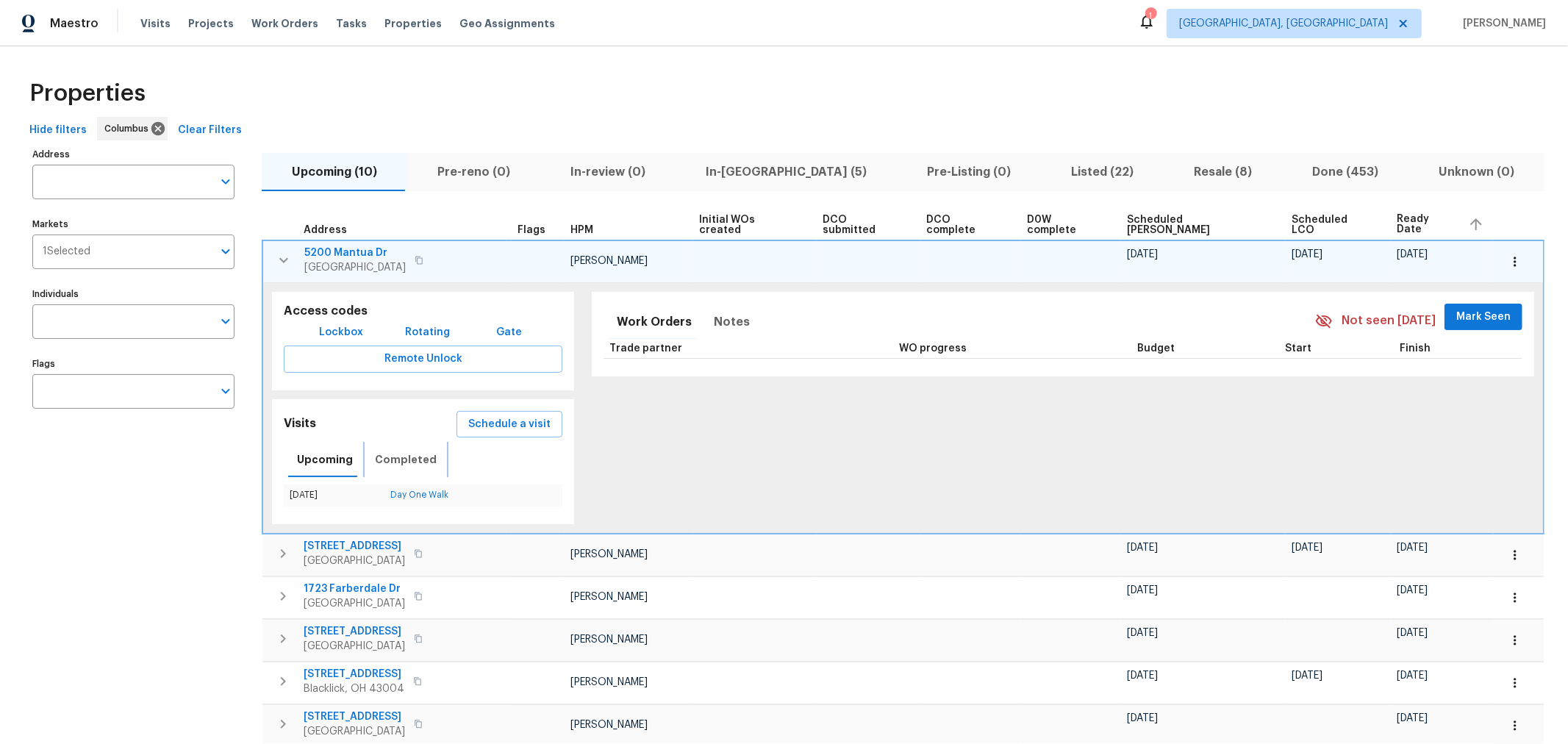
click at [409, 460] on span "Completed" at bounding box center [405, 460] width 62 height 18
click at [312, 451] on span "Upcoming" at bounding box center [325, 460] width 56 height 18
click at [275, 255] on icon "button" at bounding box center [283, 260] width 18 height 18
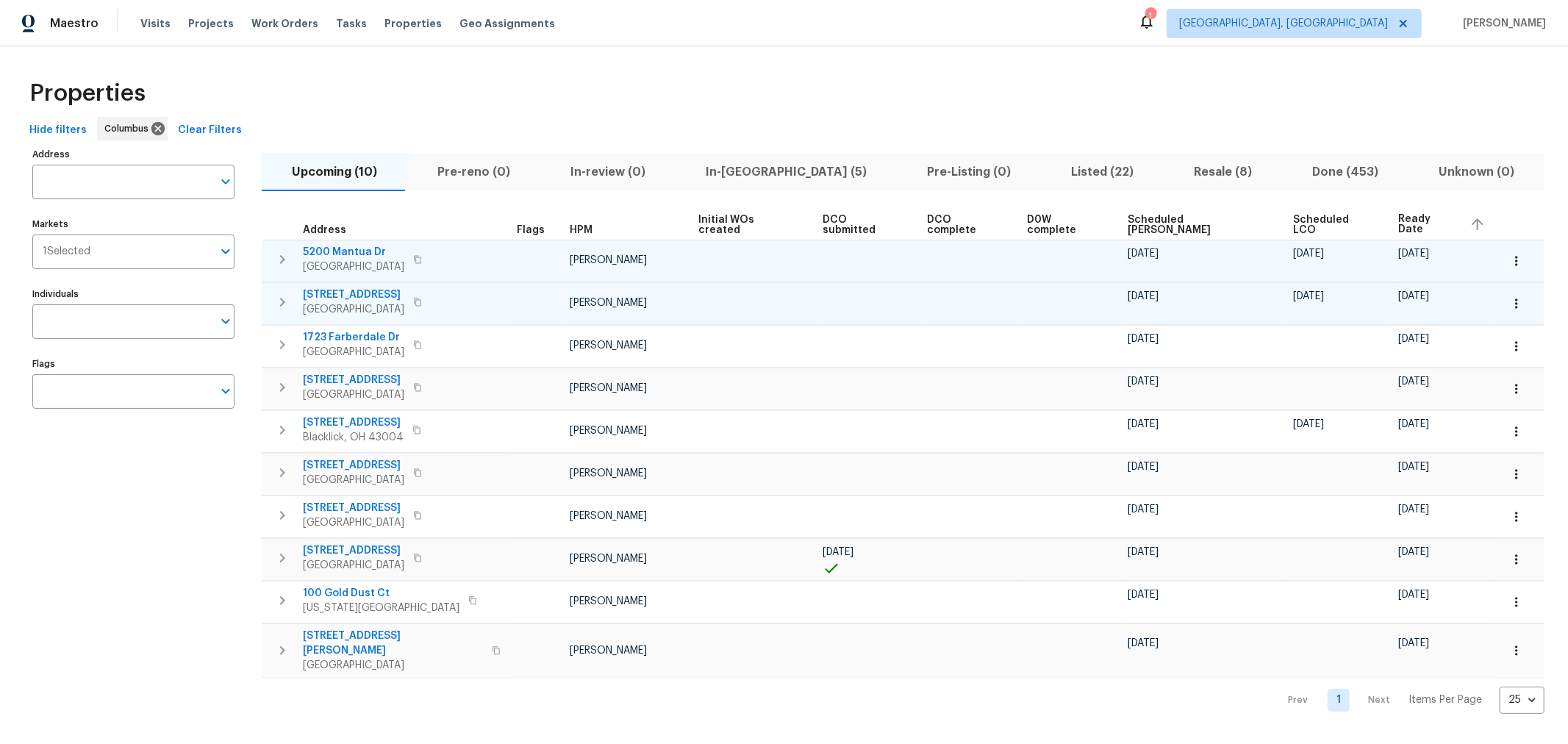
click at [285, 303] on icon "button" at bounding box center [282, 302] width 18 height 18
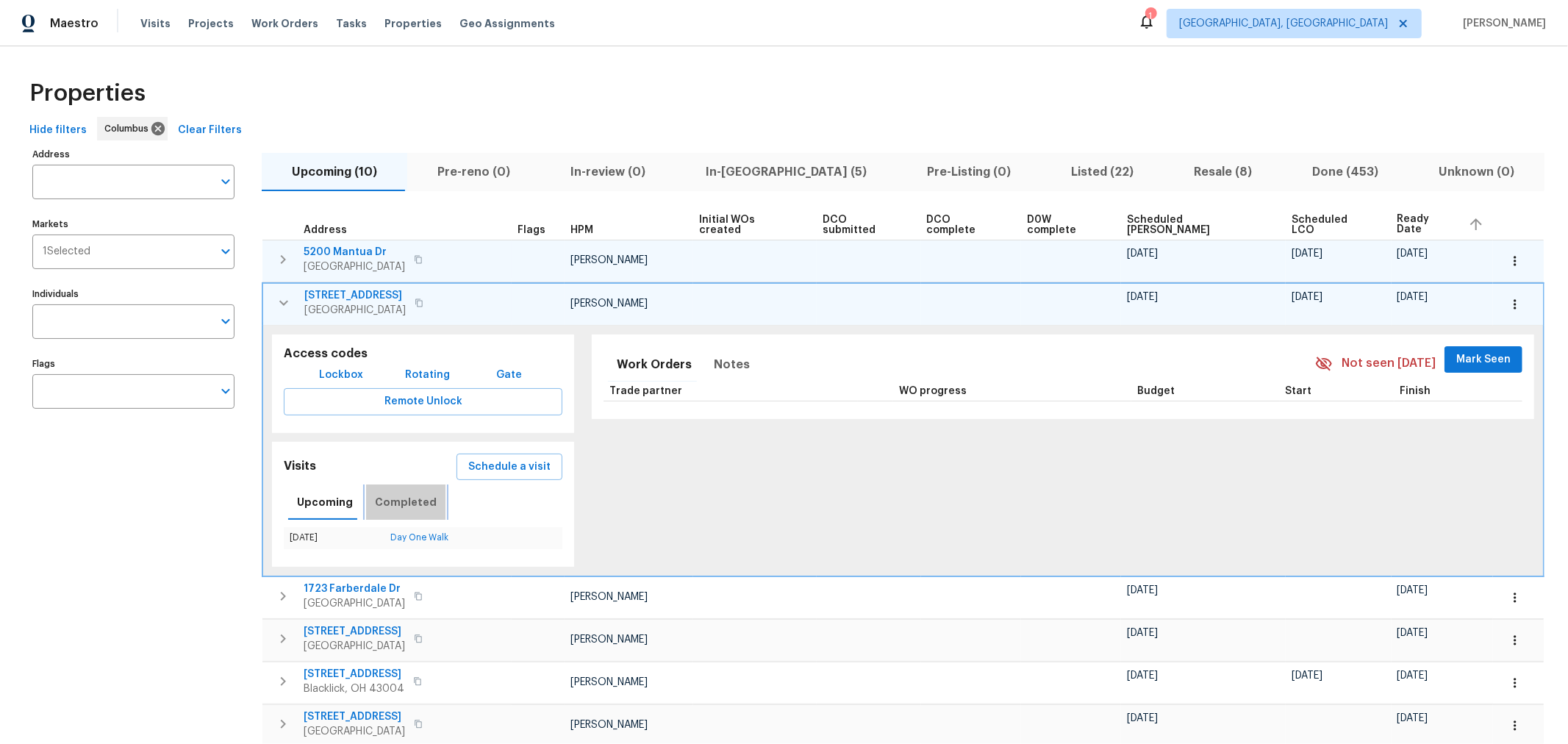
click at [404, 490] on button "Completed" at bounding box center [406, 502] width 79 height 35
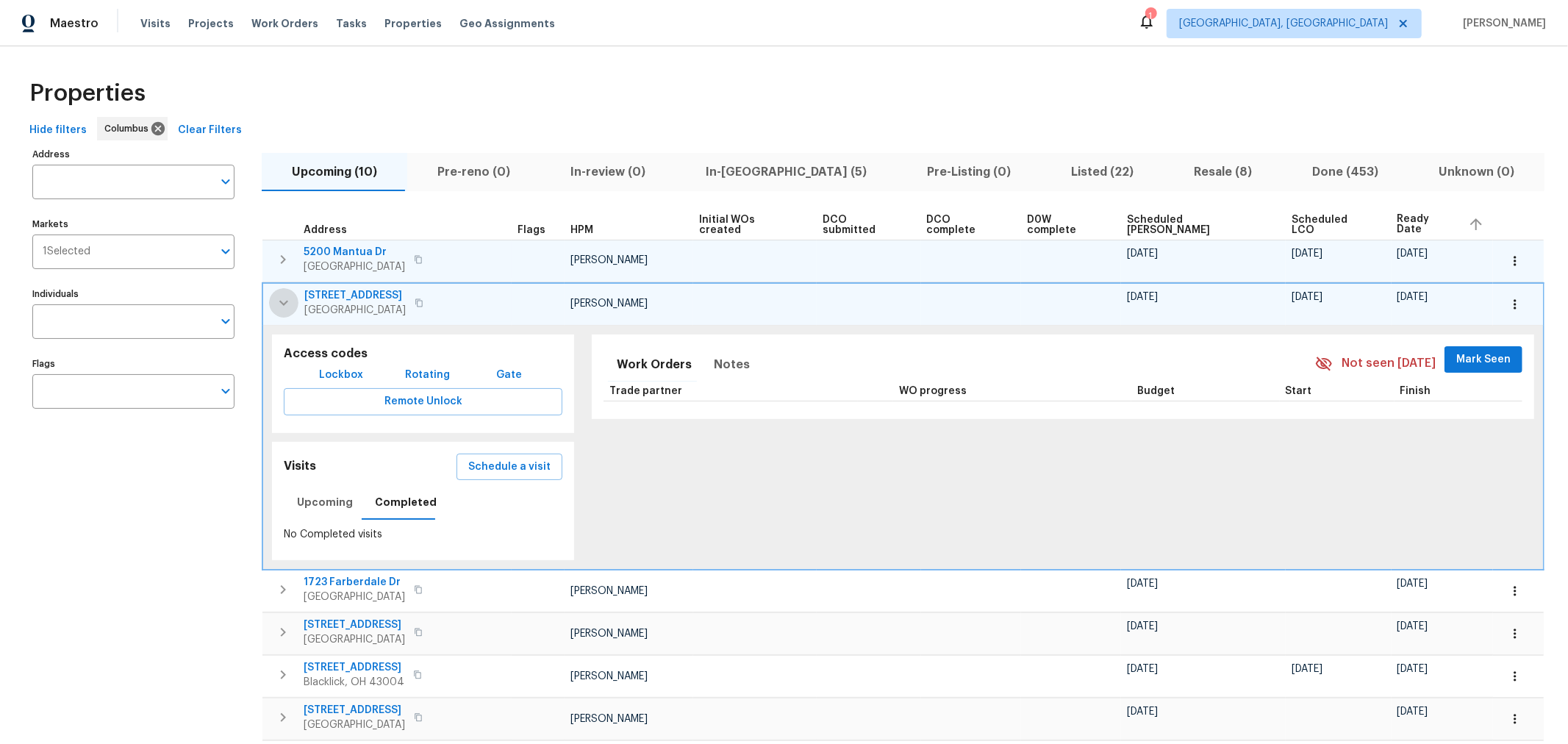
click at [286, 295] on icon "button" at bounding box center [283, 303] width 18 height 18
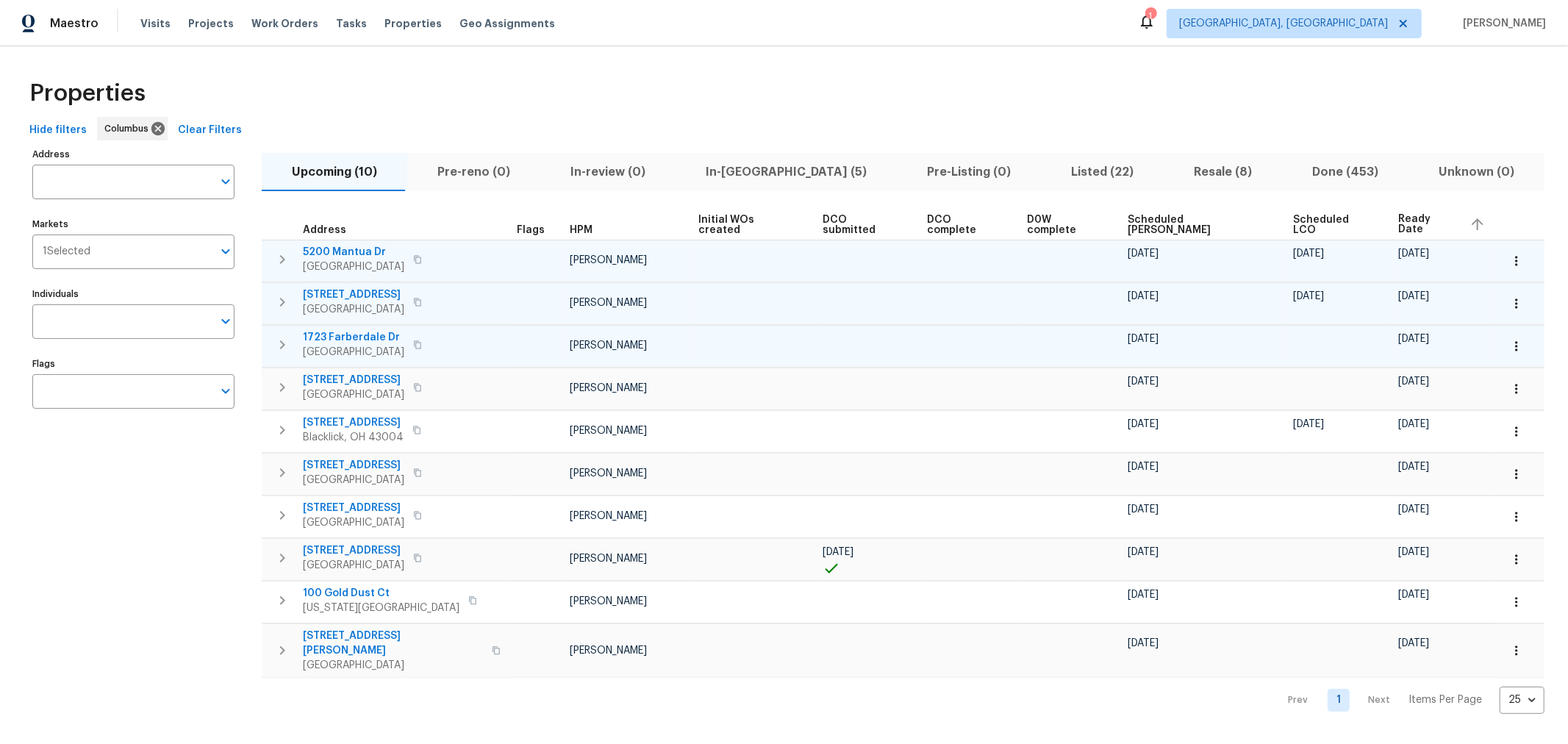
click at [278, 349] on icon "button" at bounding box center [282, 345] width 18 height 18
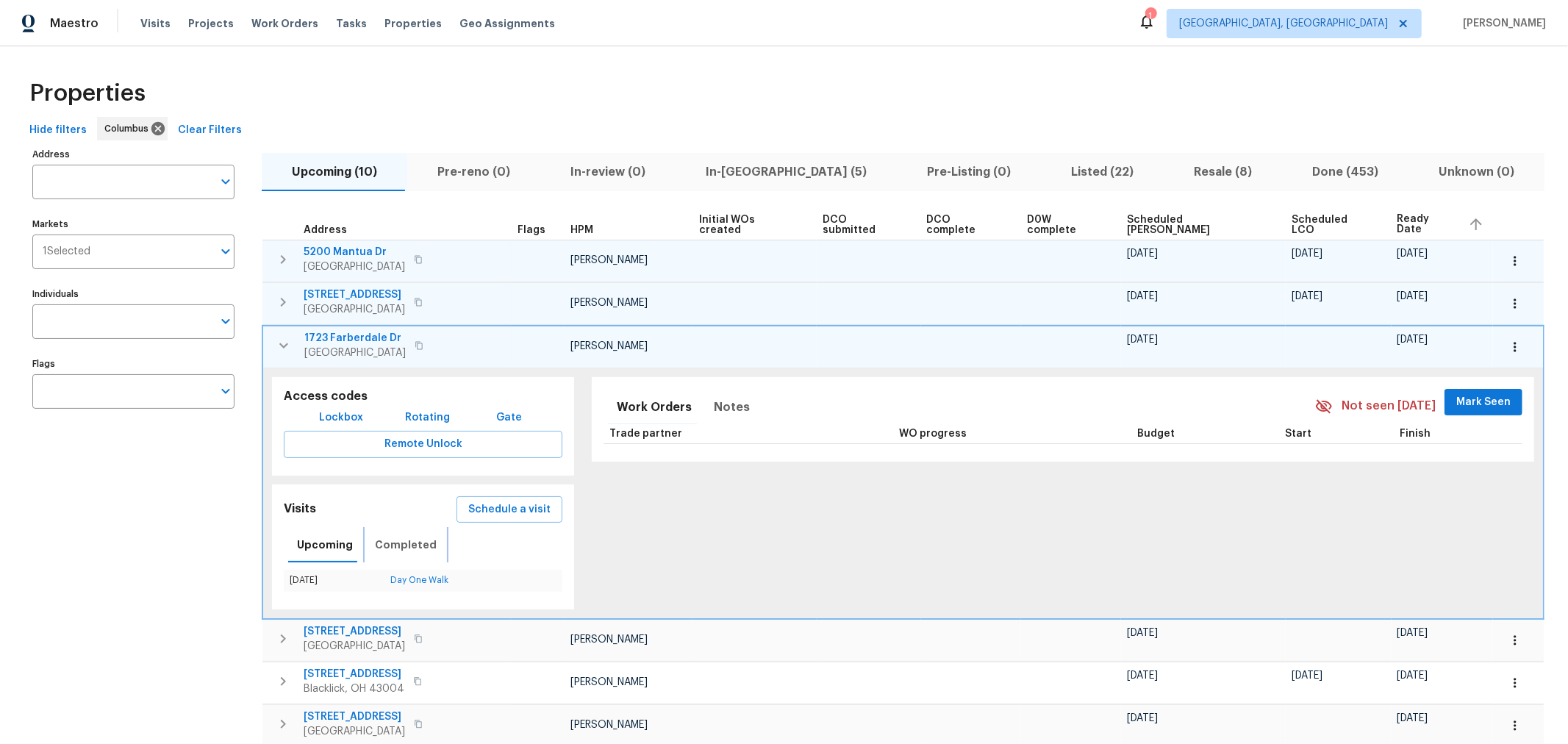
click at [414, 538] on span "Completed" at bounding box center [405, 545] width 62 height 18
click at [281, 348] on icon "button" at bounding box center [283, 345] width 18 height 18
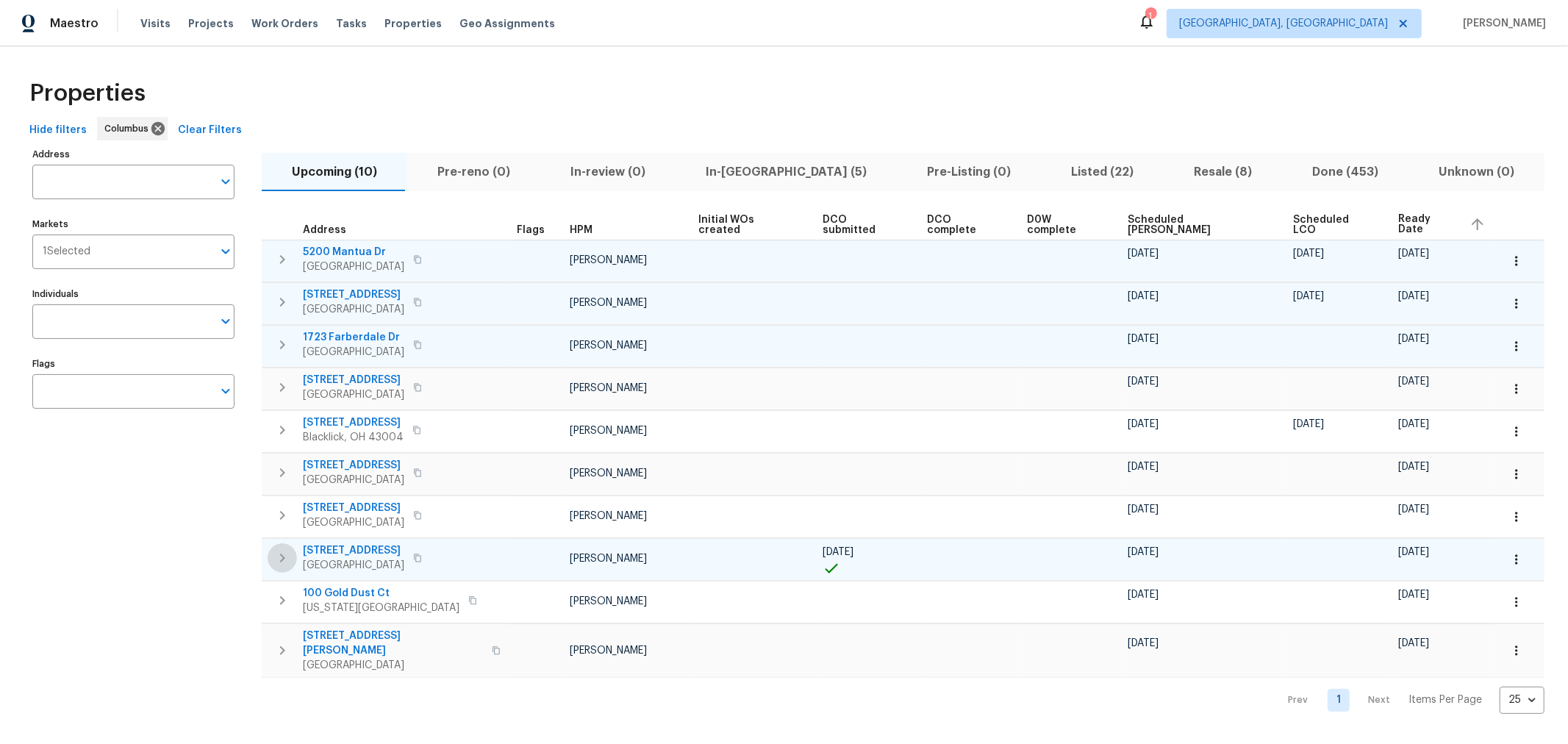
click at [280, 551] on icon "button" at bounding box center [282, 558] width 18 height 18
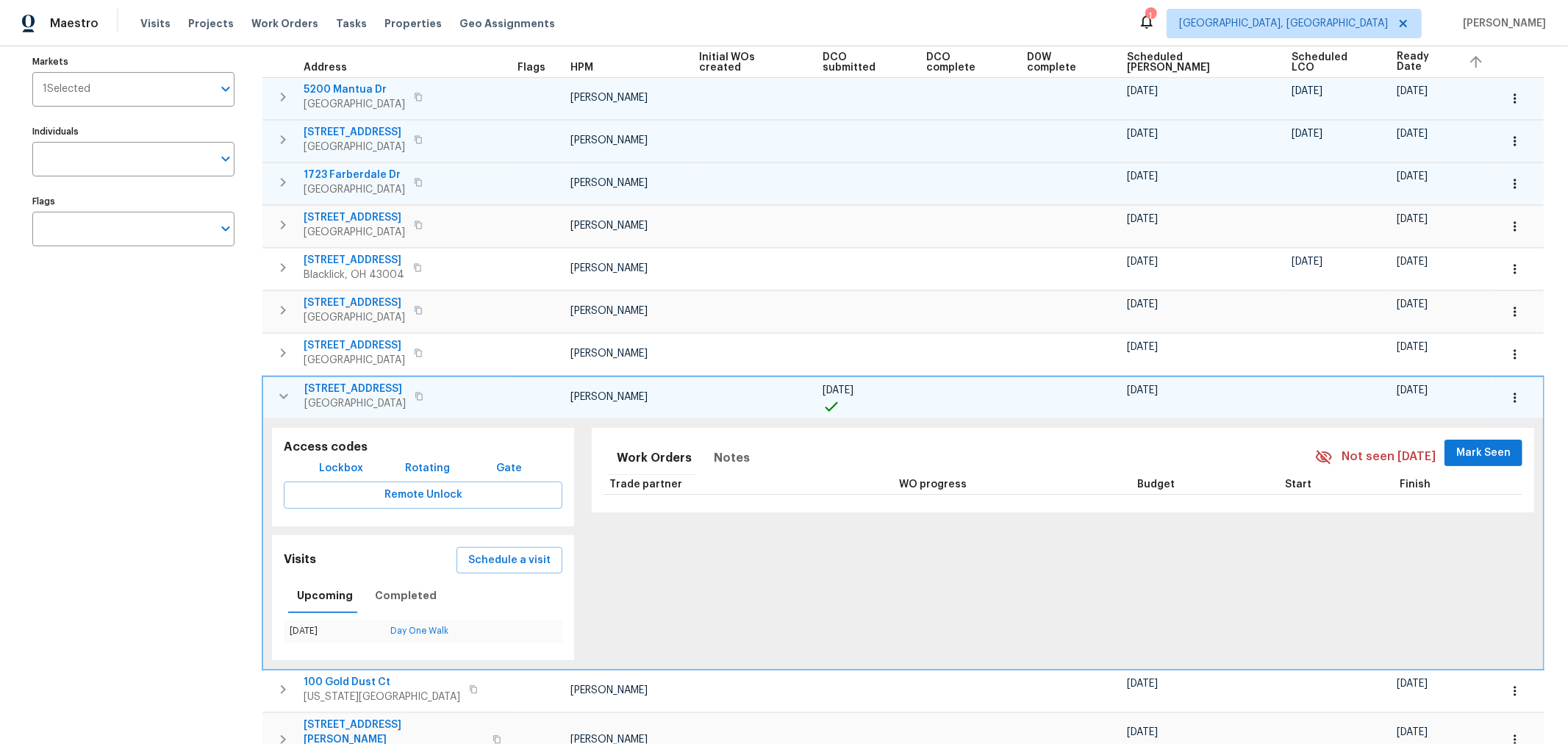
scroll to position [163, 0]
click at [398, 586] on span "Completed" at bounding box center [405, 595] width 62 height 18
click at [284, 395] on icon "button" at bounding box center [283, 396] width 18 height 18
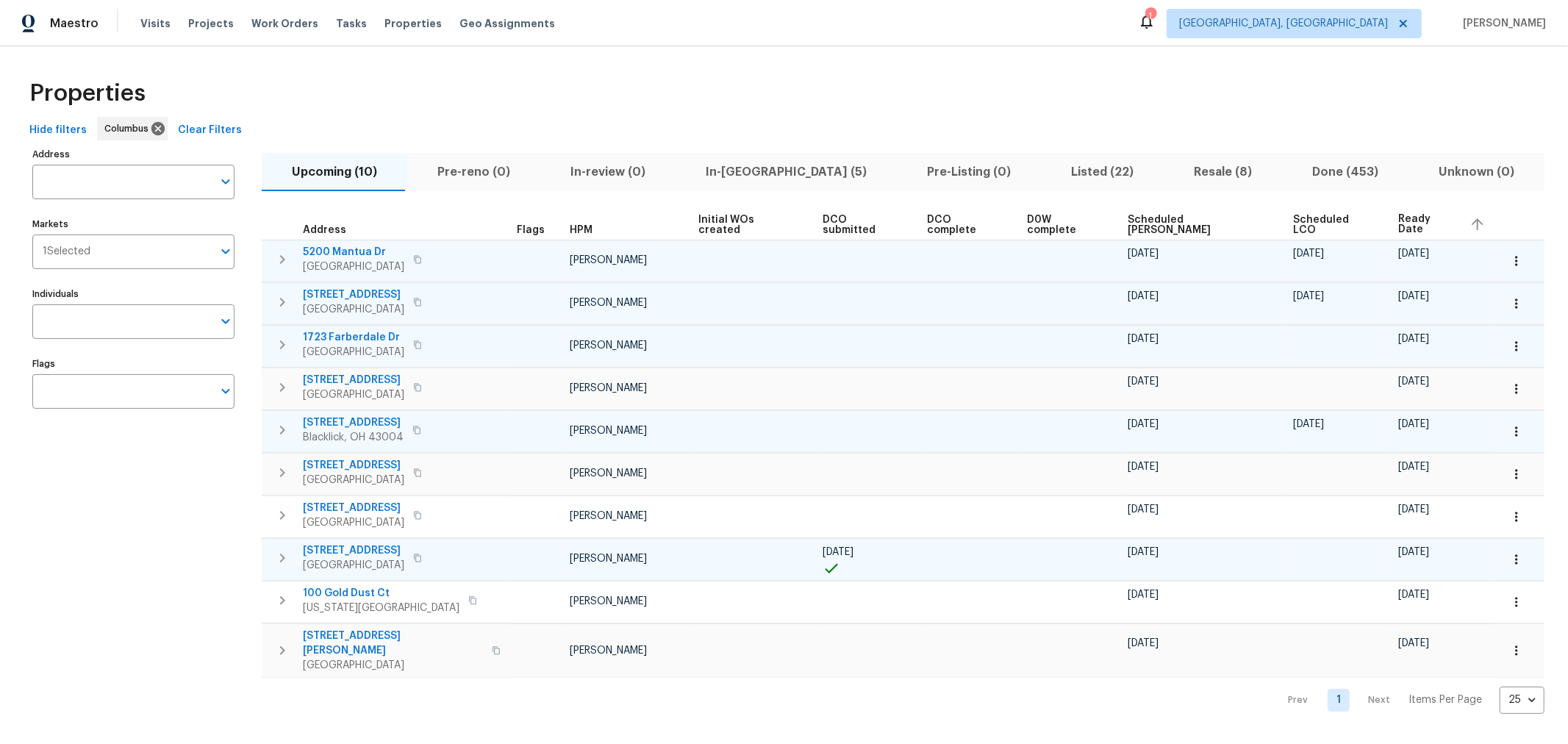
scroll to position [0, 0]
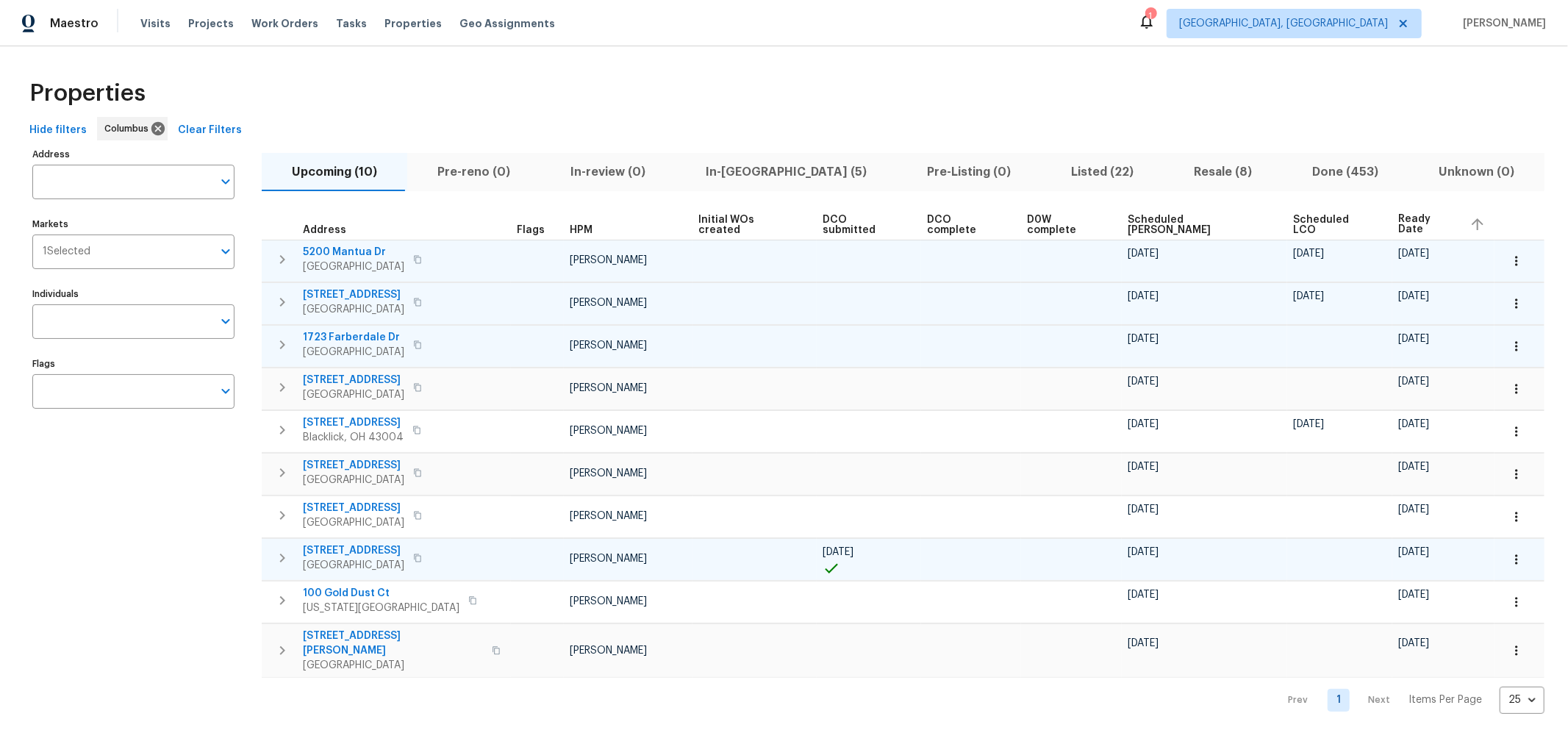
click at [1538, 295] on div "Properties Hide filters Columbus Clear Filters Address Address Markets 1 Select…" at bounding box center [784, 392] width 1568 height 691
click at [829, 99] on div "Properties" at bounding box center [784, 94] width 1521 height 47
click at [1173, 175] on span "Resale (8)" at bounding box center [1223, 172] width 101 height 21
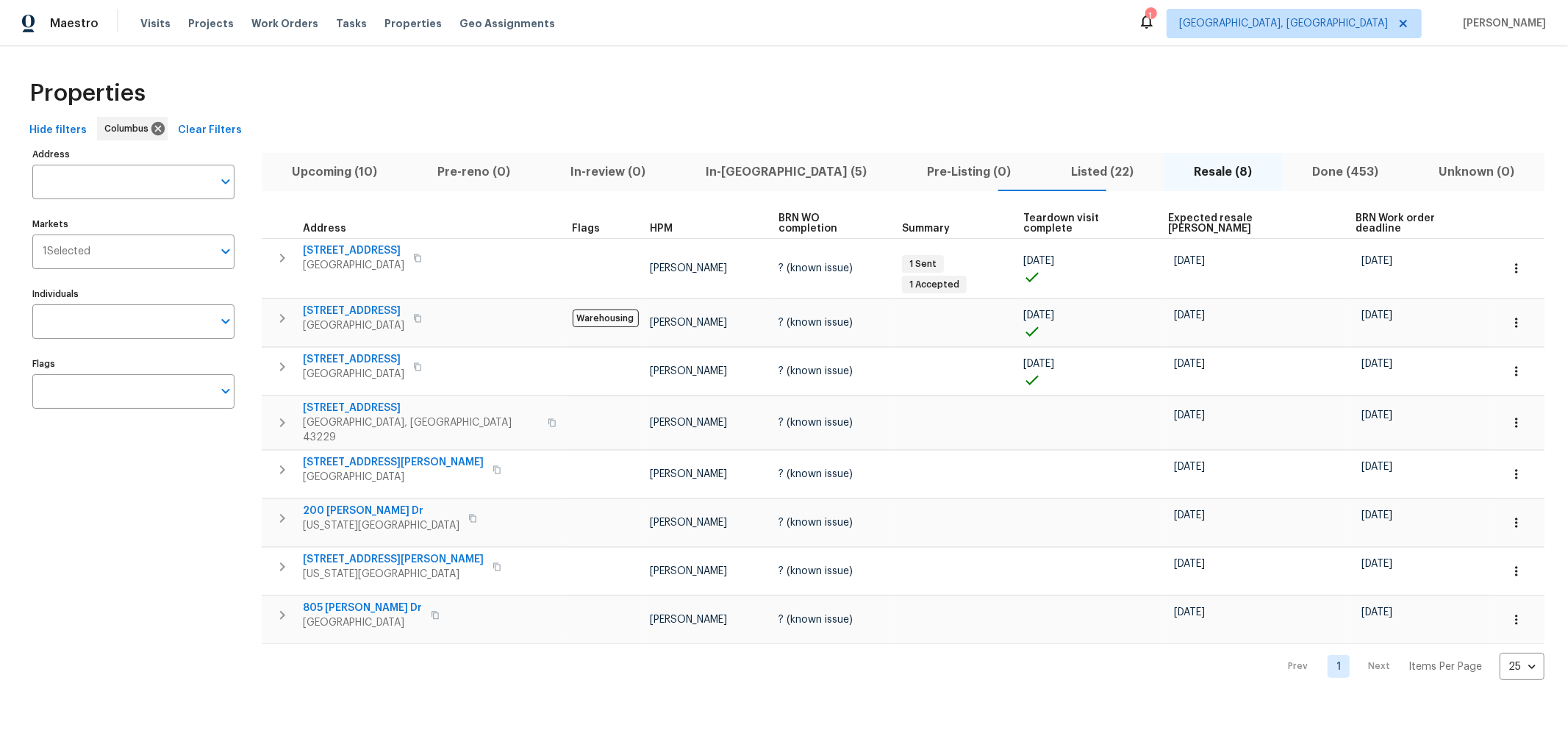
click at [1058, 101] on div "Properties" at bounding box center [784, 94] width 1521 height 47
click at [723, 171] on span "In-reno (5)" at bounding box center [786, 172] width 203 height 21
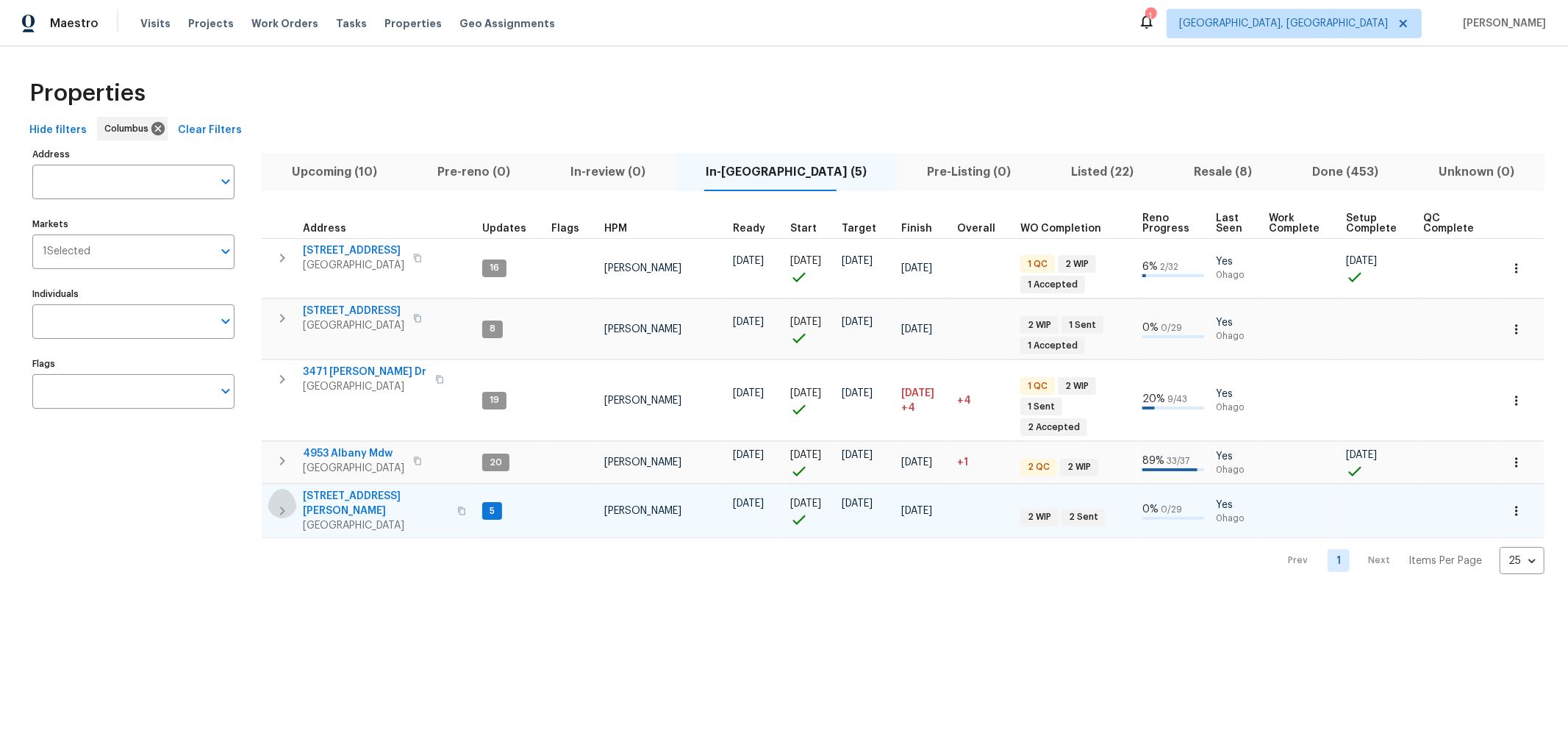
click at [276, 502] on icon "button" at bounding box center [282, 511] width 18 height 18
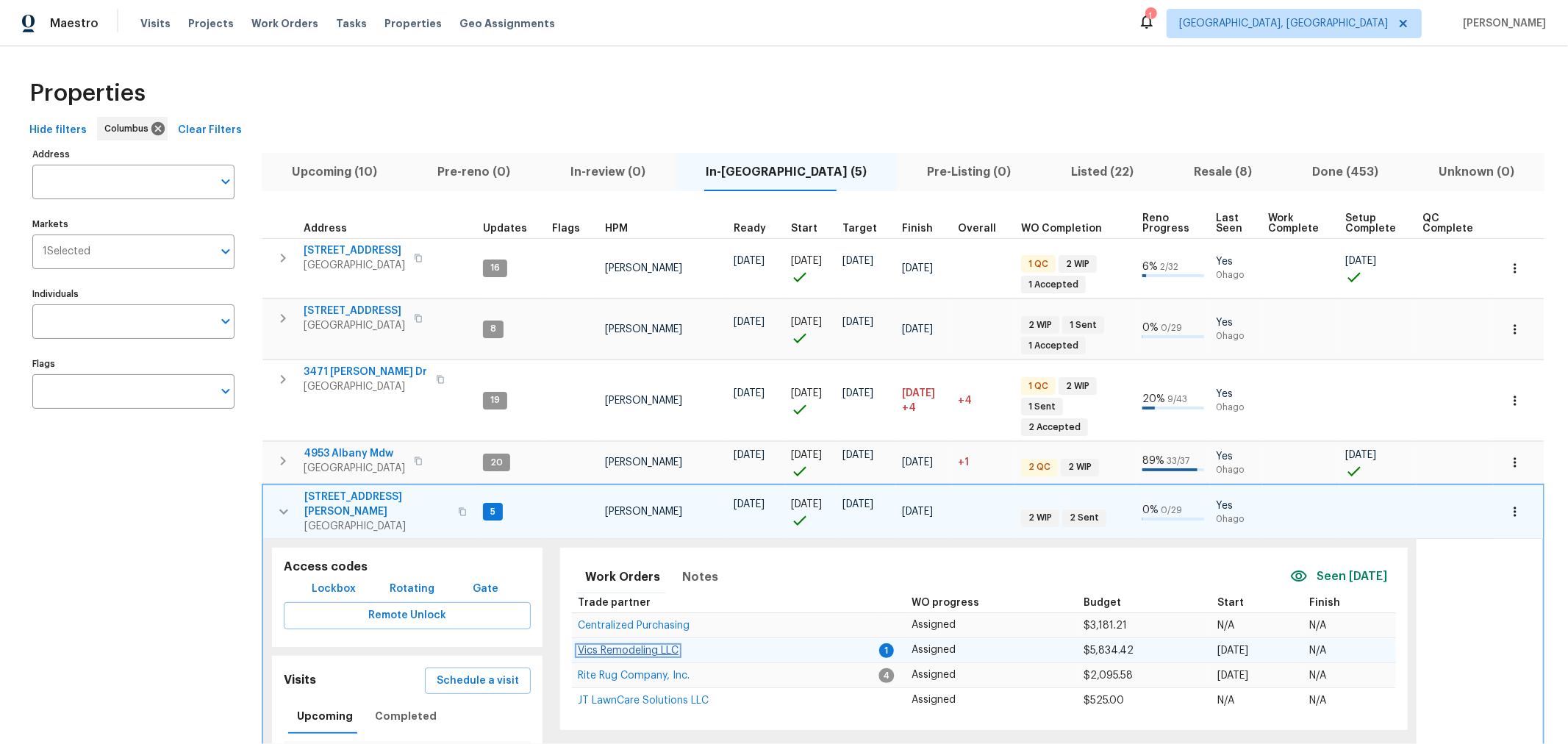
click at [631, 646] on span "Vics Remodeling LLC" at bounding box center [628, 651] width 101 height 11
click at [286, 503] on icon "button" at bounding box center [283, 512] width 18 height 18
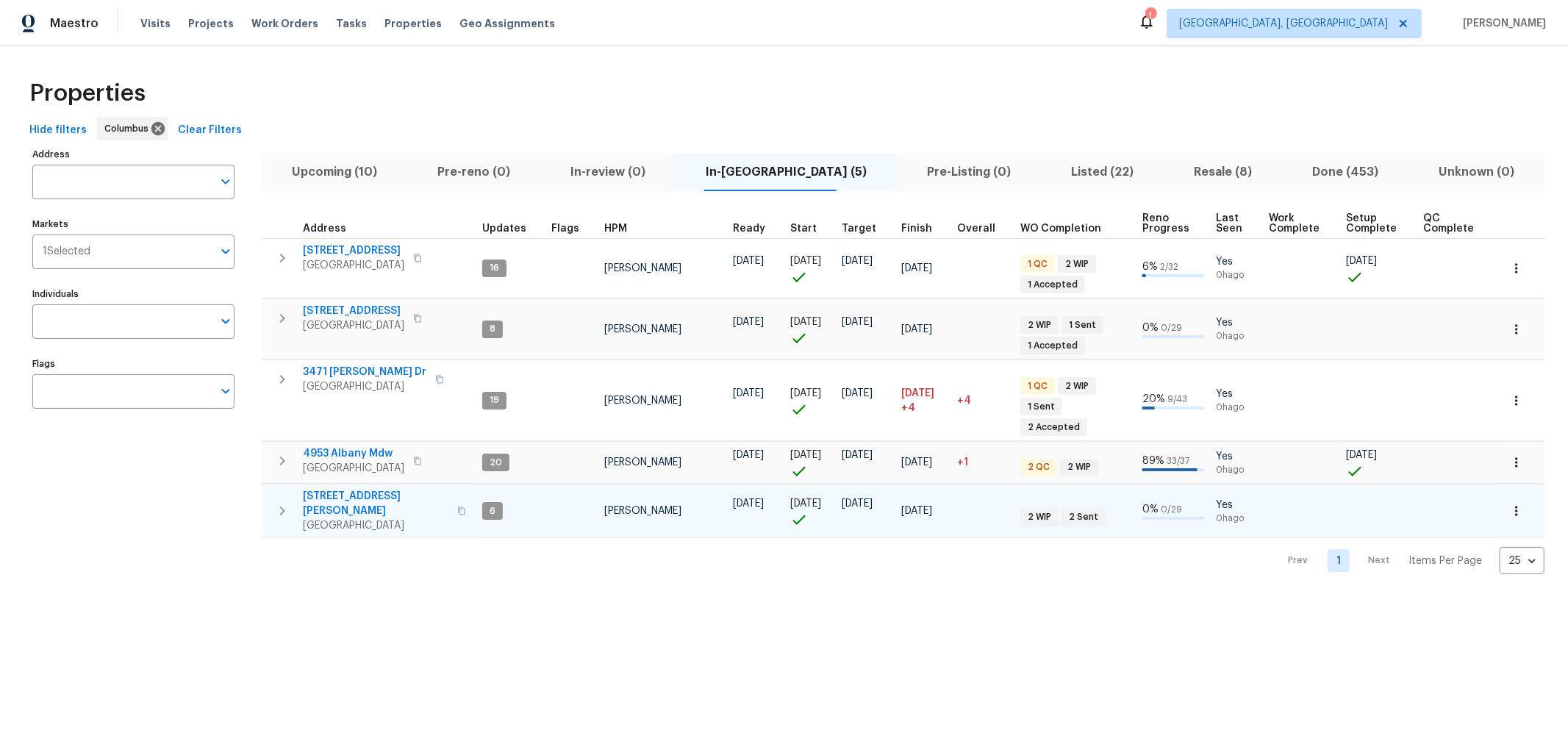
click at [278, 502] on icon "button" at bounding box center [282, 511] width 18 height 18
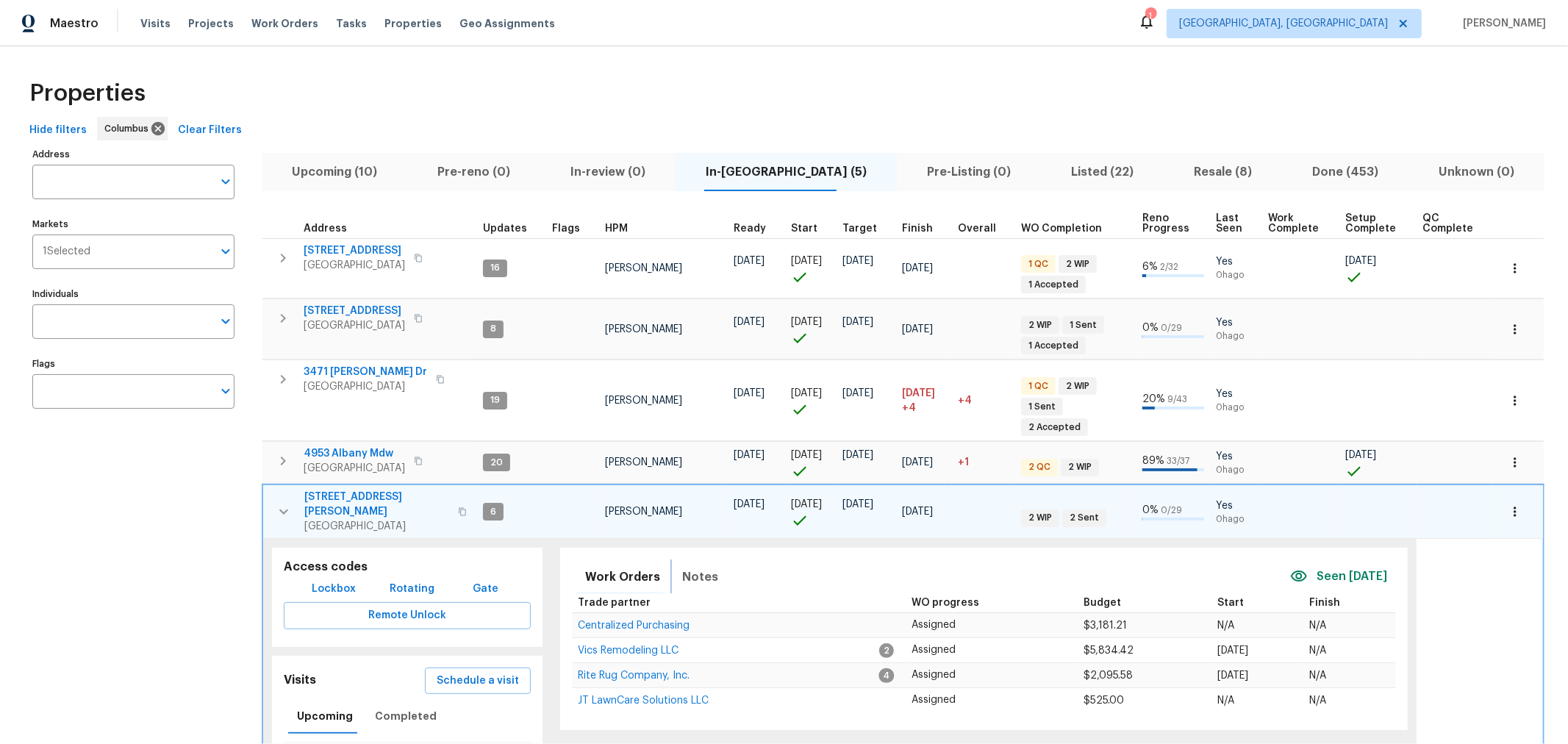
click at [693, 567] on span "Notes" at bounding box center [699, 577] width 36 height 21
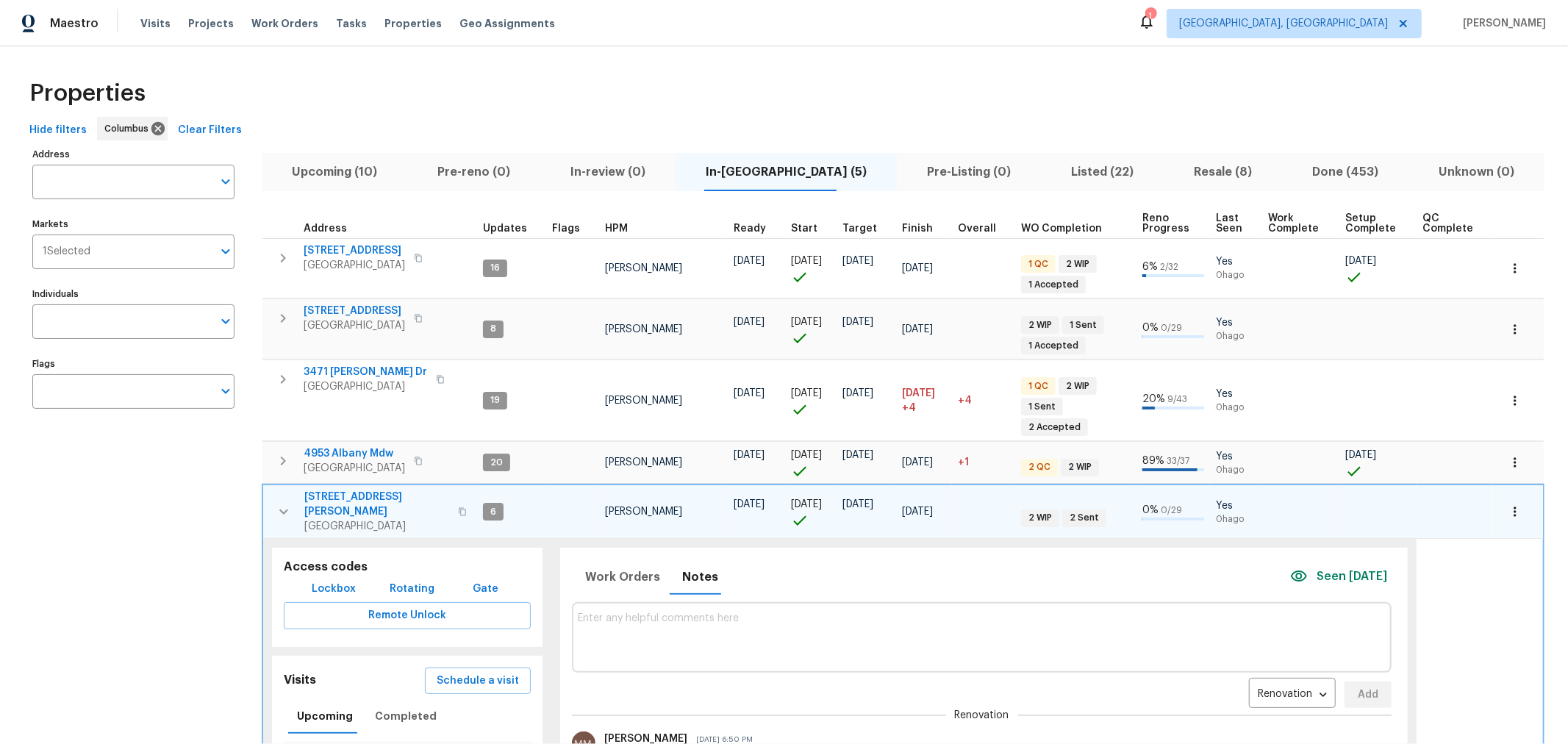
click at [706, 613] on textarea at bounding box center [981, 637] width 808 height 50
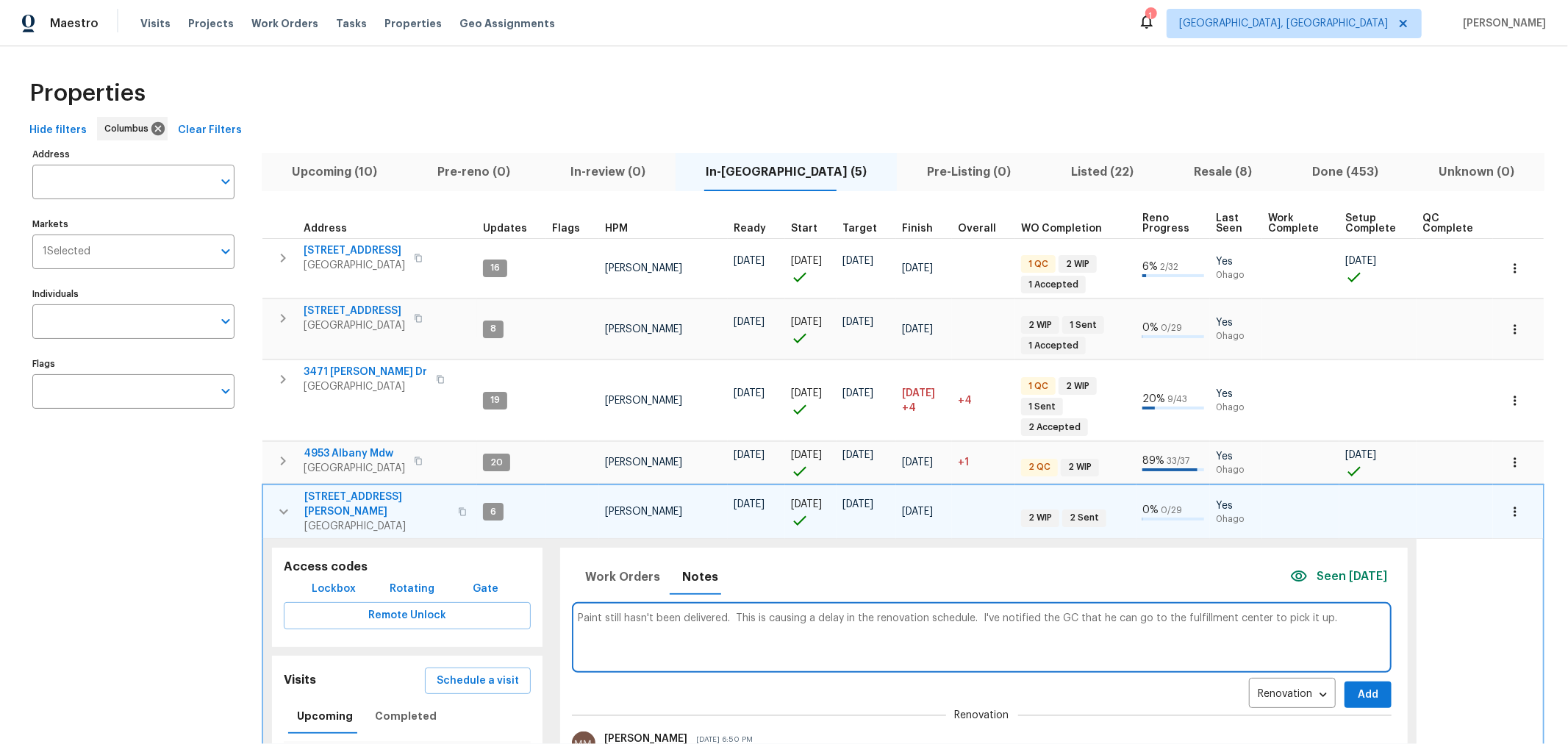
type textarea "Paint still hasn't been delivered. This is causing a delay in the renovation sc…"
click at [1368, 686] on span "Add" at bounding box center [1368, 695] width 24 height 18
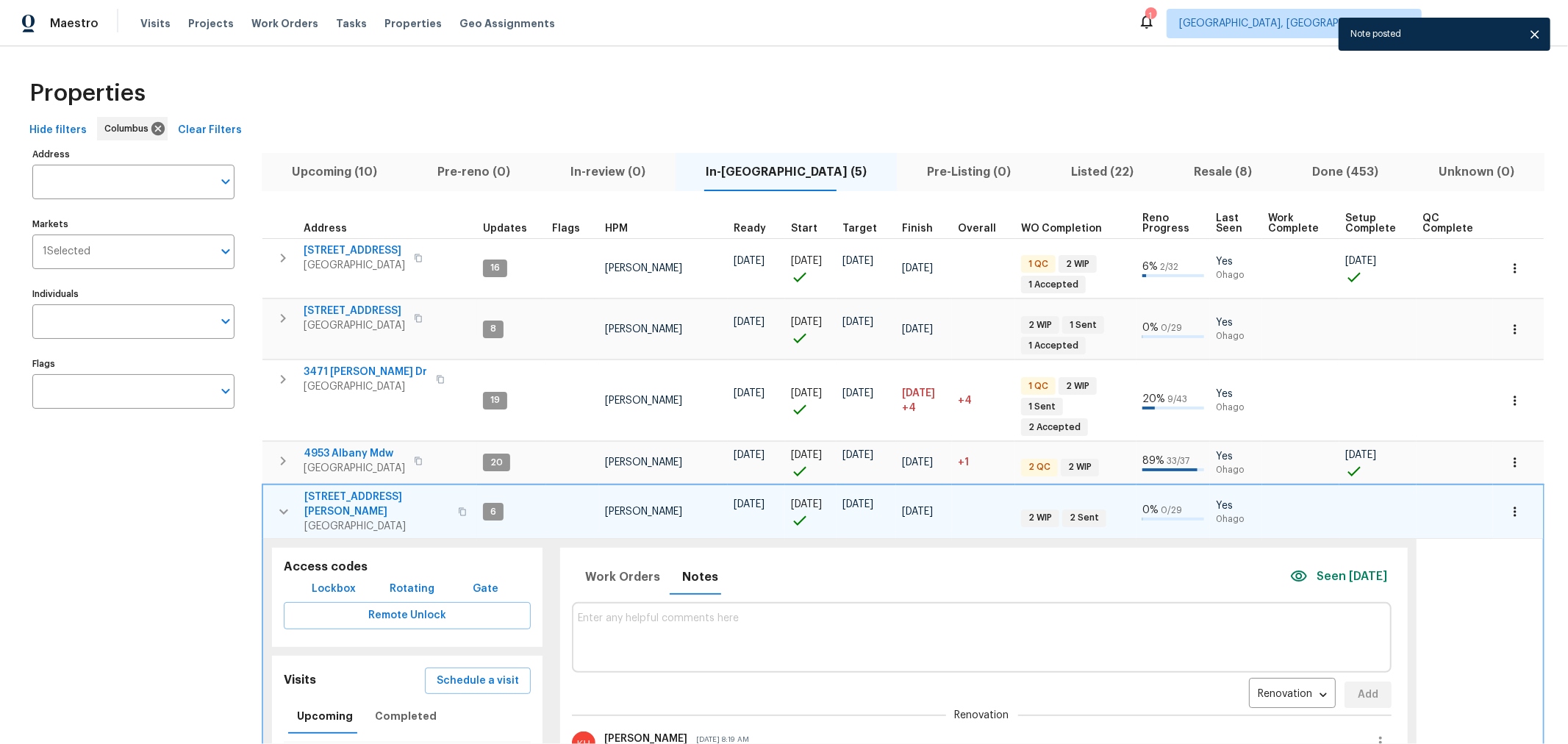
click at [283, 490] on button "button" at bounding box center [283, 512] width 30 height 44
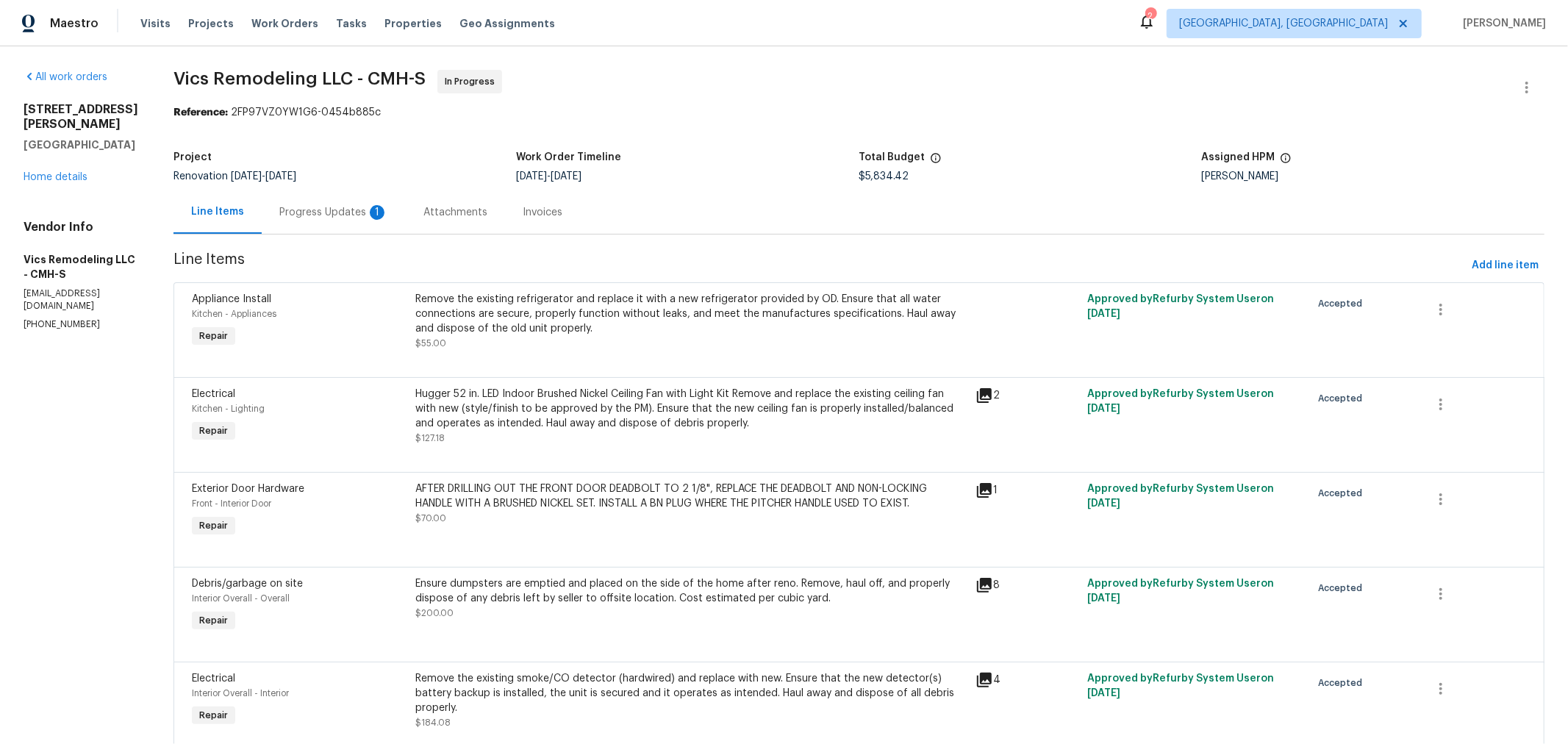
click at [325, 224] on div "Progress Updates 1" at bounding box center [334, 212] width 144 height 43
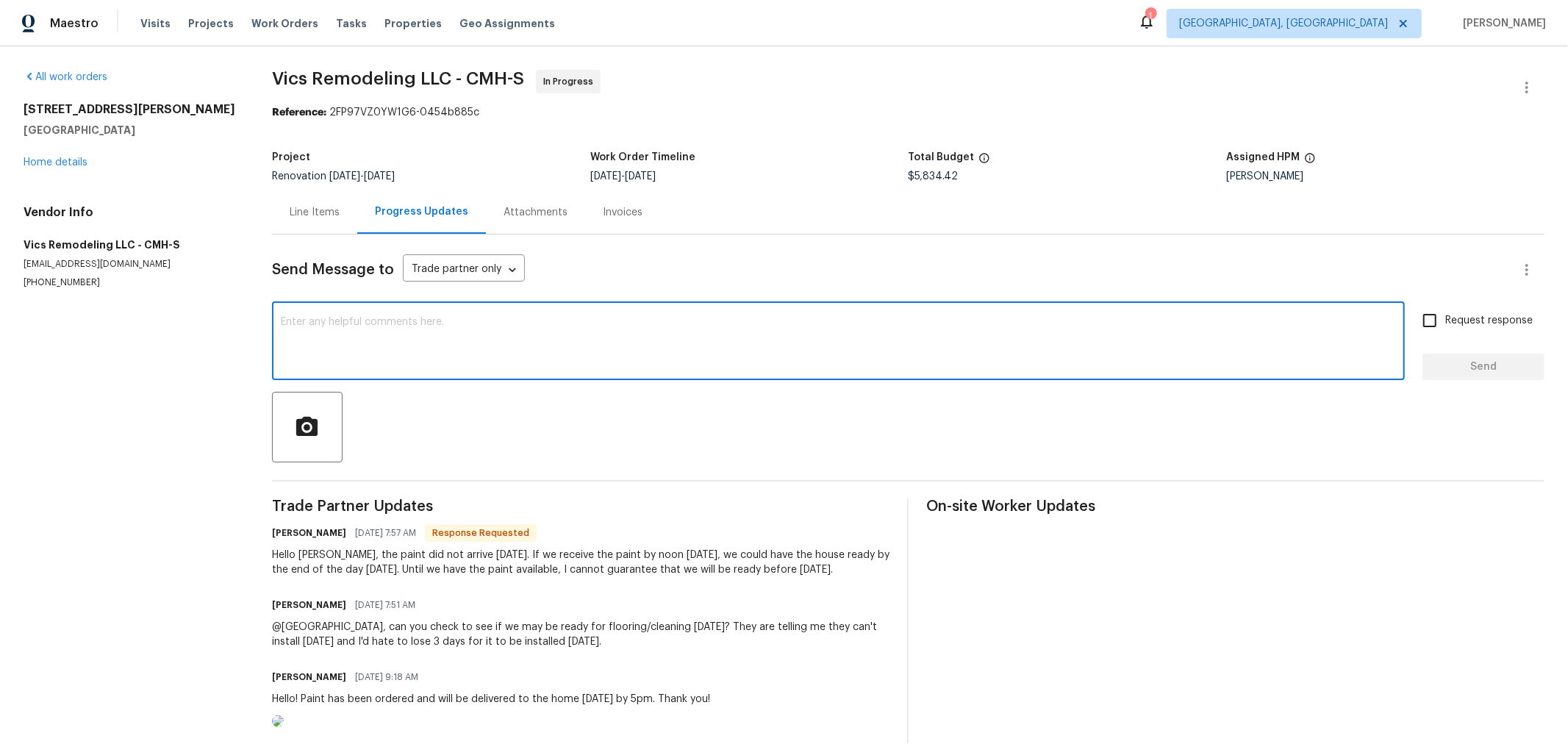
click at [487, 329] on textarea at bounding box center [839, 343] width 1115 height 52
click at [649, 325] on textarea "Thanks [PERSON_NAME]! I'll follow up on the paint." at bounding box center [839, 343] width 1115 height 52
type textarea "Thanks [PERSON_NAME]! I'll follow up on the paint. Let me know if it arrives be…"
click at [1434, 326] on input "Request response" at bounding box center [1429, 320] width 31 height 31
checkbox input "true"
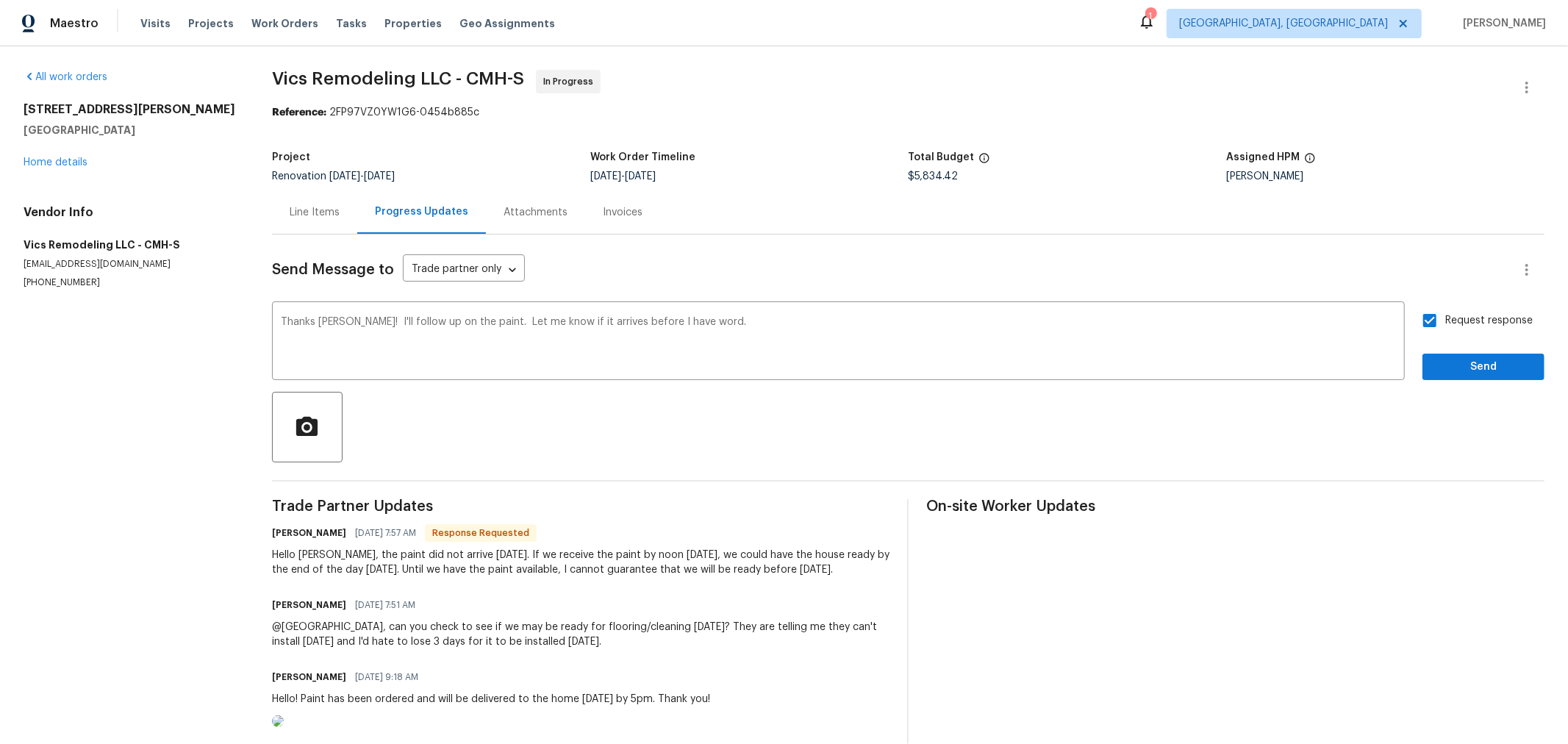
click at [1427, 386] on div "Send Message to Trade partner only Trade partner only ​ Thanks [PERSON_NAME]! I…" at bounding box center [908, 492] width 1272 height 515
click at [1445, 361] on span "Send" at bounding box center [1483, 367] width 98 height 18
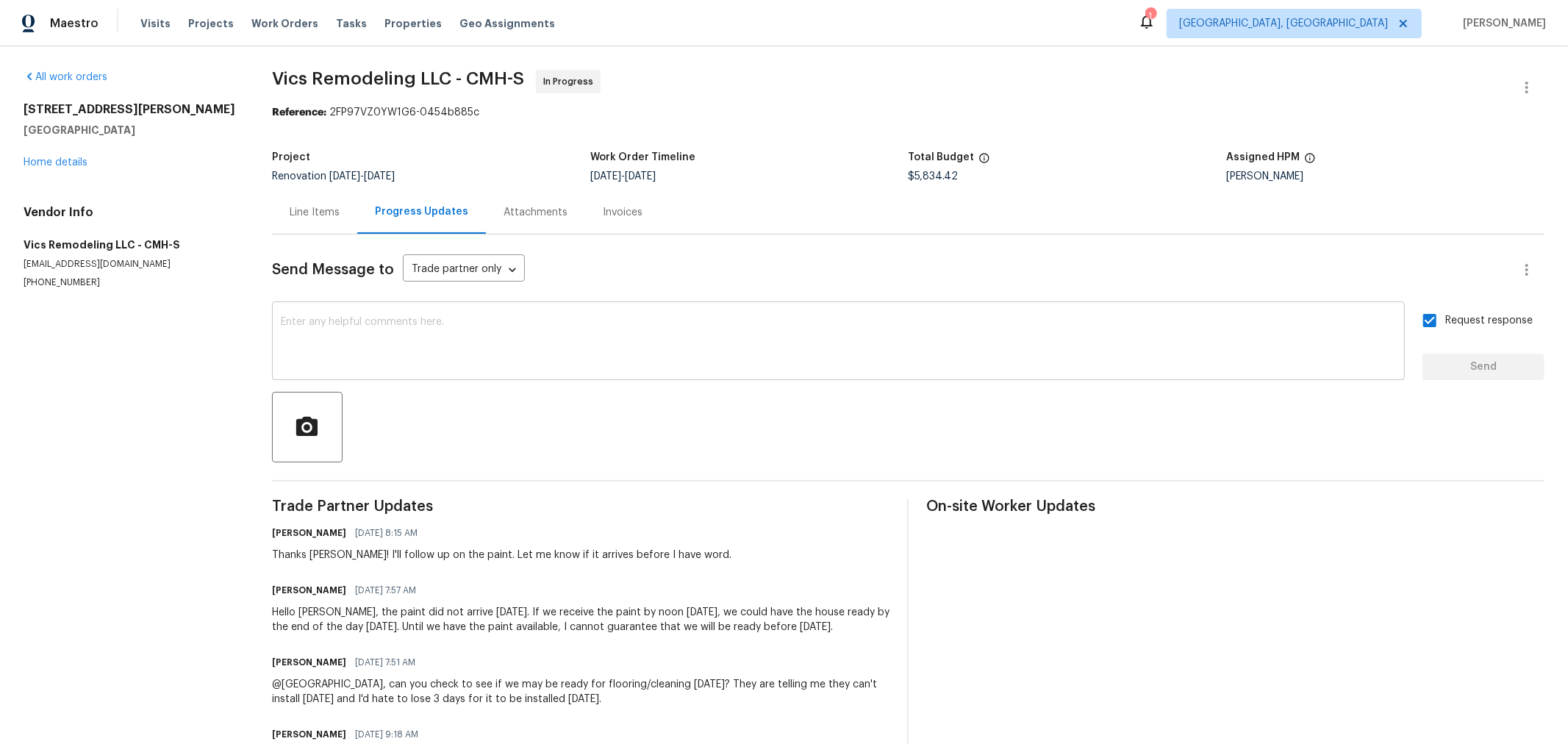
click at [489, 343] on textarea at bounding box center [839, 343] width 1115 height 52
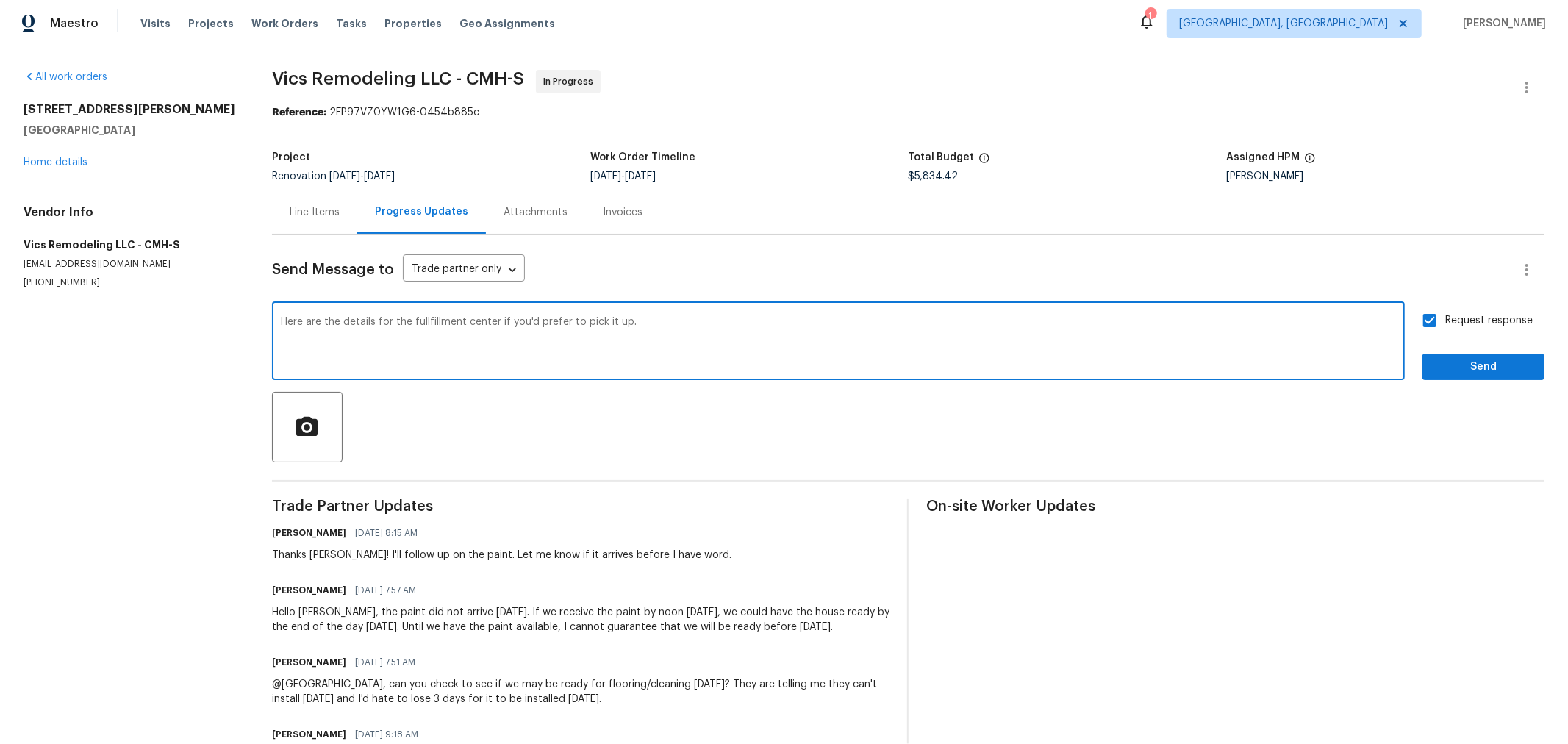
paste textarea "PPG Paints Columbus - 9271 [STREET_ADDRESS] [PHONE_NUMBER] [EMAIL_ADDRESS][DOMA…"
click at [683, 322] on textarea "Here are the details for the fullfillment center if you'd prefer to pick it up.…" at bounding box center [839, 343] width 1115 height 52
click at [642, 330] on textarea "Here are the details for the fullfillment center if you'd prefer to pick it up.…" at bounding box center [839, 343] width 1115 height 52
click at [434, 322] on textarea "Here are the details for the fullfillment center if you'd prefer to pick it up.…" at bounding box center [839, 343] width 1115 height 52
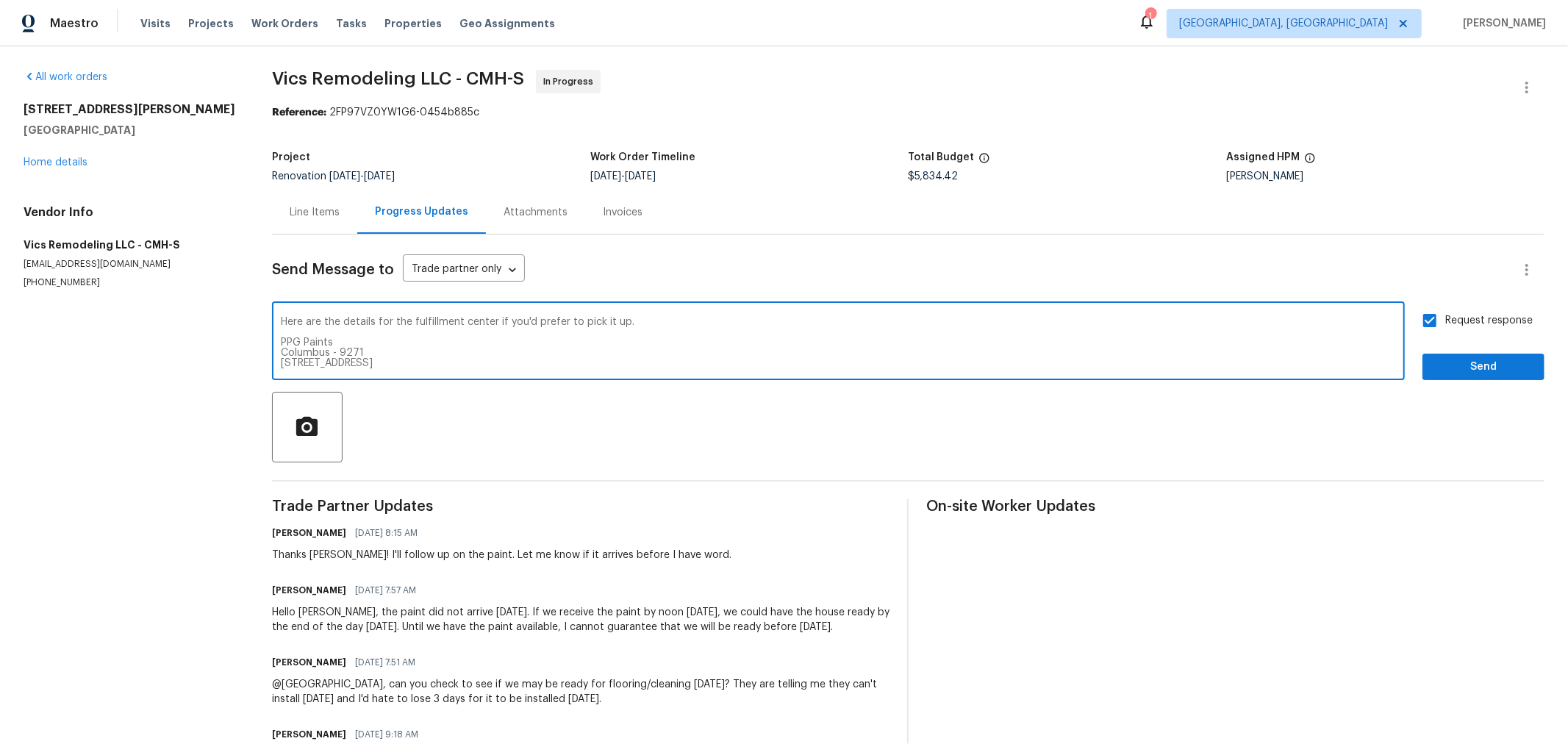
click at [715, 348] on textarea "Here are the details for the fulfillment center if you'd prefer to pick it up. …" at bounding box center [839, 343] width 1115 height 52
type textarea "Here are the details for the fulfillment center if you'd prefer to pick it up. …"
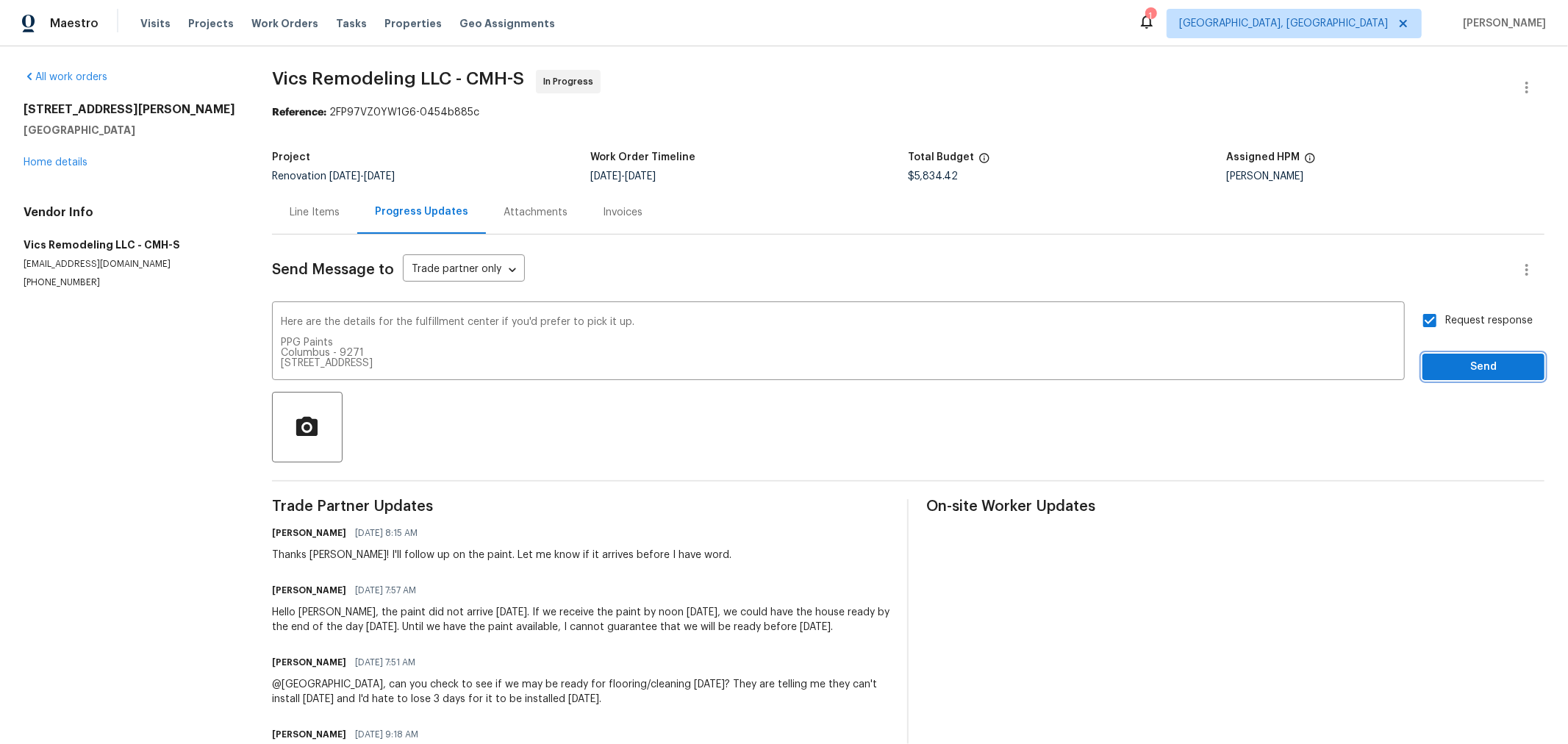
click at [1498, 374] on span "Send" at bounding box center [1483, 367] width 98 height 18
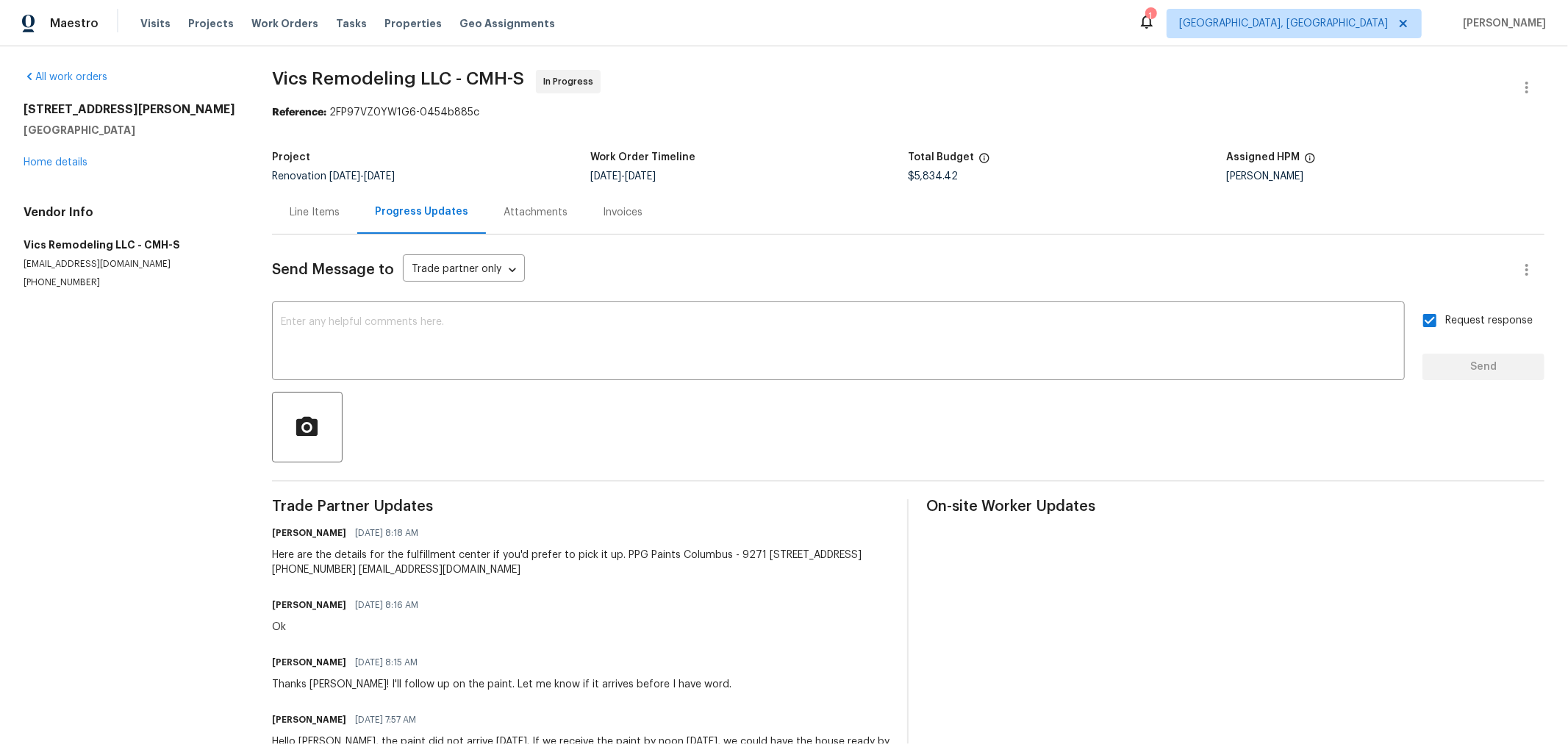
click at [1414, 320] on input "Request response" at bounding box center [1429, 320] width 31 height 31
checkbox input "false"
click at [1074, 216] on div "Line Items Progress Updates Attachments Invoices" at bounding box center [908, 213] width 1272 height 44
click at [53, 167] on div "[STREET_ADDRESS][PERSON_NAME] Home details" at bounding box center [130, 136] width 213 height 68
click at [56, 163] on link "Home details" at bounding box center [56, 162] width 64 height 11
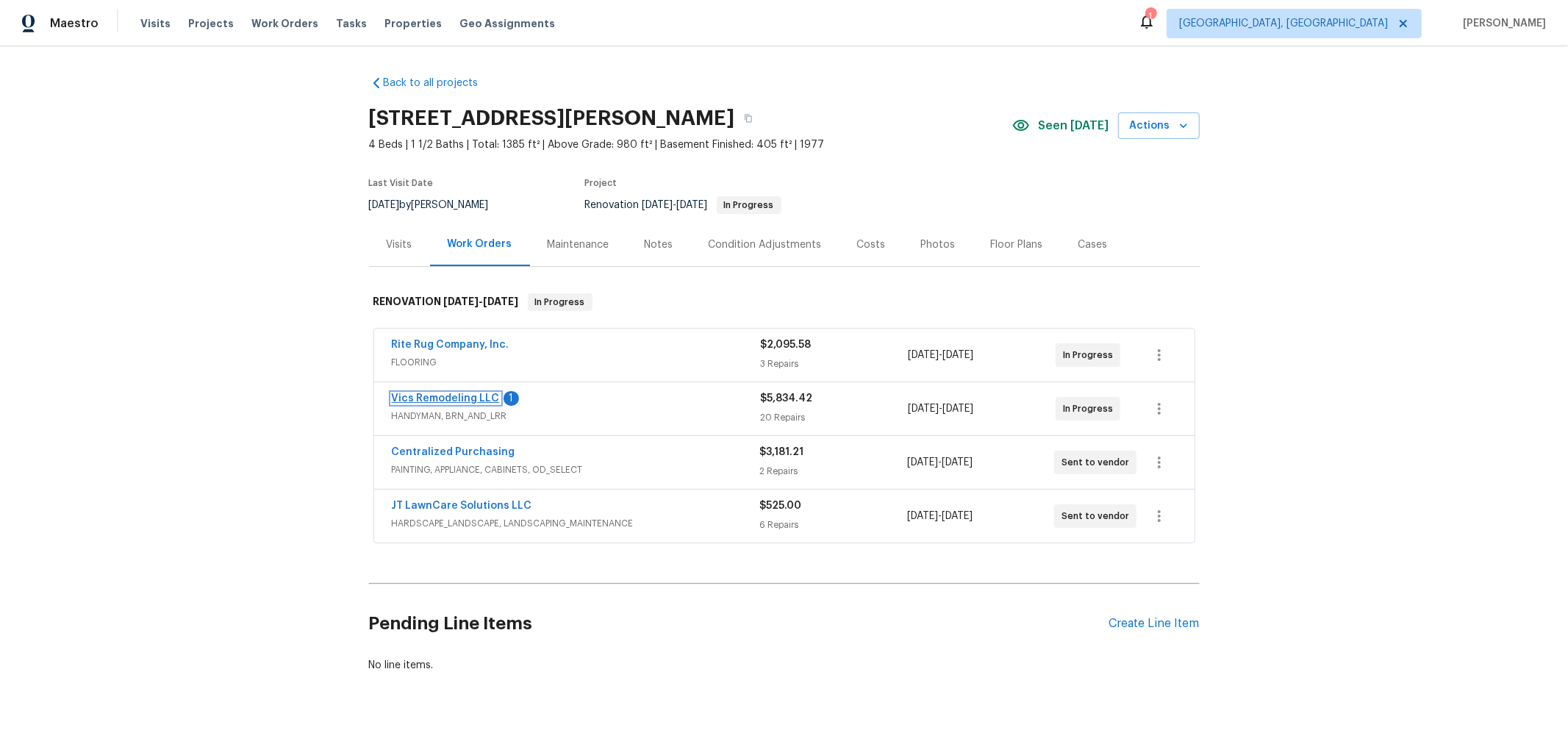
click at [437, 395] on link "Vics Remodeling LLC" at bounding box center [446, 399] width 108 height 11
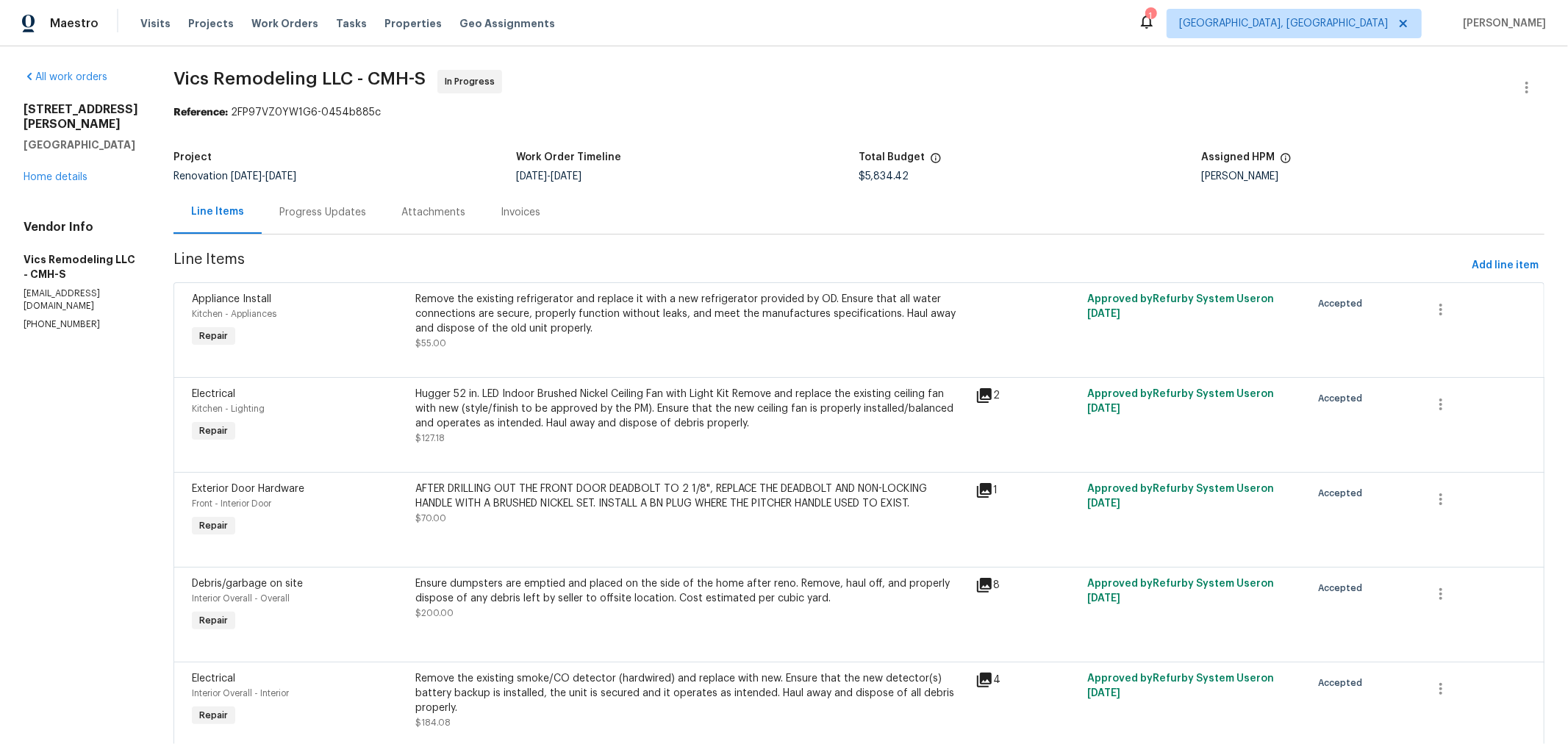
click at [280, 215] on div "Progress Updates" at bounding box center [323, 212] width 87 height 14
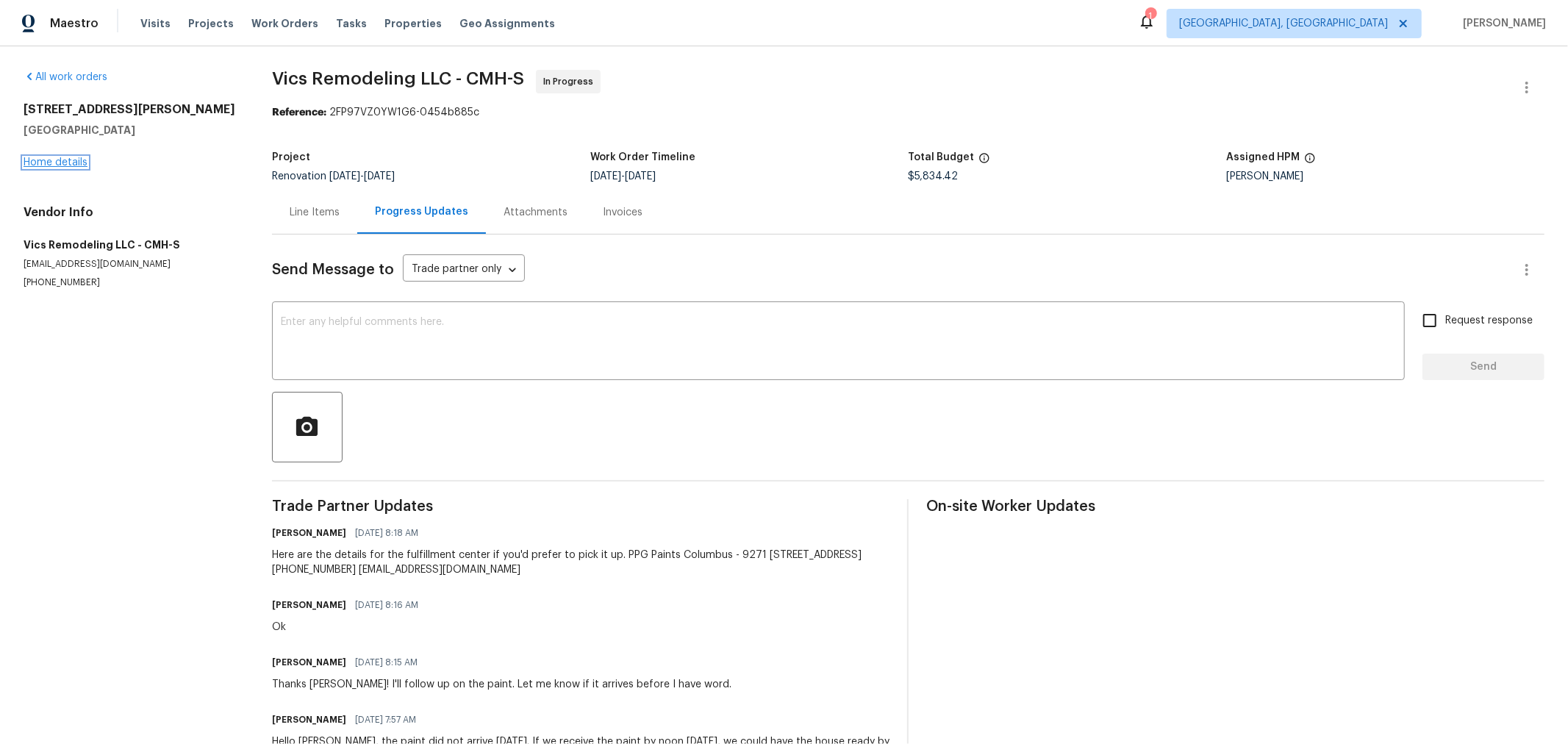
click at [73, 163] on link "Home details" at bounding box center [56, 162] width 64 height 11
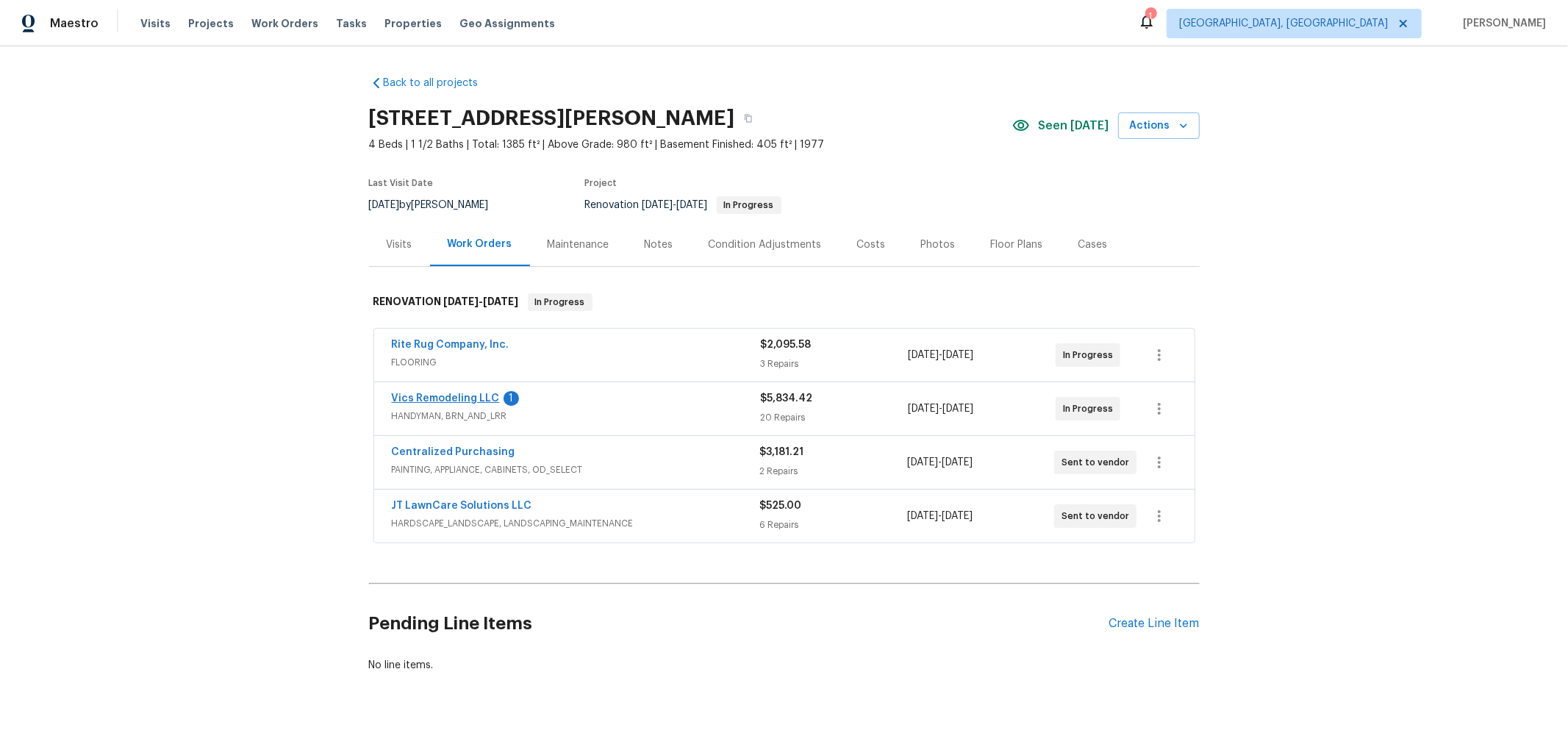
click at [462, 391] on span "Vics Remodeling LLC" at bounding box center [446, 398] width 108 height 14
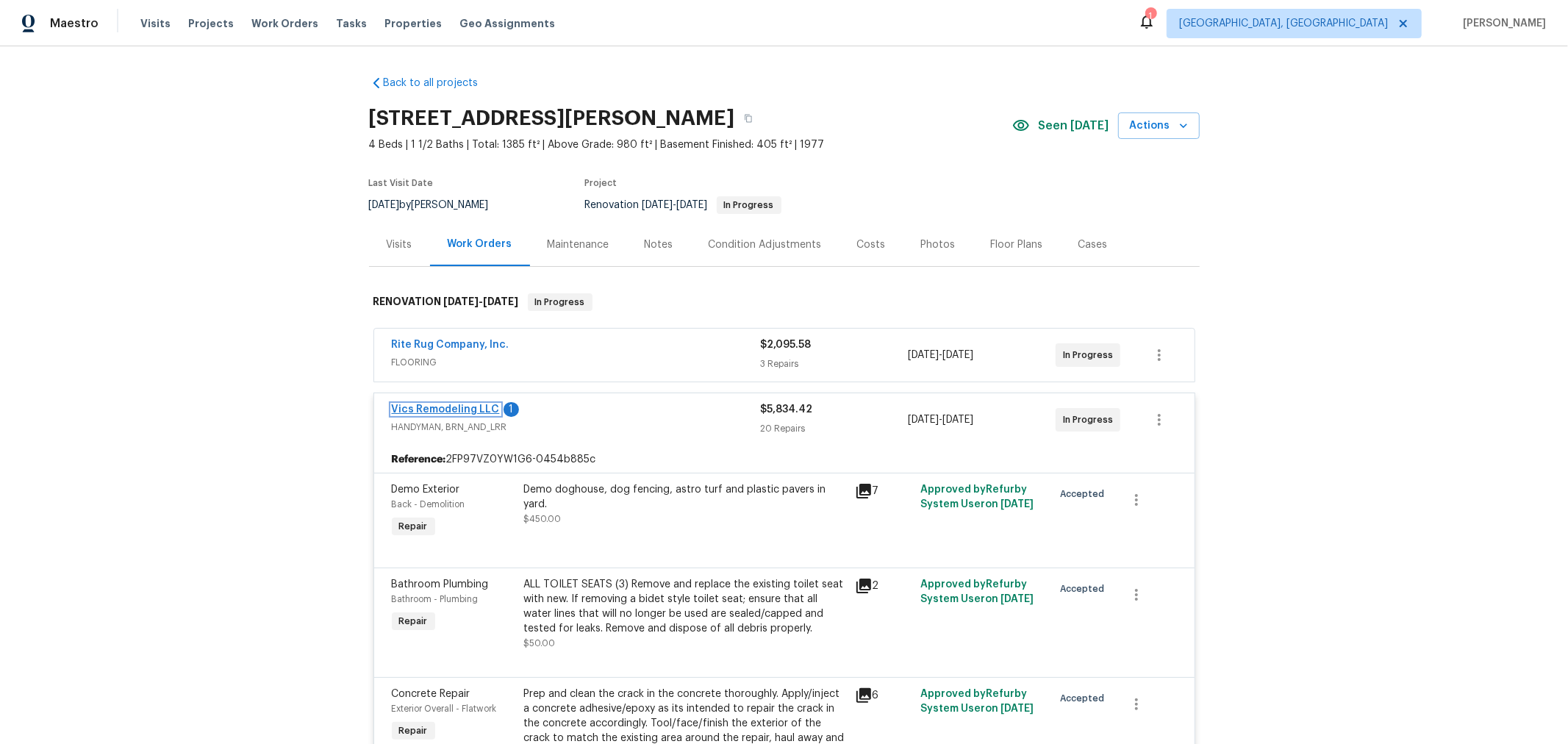
click at [451, 406] on link "Vics Remodeling LLC" at bounding box center [446, 410] width 108 height 11
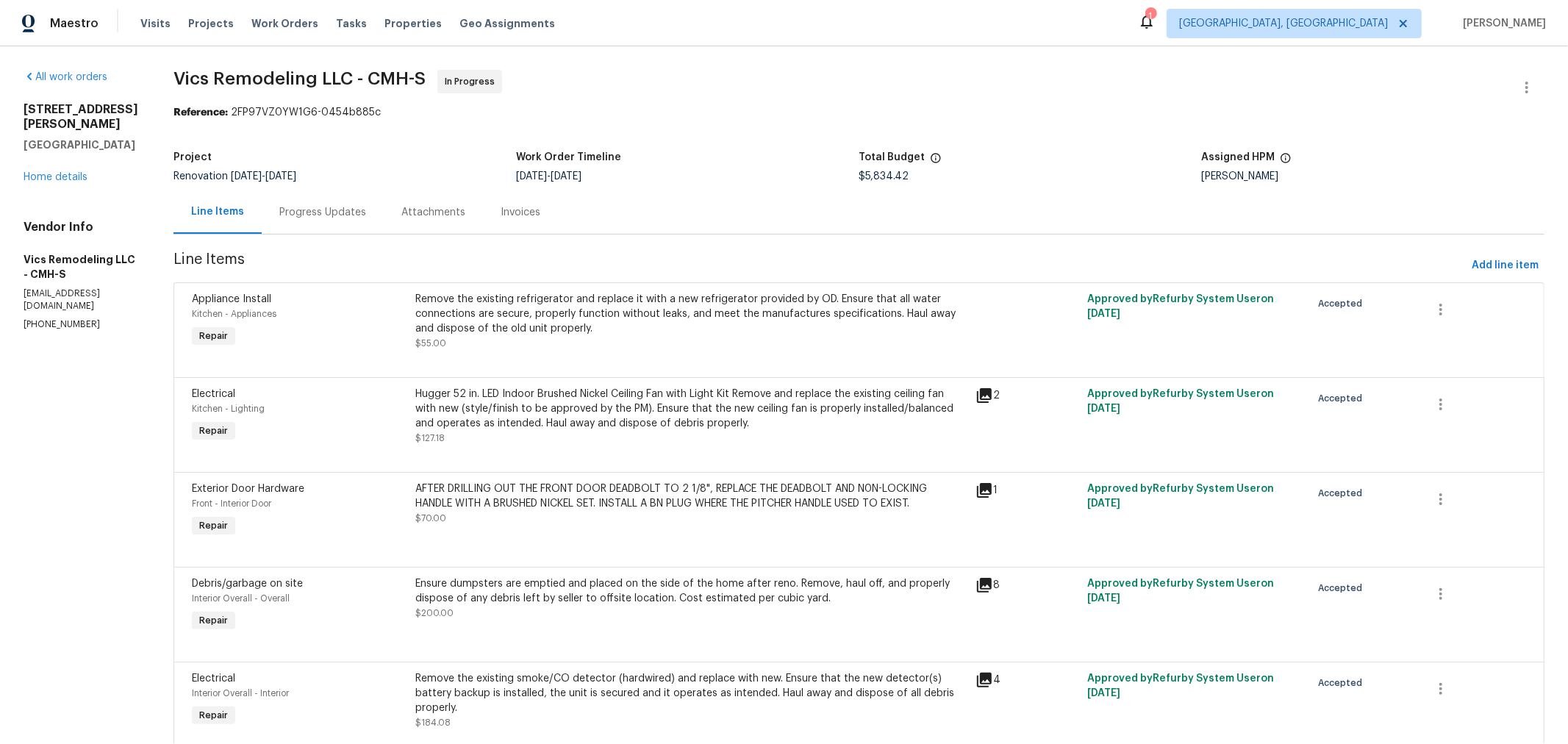
click at [331, 205] on div "Progress Updates" at bounding box center [323, 212] width 87 height 14
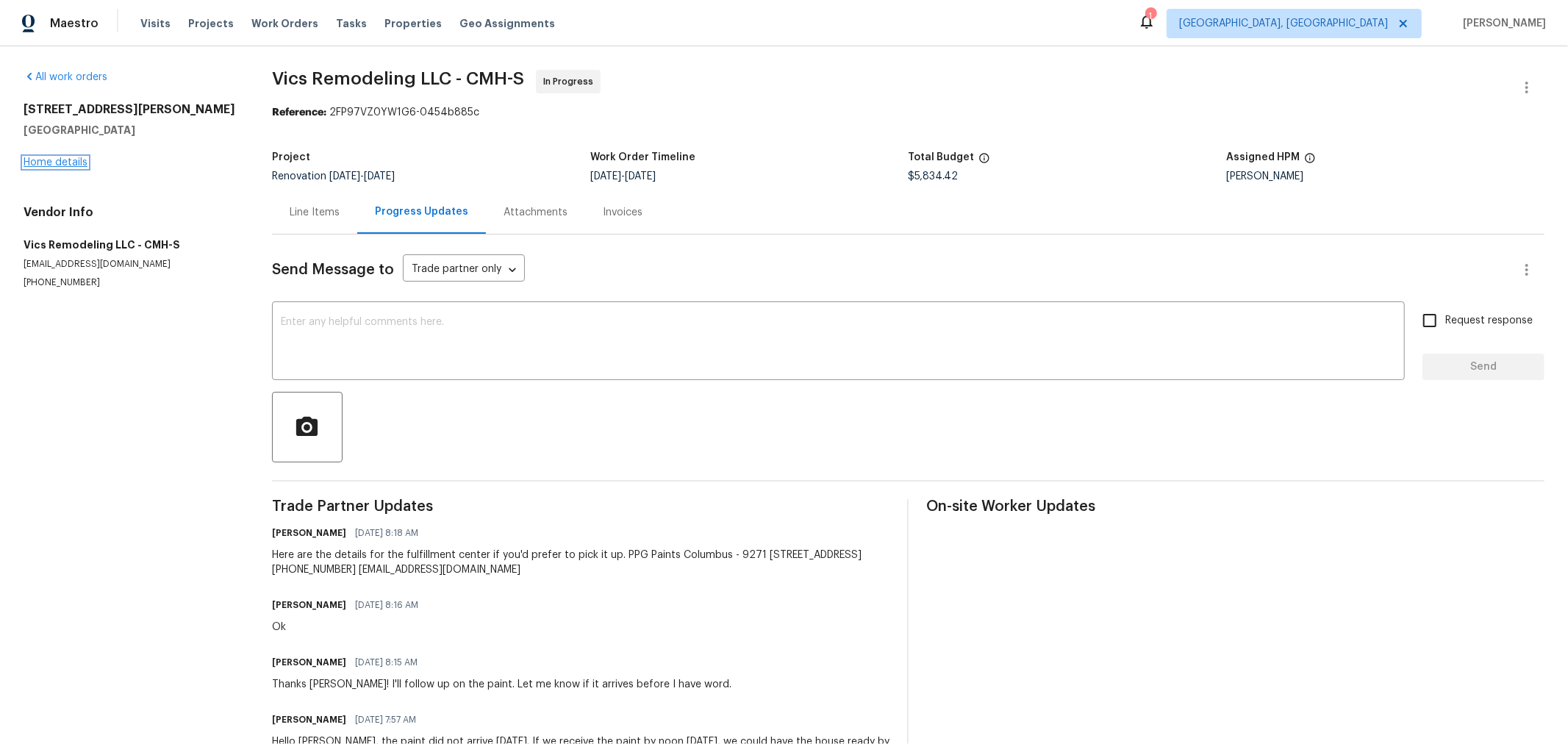
click at [67, 162] on link "Home details" at bounding box center [56, 162] width 64 height 11
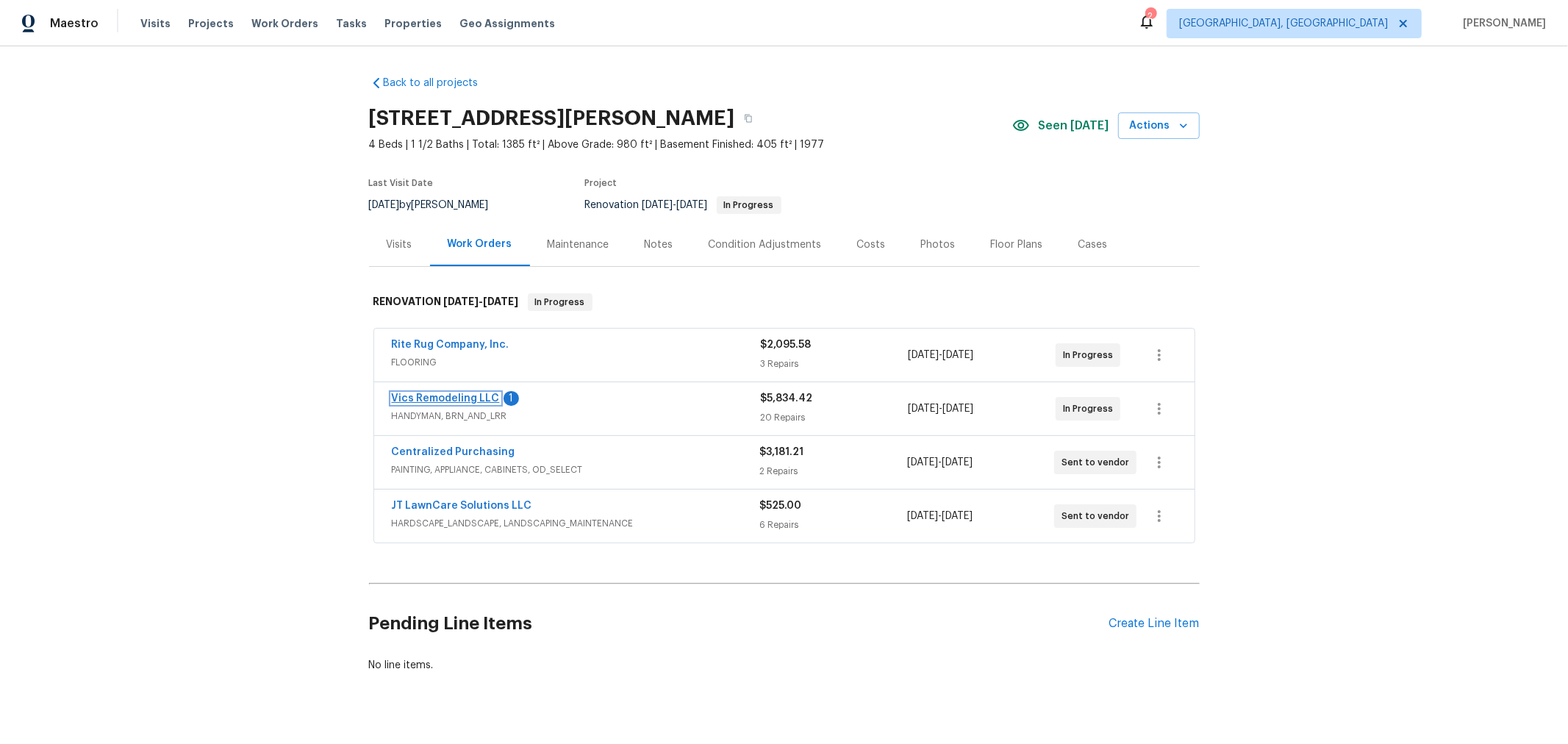
click at [456, 396] on link "Vics Remodeling LLC" at bounding box center [446, 399] width 108 height 11
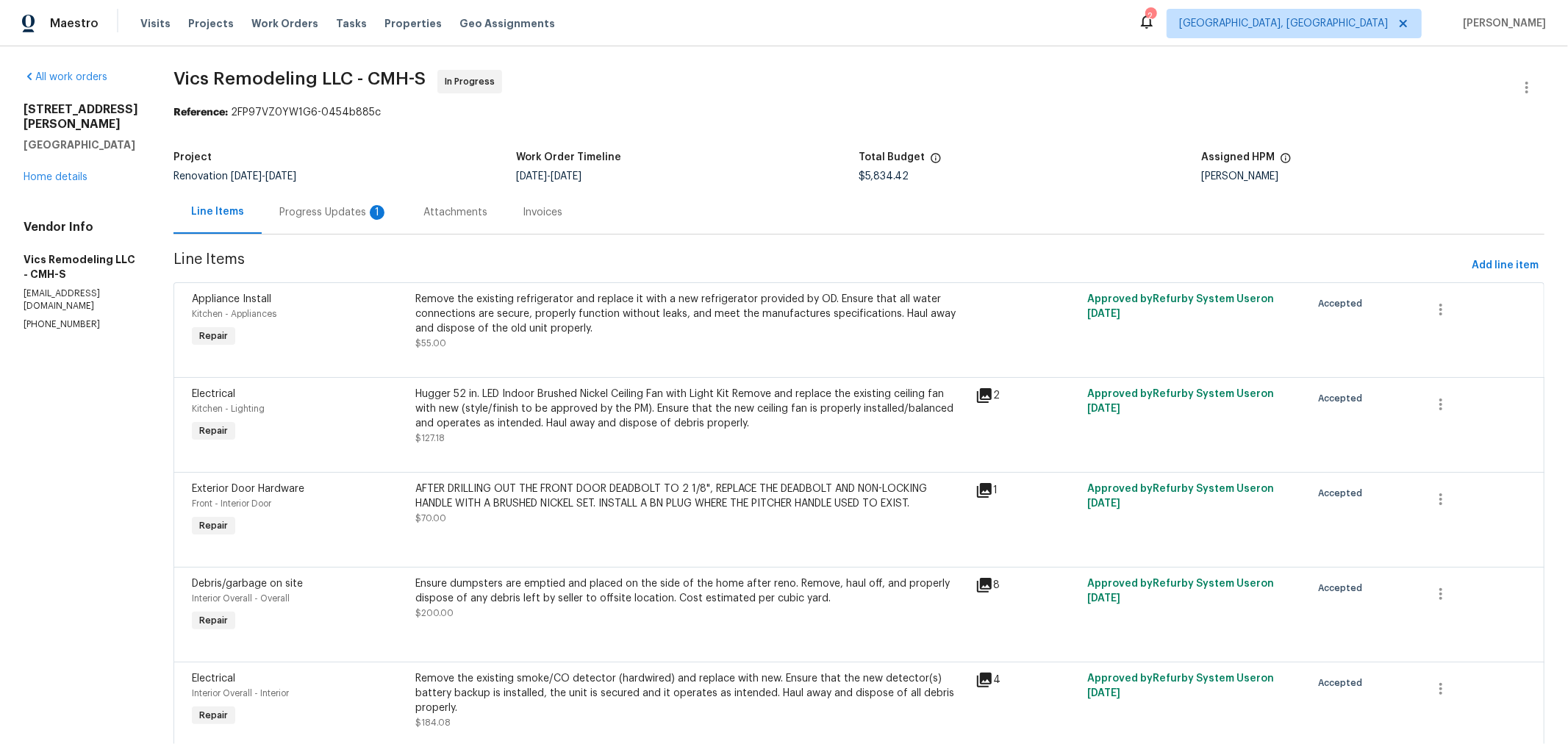
click at [338, 212] on div "Progress Updates 1" at bounding box center [334, 212] width 109 height 14
